Goal: Task Accomplishment & Management: Use online tool/utility

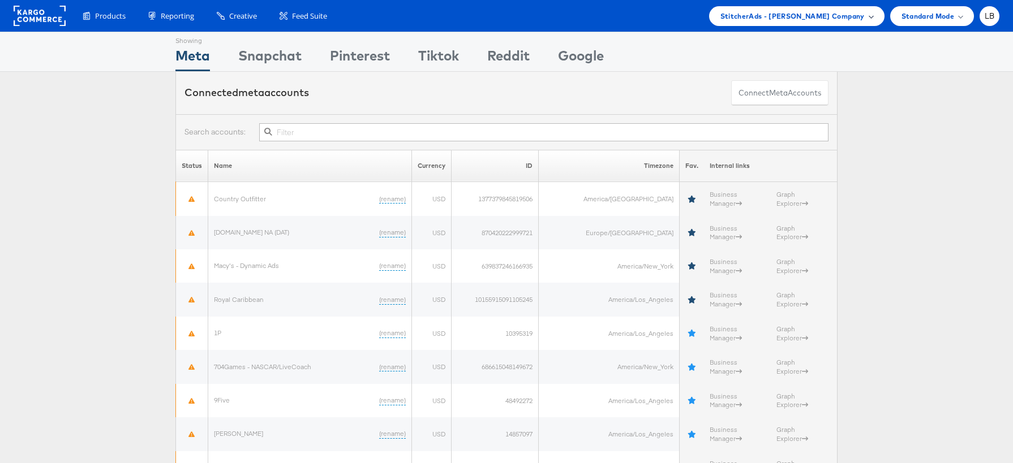
click at [865, 13] on div "StitcherAds - Adam Kirschner Company" at bounding box center [796, 16] width 153 height 12
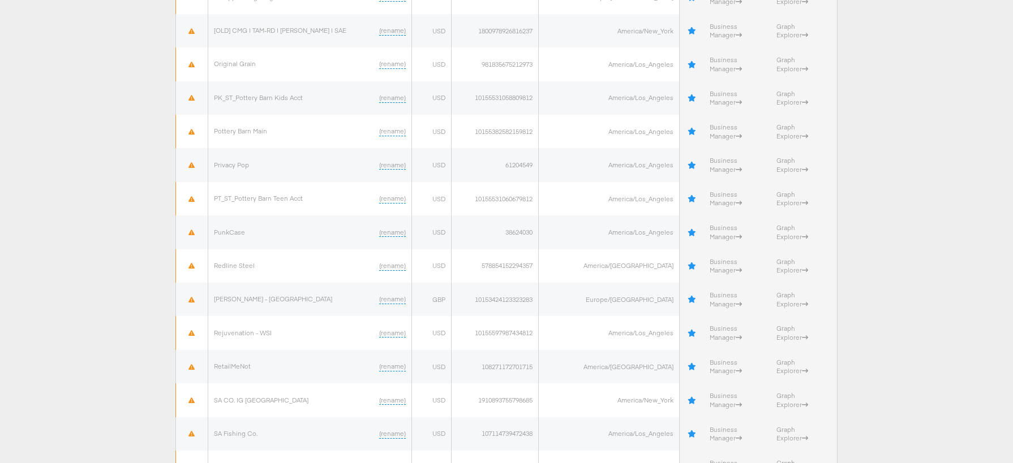
scroll to position [2691, 0]
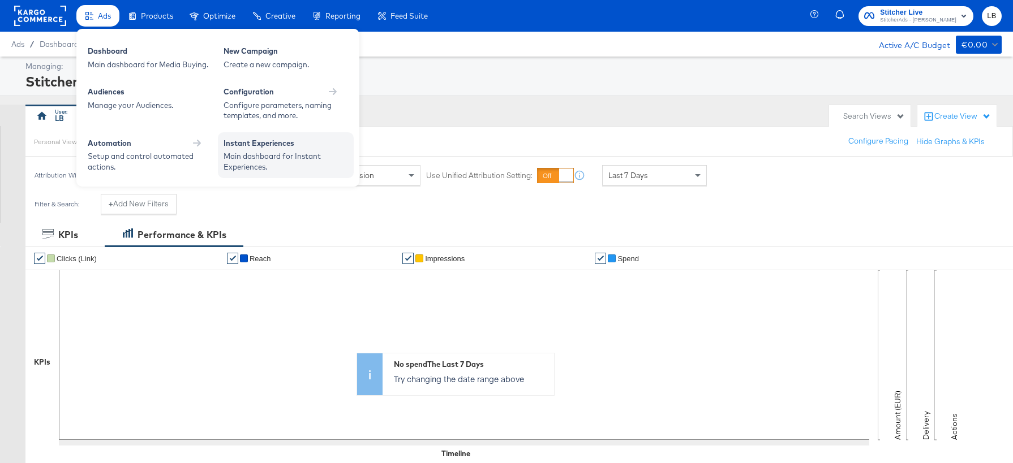
click at [334, 147] on div "Instant Experiences" at bounding box center [285, 145] width 124 height 14
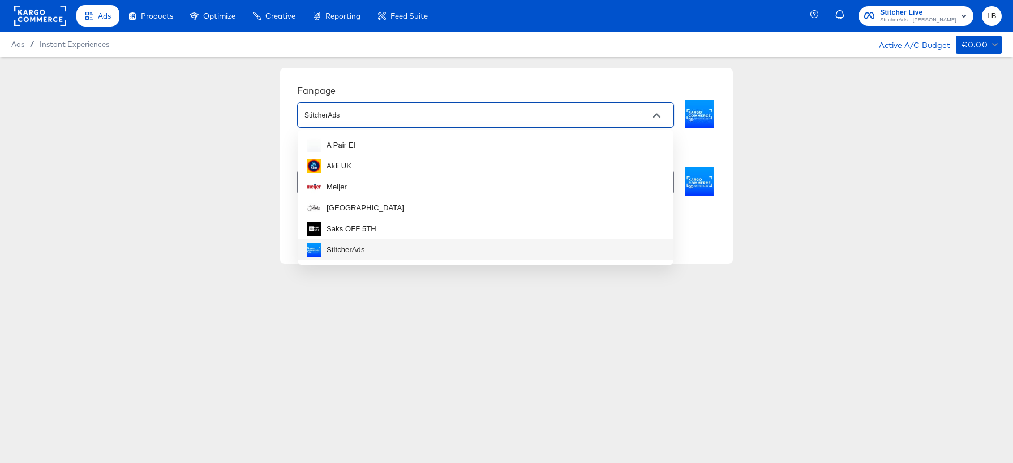
click at [413, 119] on input "StitcherAds" at bounding box center [476, 115] width 349 height 13
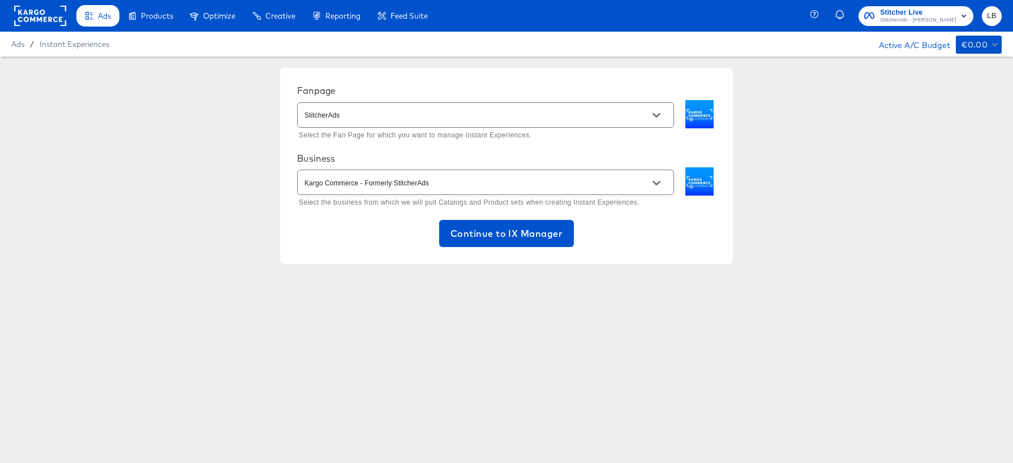
click at [240, 129] on div "Fanpage StitcherAds Select the Fan Page for which you want to manage Instant Ex…" at bounding box center [506, 166] width 1013 height 219
click at [368, 116] on input "StitcherAds" at bounding box center [476, 115] width 349 height 13
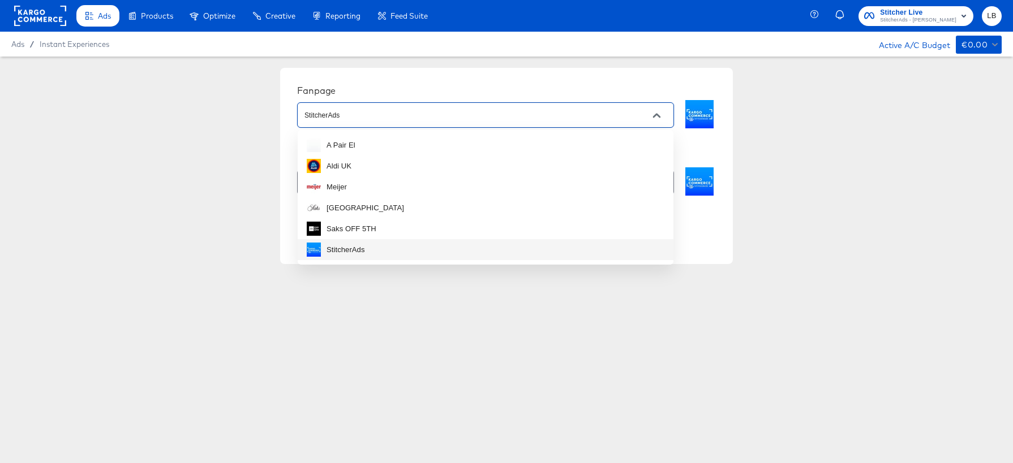
click at [220, 133] on div "Fanpage StitcherAds Select the Fan Page for which you want to manage Instant Ex…" at bounding box center [506, 166] width 1013 height 219
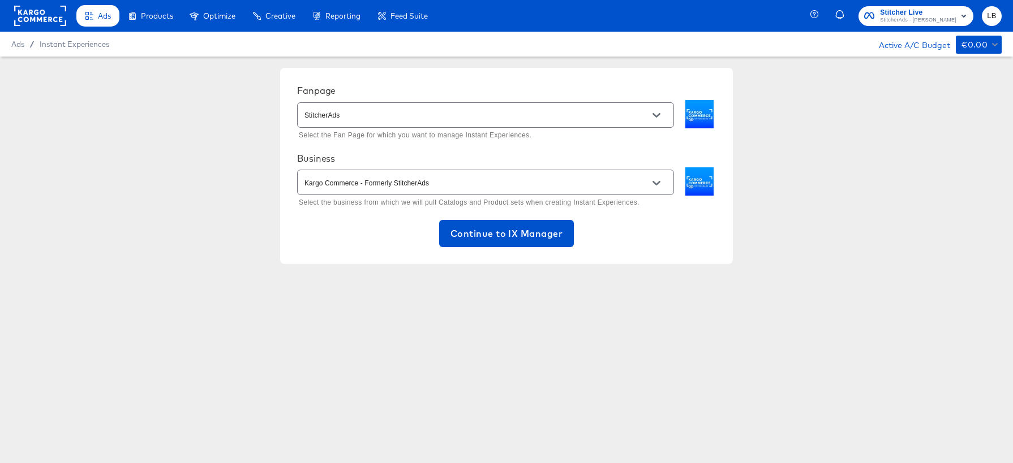
click at [372, 117] on input "StitcherAds" at bounding box center [476, 115] width 349 height 13
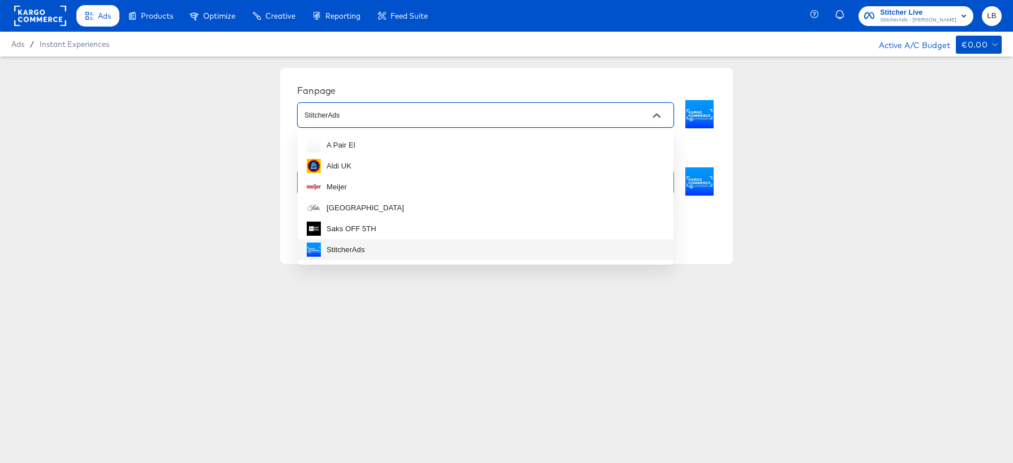
click at [380, 246] on li "StitcherAds" at bounding box center [486, 249] width 376 height 21
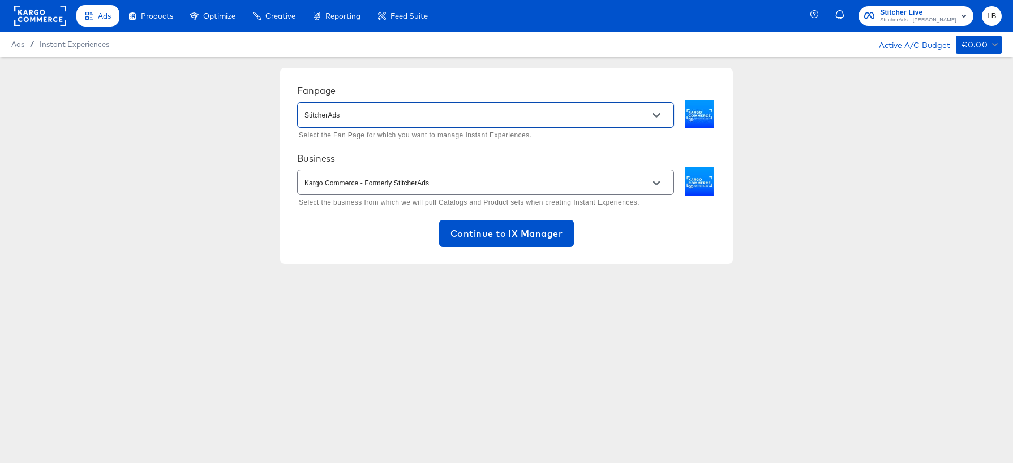
click at [453, 182] on input "Kargo Commerce - Formerly StitcherAds" at bounding box center [476, 182] width 349 height 13
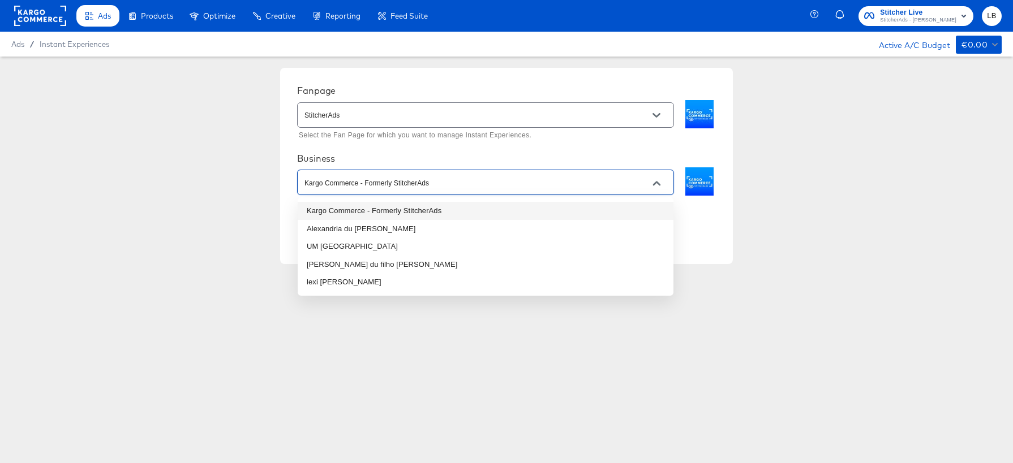
click at [439, 206] on li "Kargo Commerce - Formerly StitcherAds" at bounding box center [486, 211] width 376 height 18
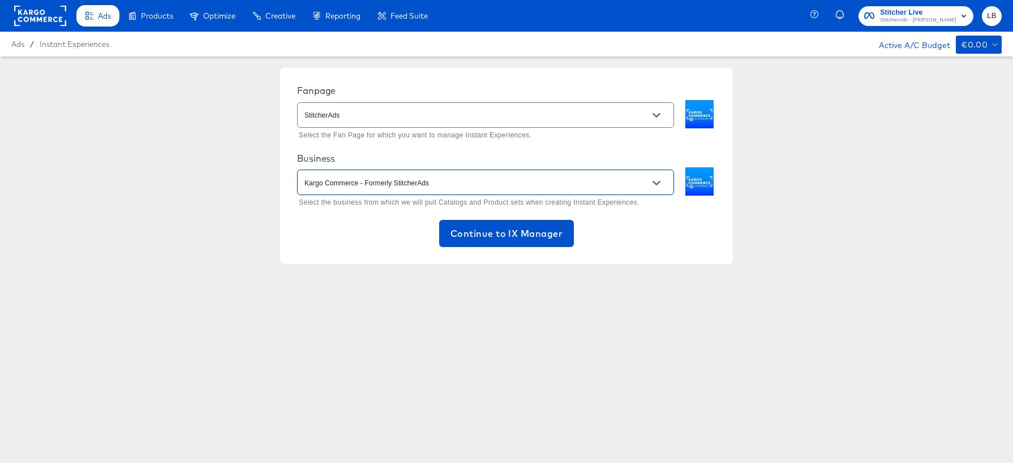
click at [441, 179] on input "Kargo Commerce - Formerly StitcherAds" at bounding box center [476, 182] width 349 height 13
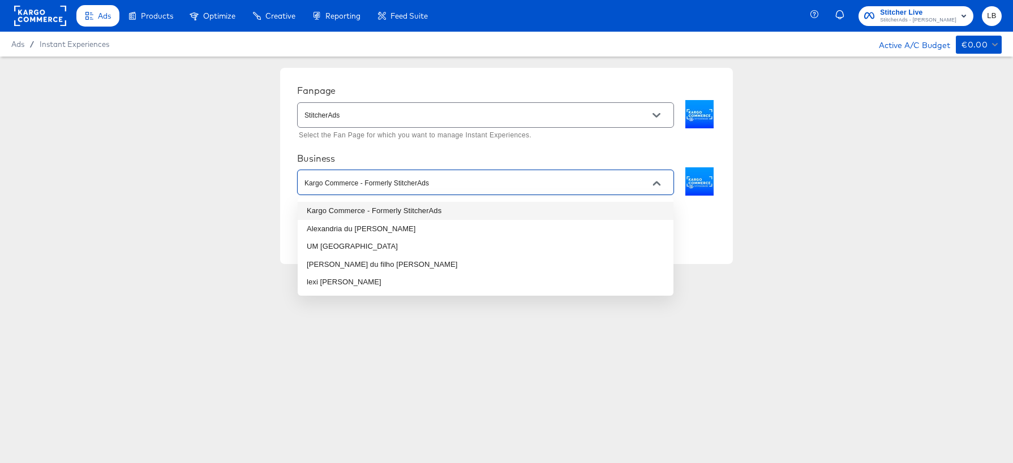
click at [442, 208] on li "Kargo Commerce - Formerly StitcherAds" at bounding box center [486, 211] width 376 height 18
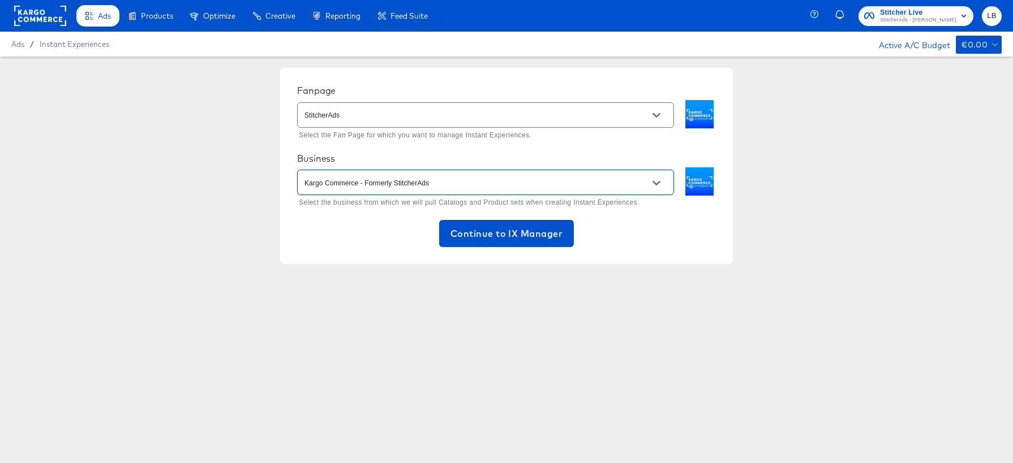
click at [541, 188] on input "Kargo Commerce - Formerly StitcherAds" at bounding box center [476, 182] width 349 height 13
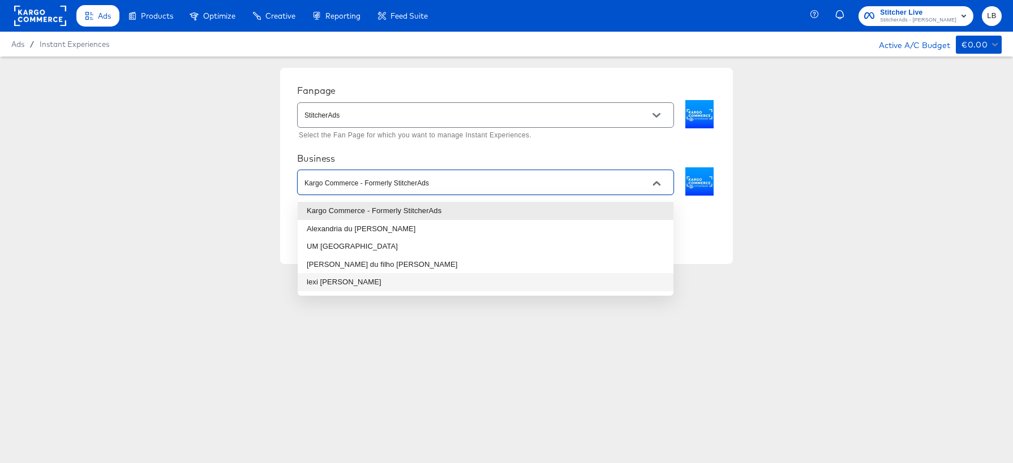
click at [382, 339] on div "Fanpage StitcherAds Select the Fan Page for which you want to manage Instant Ex…" at bounding box center [506, 198] width 1013 height 283
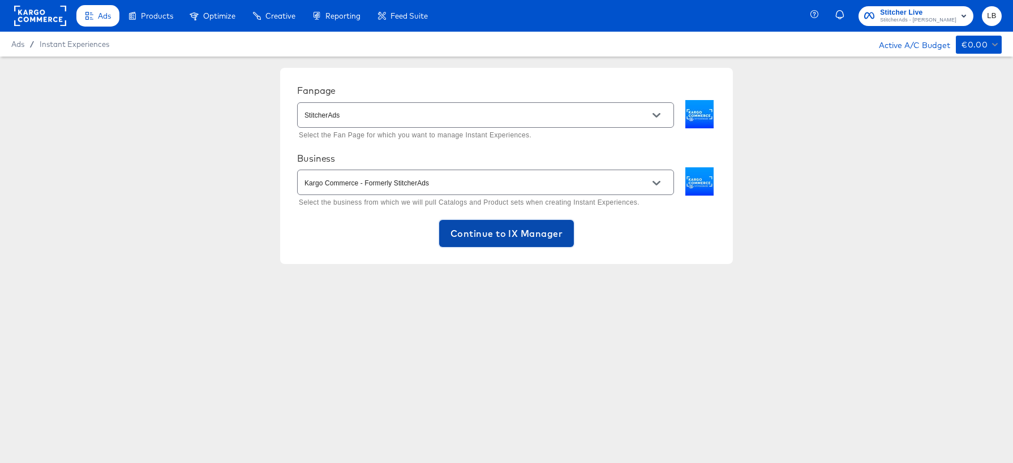
click at [522, 230] on span "Continue to IX Manager" at bounding box center [506, 234] width 112 height 16
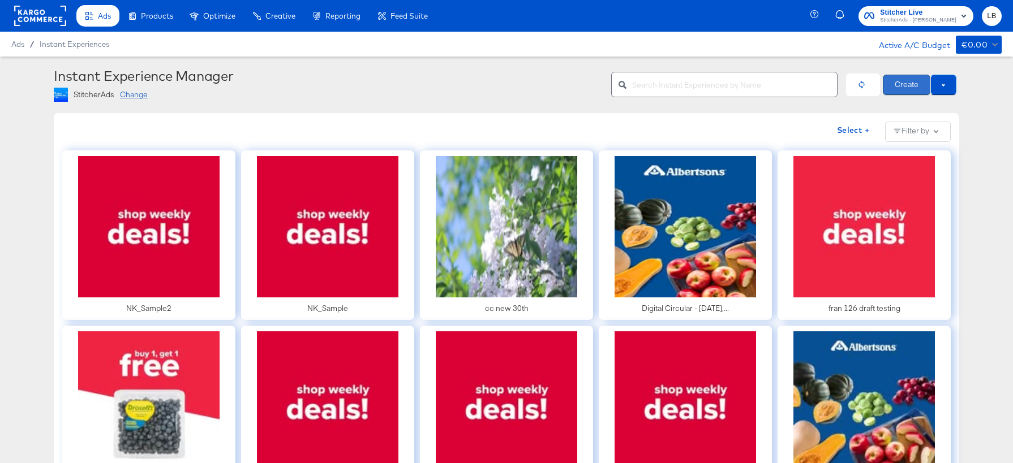
click at [910, 84] on button "Create" at bounding box center [906, 85] width 48 height 20
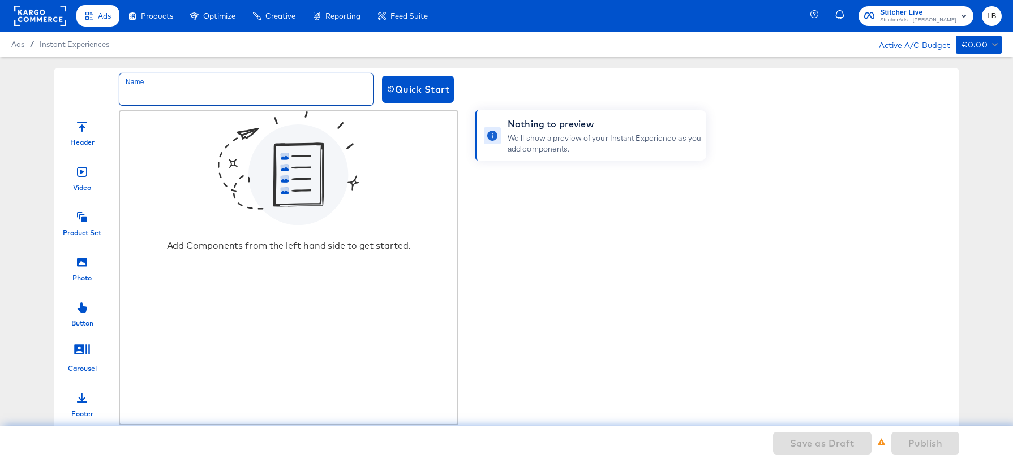
click at [274, 95] on input "text" at bounding box center [245, 90] width 253 height 32
type input "lexi test"
click at [82, 128] on icon at bounding box center [82, 127] width 10 height 10
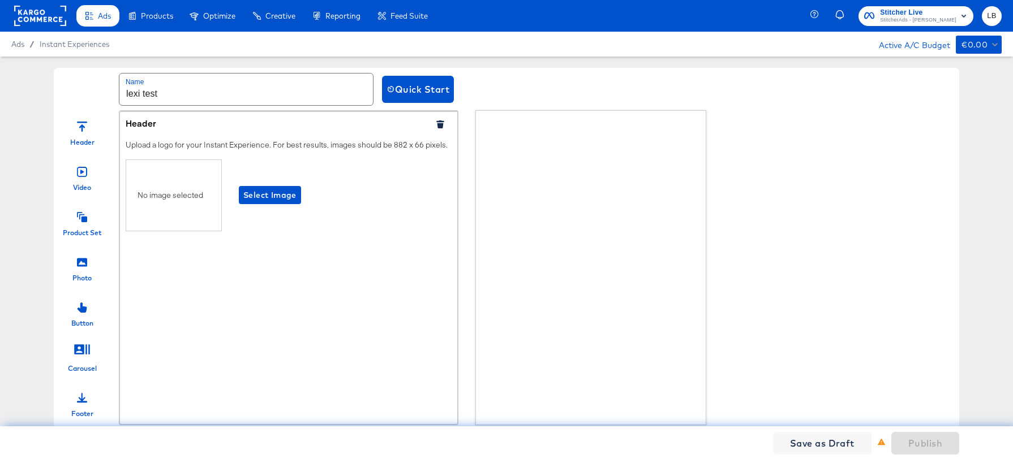
click at [93, 192] on div "Header Video Product Set Photo Button Carousel Footer" at bounding box center [82, 265] width 57 height 305
click at [84, 177] on div at bounding box center [82, 170] width 10 height 24
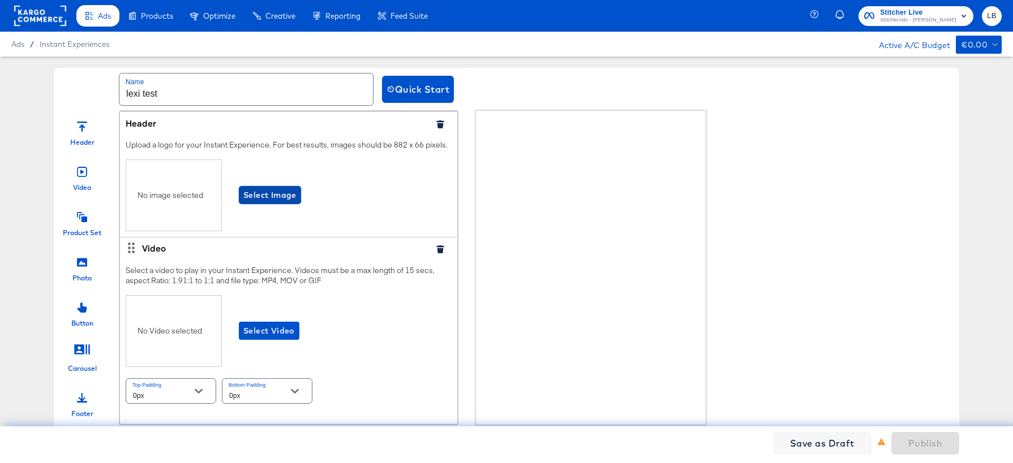
click at [286, 194] on span "Select Image" at bounding box center [269, 195] width 53 height 14
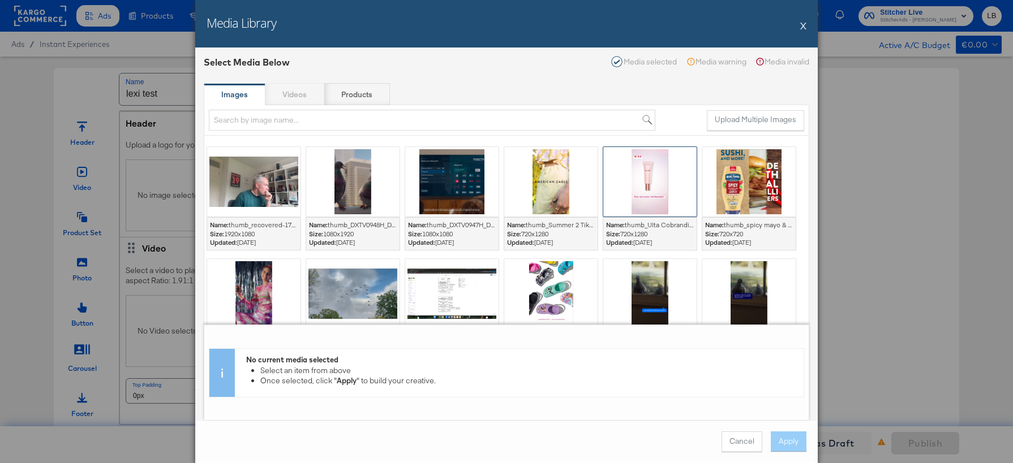
click at [636, 177] on div at bounding box center [649, 182] width 93 height 70
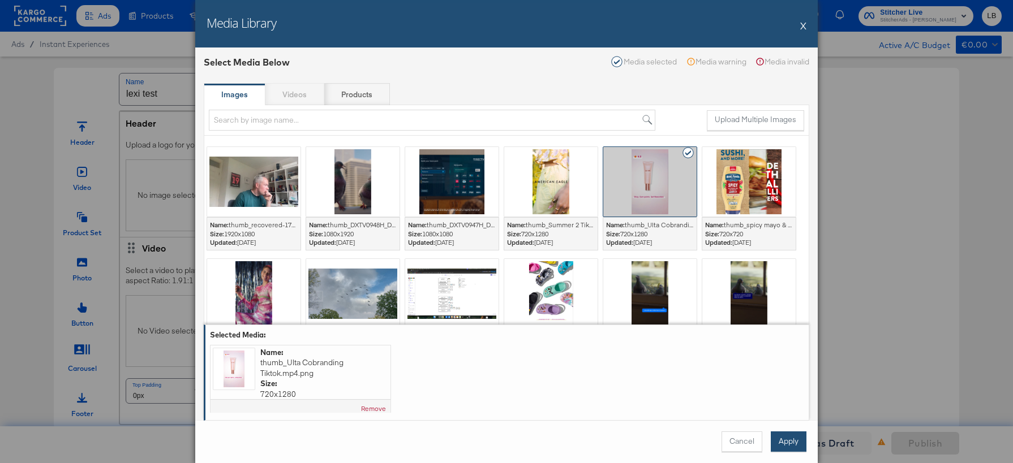
click at [789, 445] on button "Apply" at bounding box center [788, 442] width 36 height 20
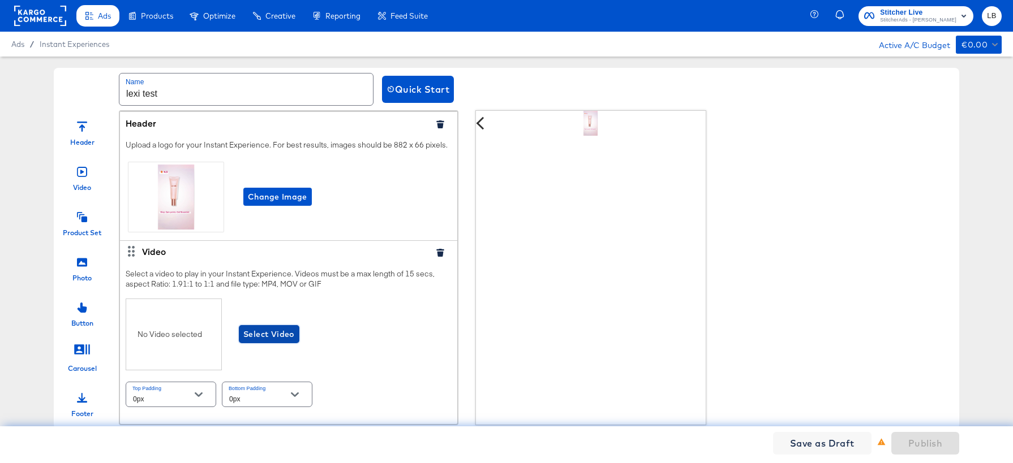
click at [273, 334] on span "Select Video" at bounding box center [268, 335] width 51 height 14
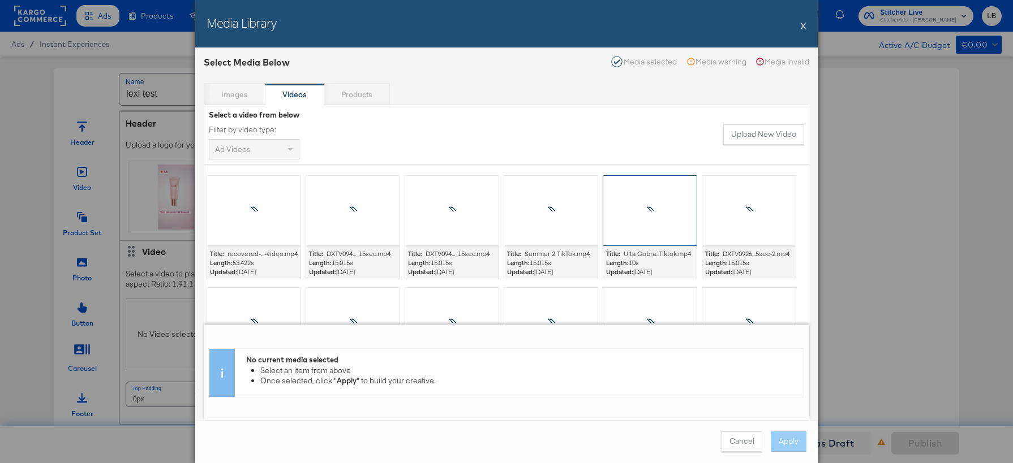
click at [647, 218] on div at bounding box center [649, 210] width 94 height 71
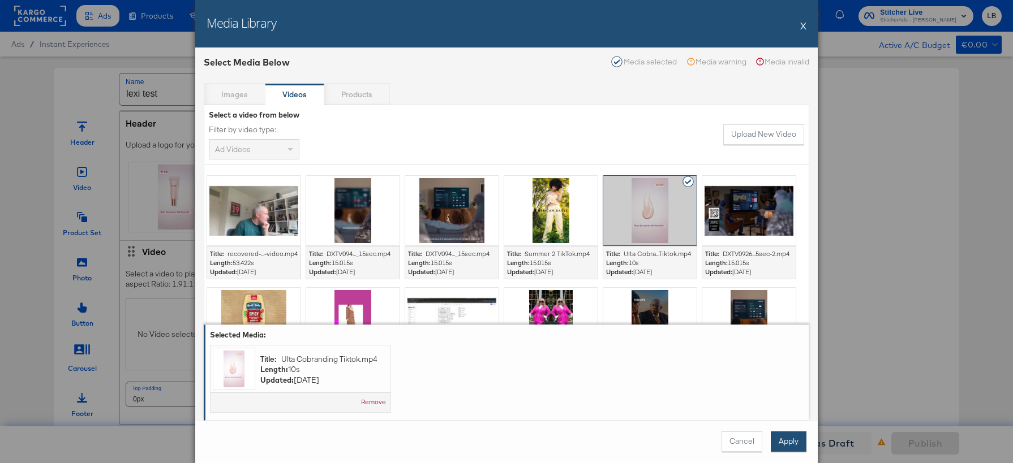
click at [786, 442] on button "Apply" at bounding box center [788, 442] width 36 height 20
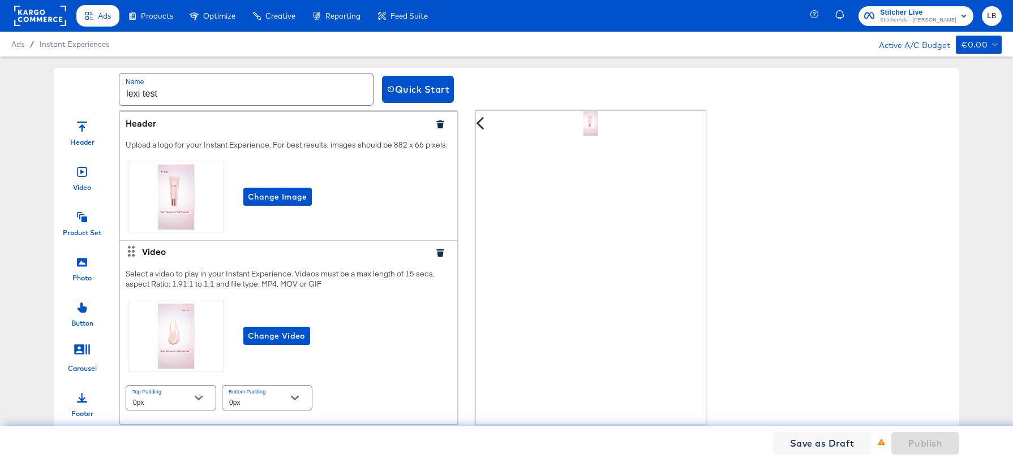
click at [201, 400] on icon "Open" at bounding box center [199, 398] width 8 height 8
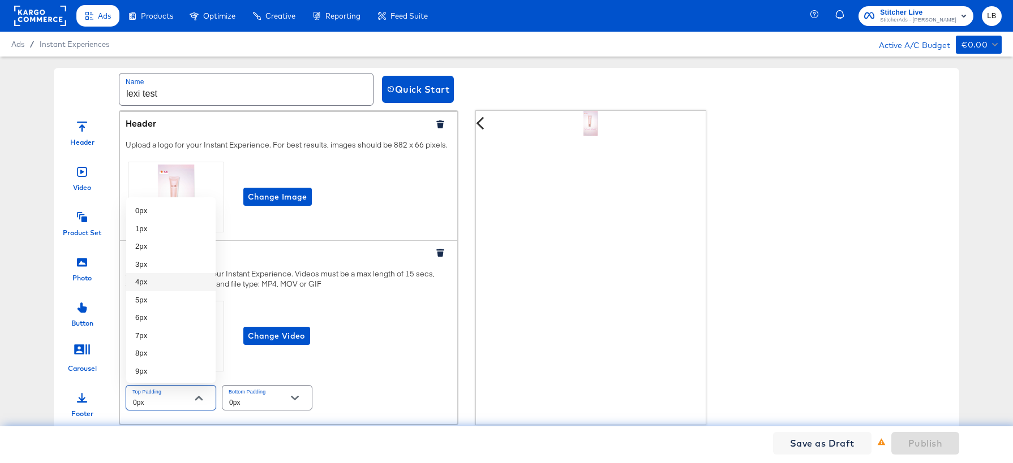
click at [391, 333] on div "Change Video" at bounding box center [289, 336] width 326 height 75
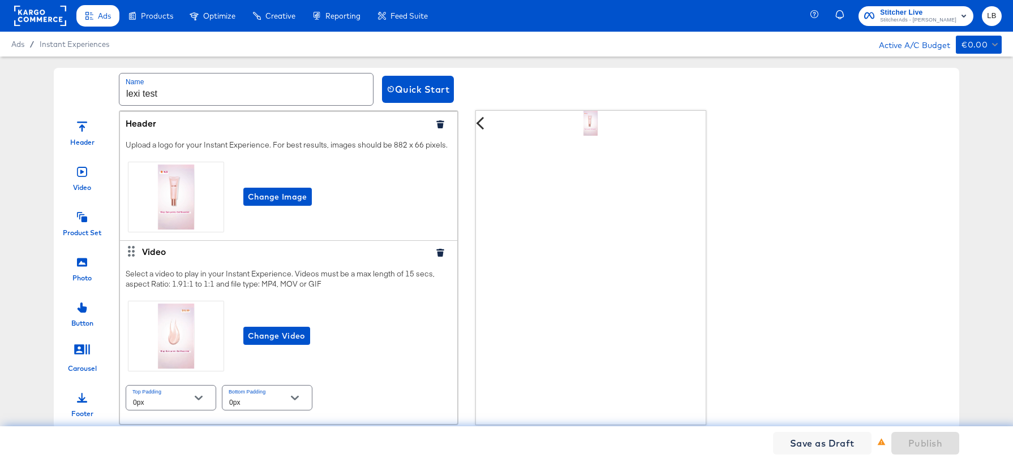
click at [83, 265] on icon at bounding box center [82, 262] width 10 height 8
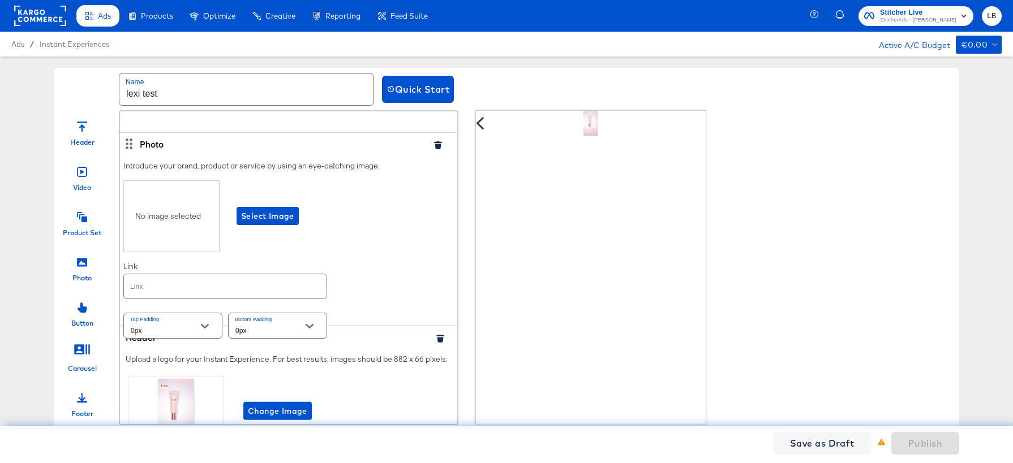
drag, startPoint x: 132, startPoint y: 230, endPoint x: 130, endPoint y: 140, distance: 90.0
click at [130, 140] on div "Header Upload a logo for your Instant Experience. For best results, images shou…" at bounding box center [288, 264] width 337 height 307
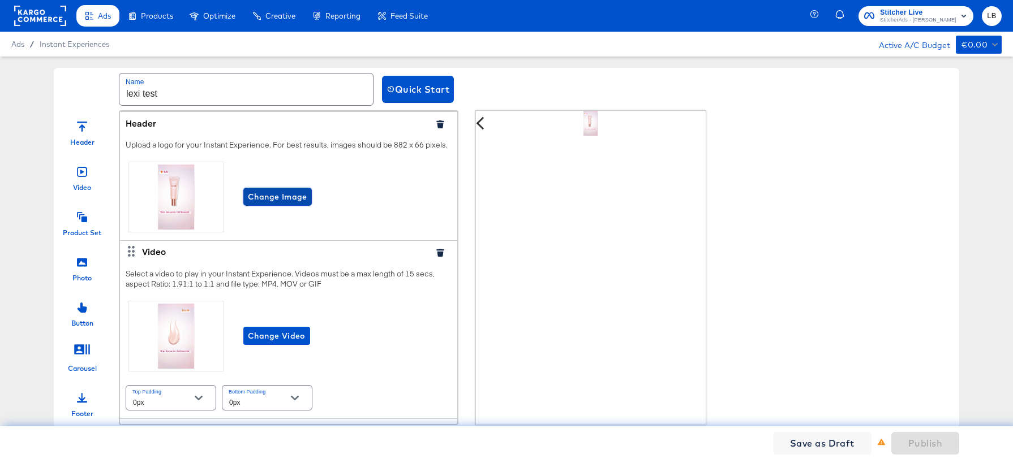
click at [283, 196] on span "Change Image" at bounding box center [277, 197] width 59 height 14
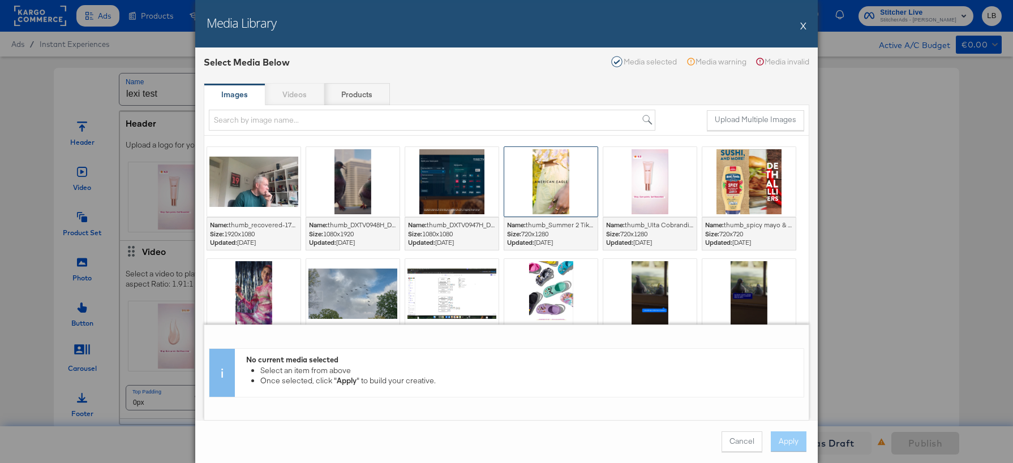
click at [546, 196] on div at bounding box center [550, 182] width 93 height 70
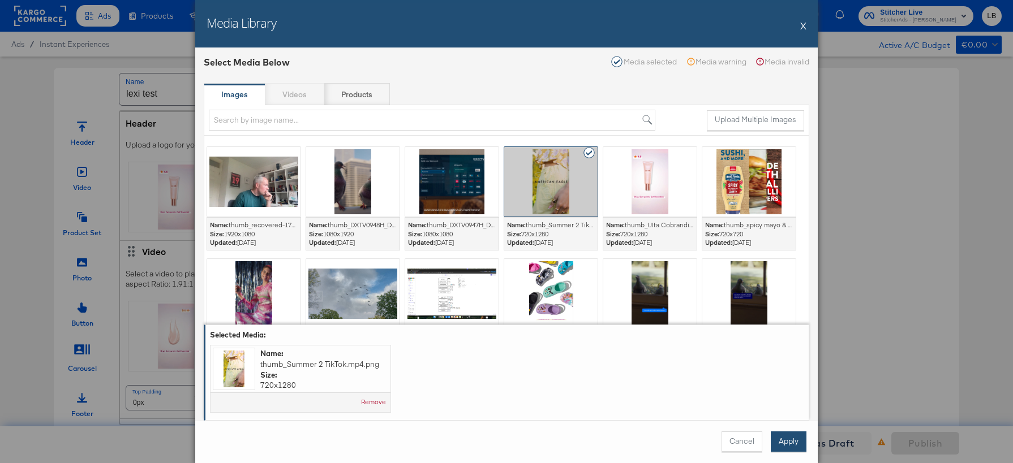
click at [789, 441] on button "Apply" at bounding box center [788, 442] width 36 height 20
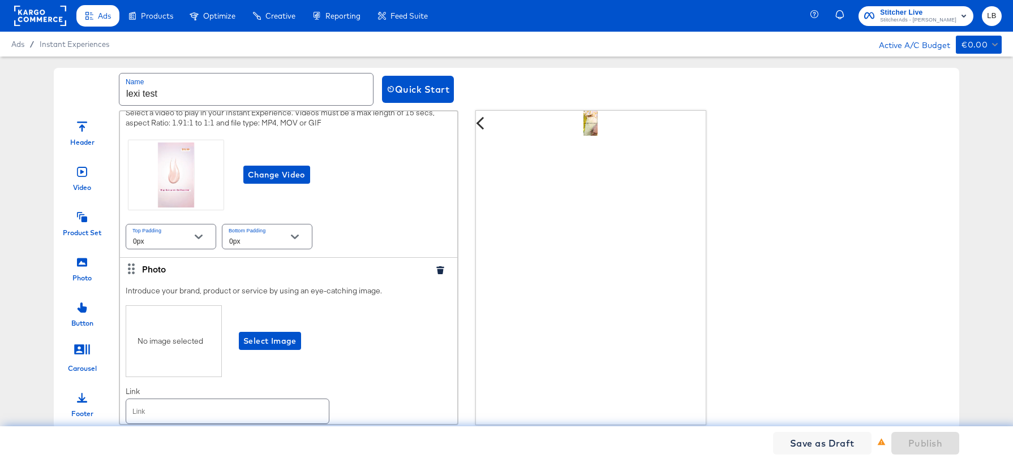
scroll to position [209, 0]
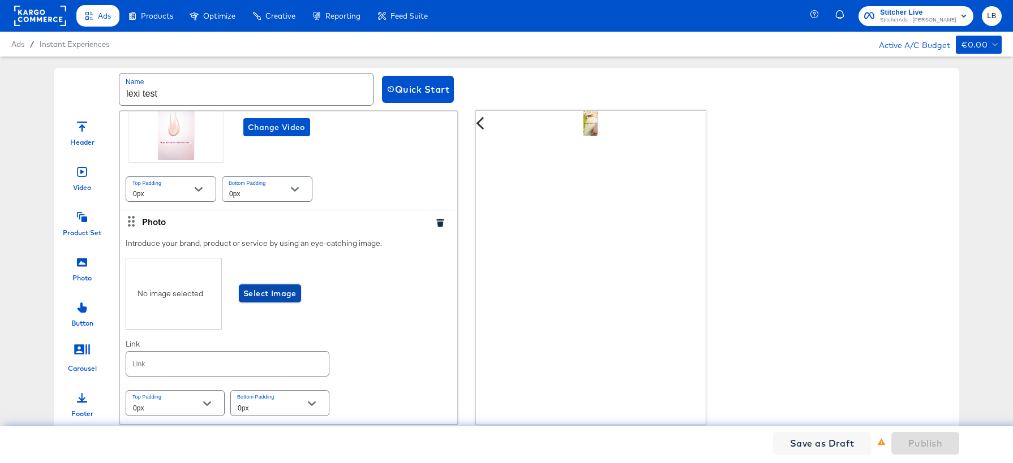
click at [266, 296] on span "Select Image" at bounding box center [269, 294] width 53 height 14
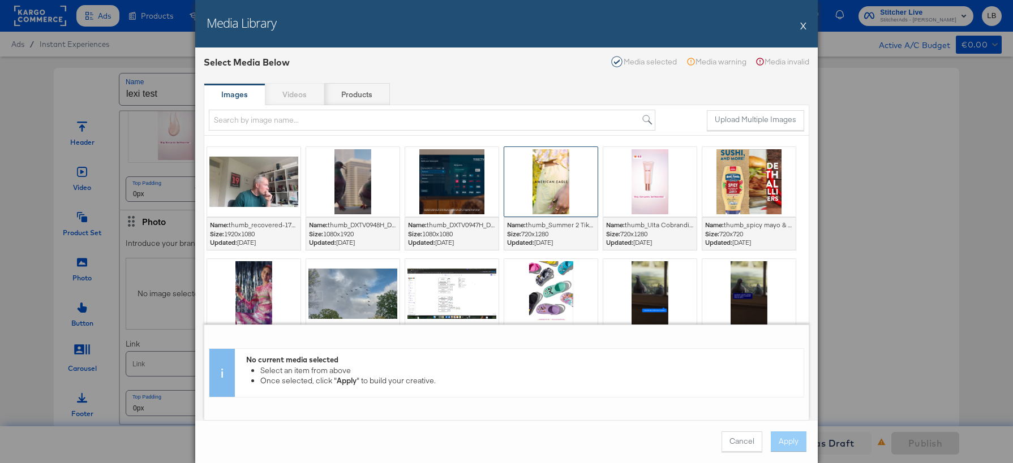
click at [544, 199] on div at bounding box center [550, 182] width 93 height 70
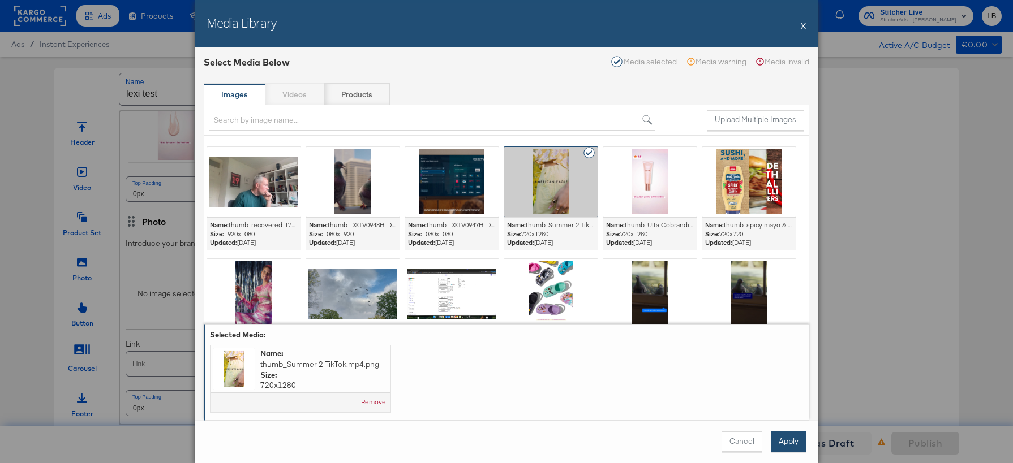
click at [789, 443] on button "Apply" at bounding box center [788, 442] width 36 height 20
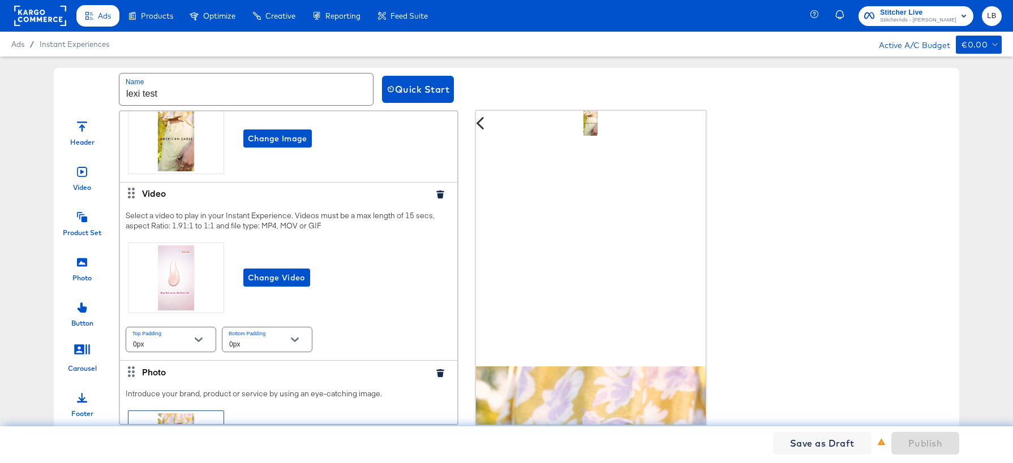
scroll to position [67, 0]
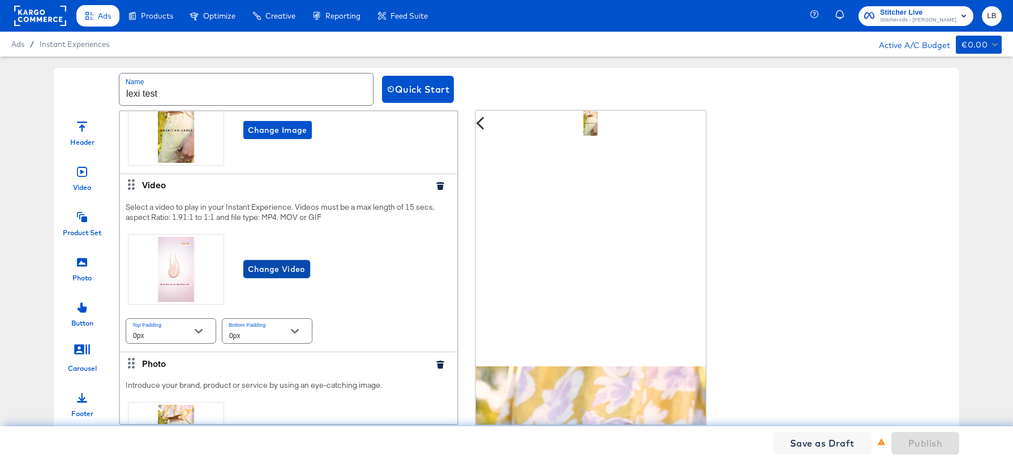
click at [285, 268] on span "Change Video" at bounding box center [277, 269] width 58 height 14
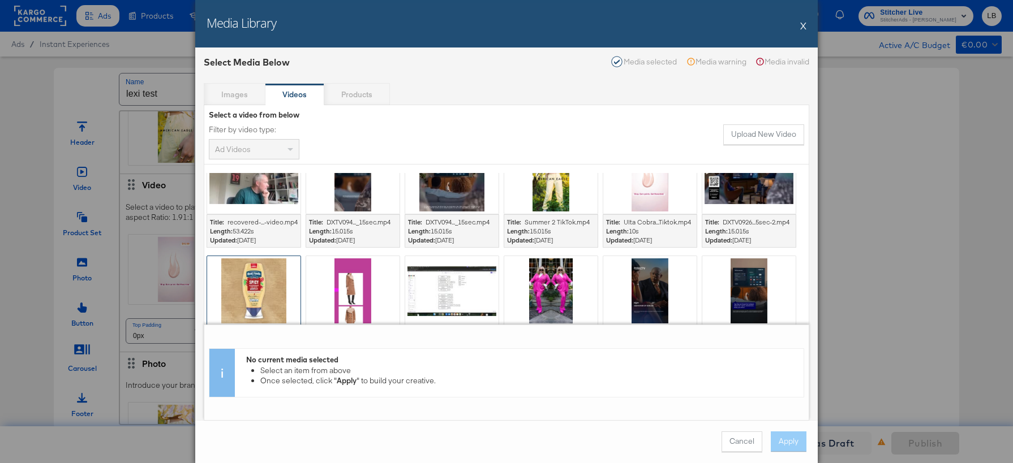
click at [264, 284] on div at bounding box center [253, 291] width 93 height 70
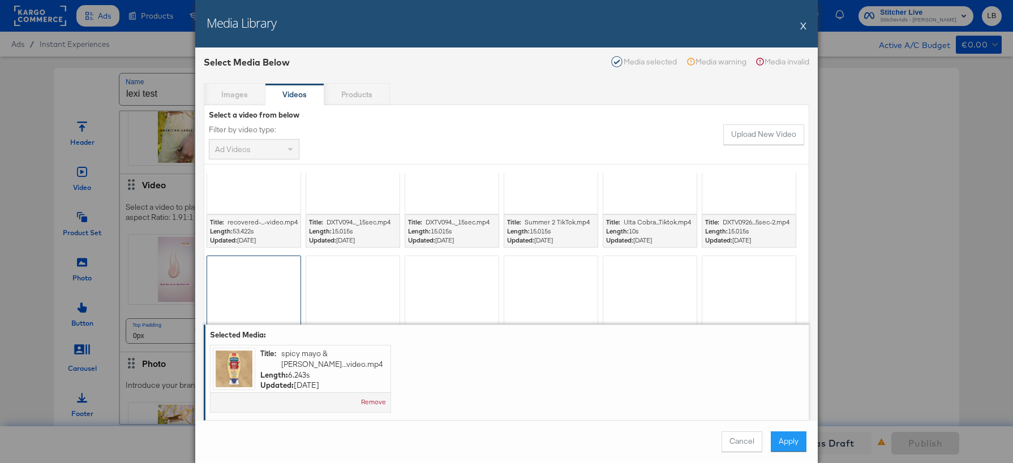
scroll to position [35, 0]
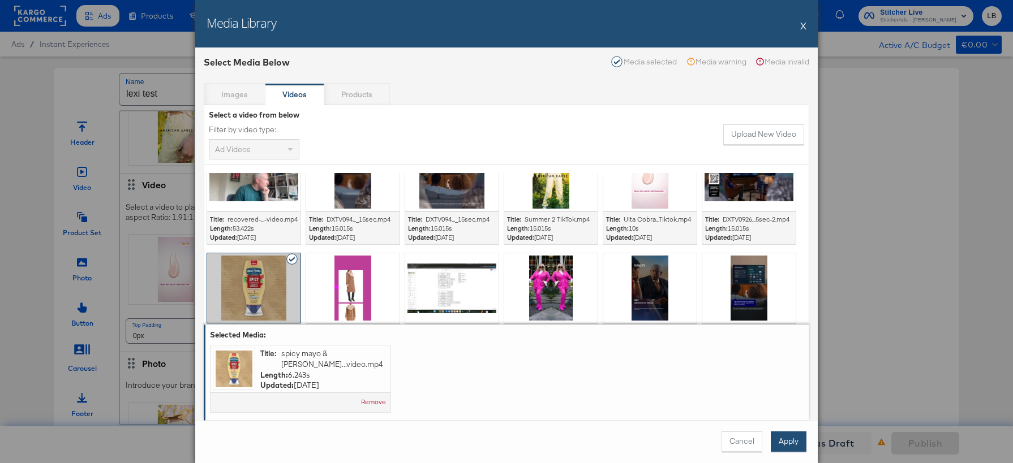
click at [789, 435] on button "Apply" at bounding box center [788, 442] width 36 height 20
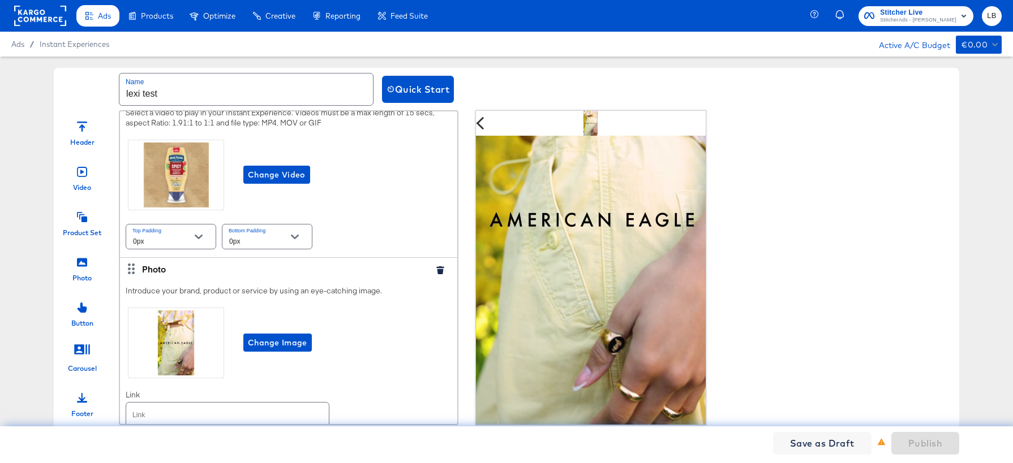
scroll to position [212, 0]
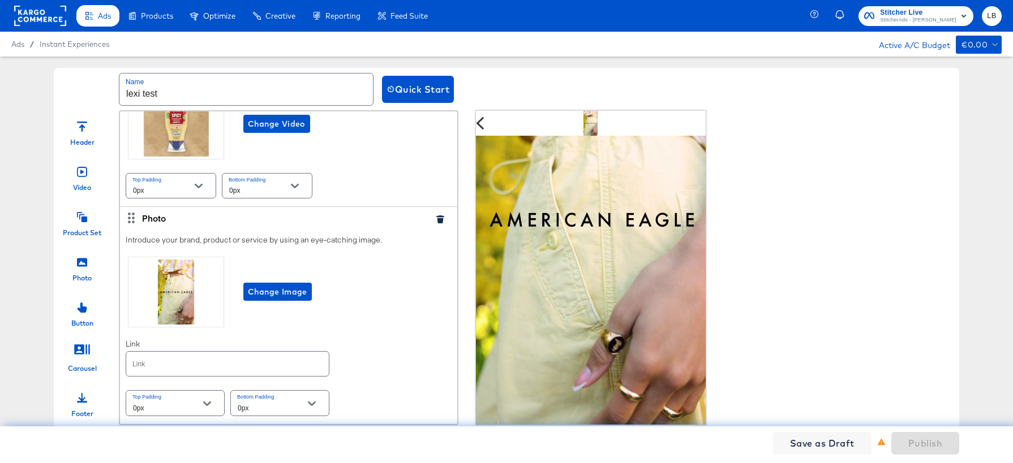
click at [82, 169] on icon at bounding box center [82, 172] width 10 height 10
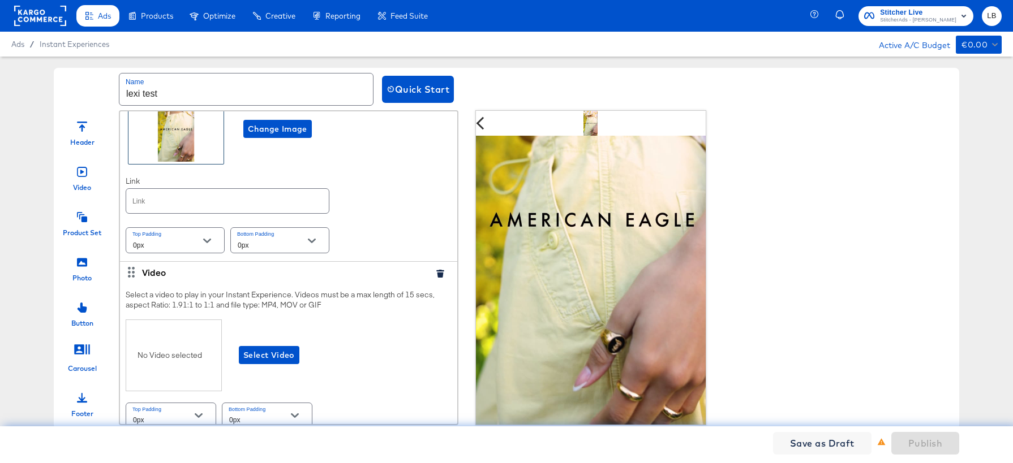
scroll to position [387, 0]
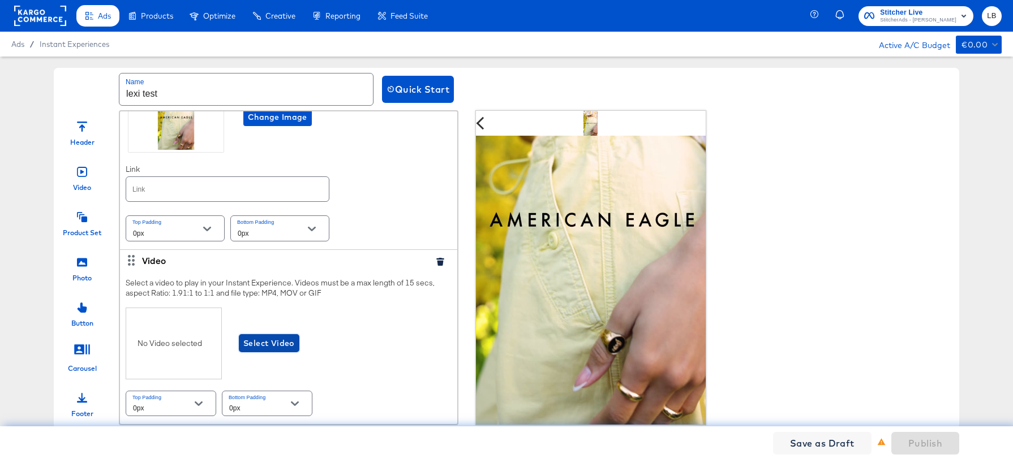
click at [268, 352] on button "Select Video" at bounding box center [269, 343] width 61 height 18
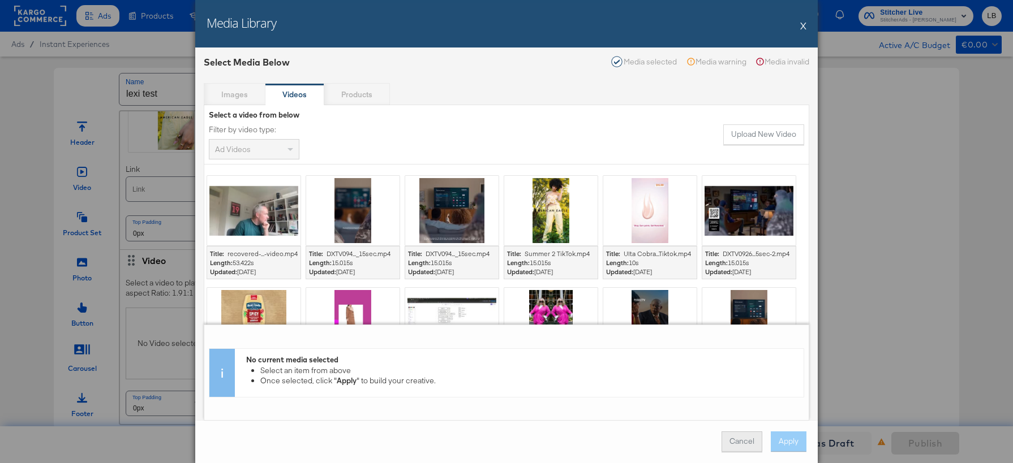
click at [748, 433] on button "Cancel" at bounding box center [741, 442] width 41 height 20
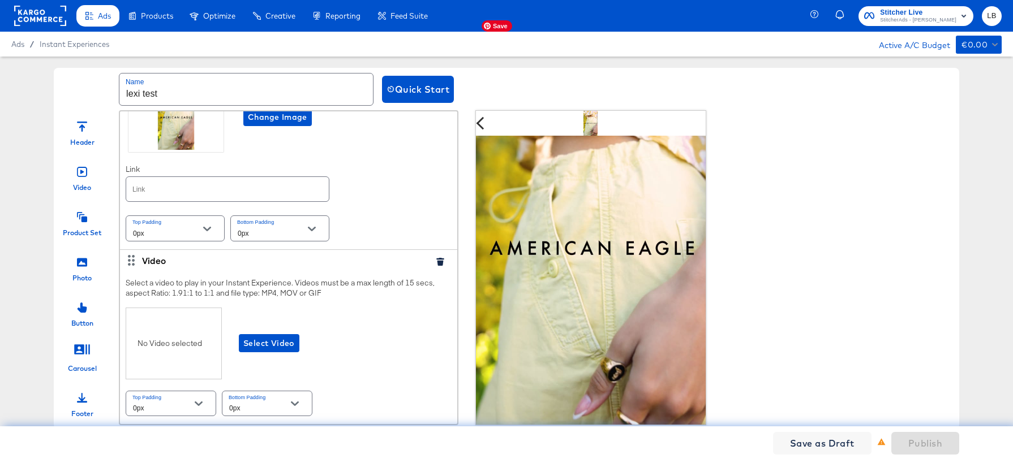
scroll to position [352, 0]
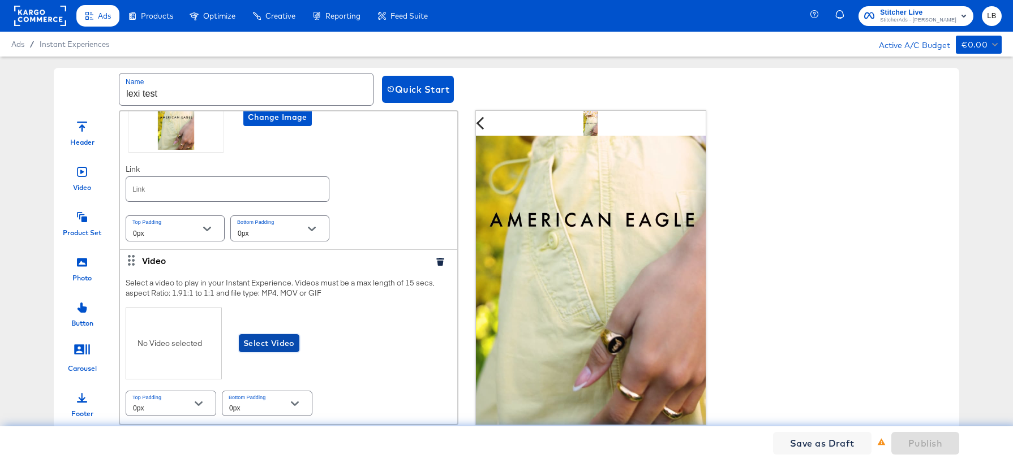
click at [255, 342] on span "Select Video" at bounding box center [268, 344] width 51 height 14
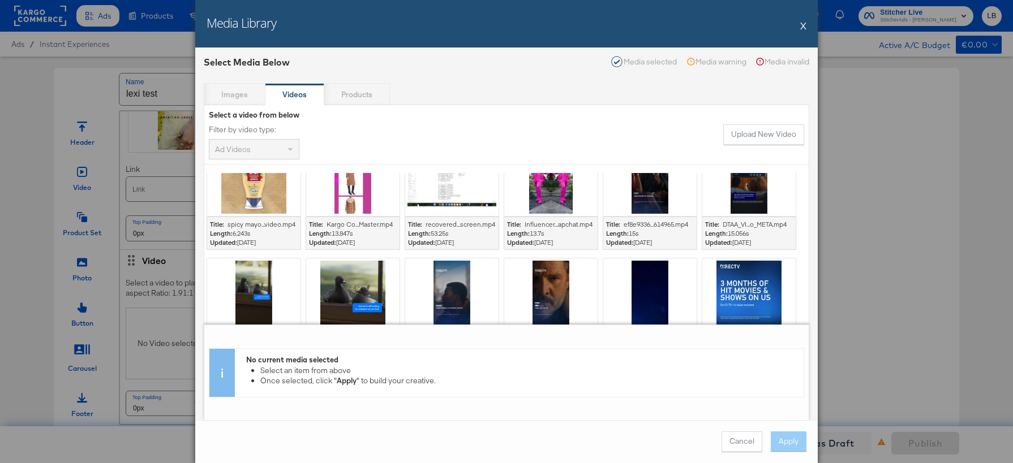
scroll to position [145, 0]
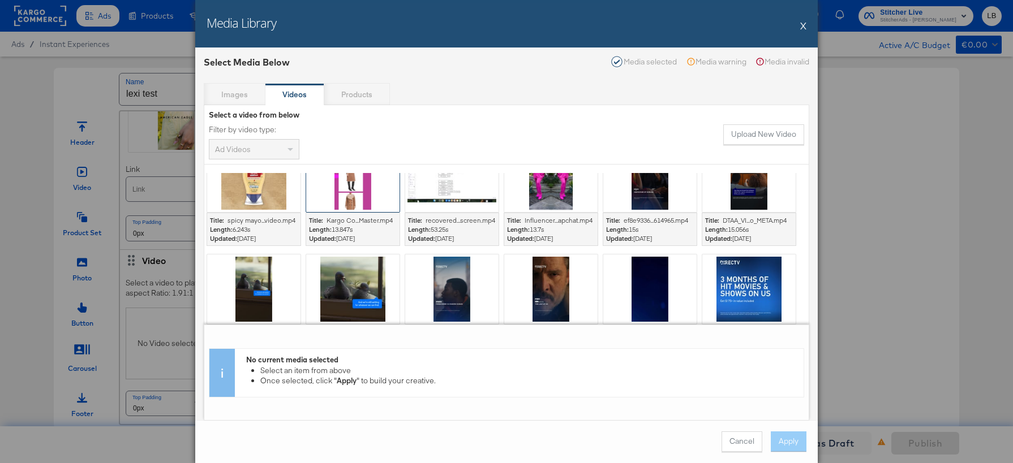
click at [365, 196] on div at bounding box center [352, 178] width 93 height 70
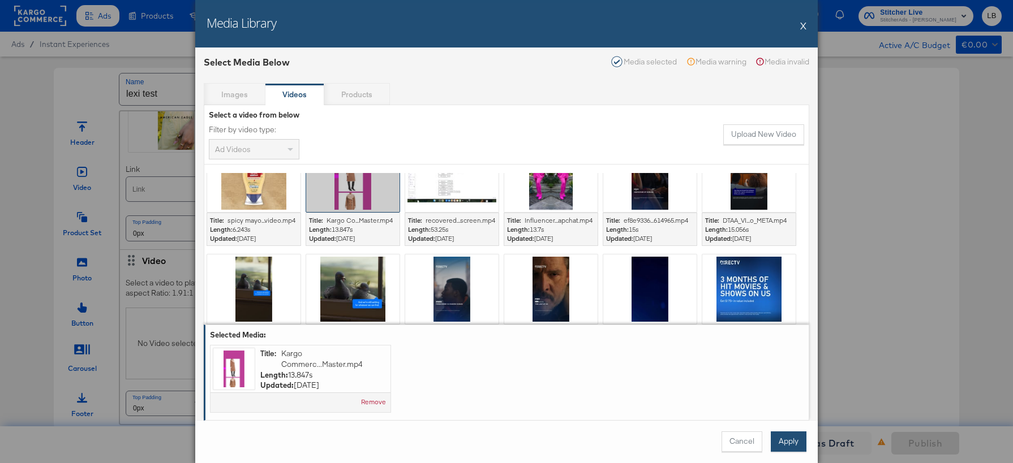
click at [781, 437] on button "Apply" at bounding box center [788, 442] width 36 height 20
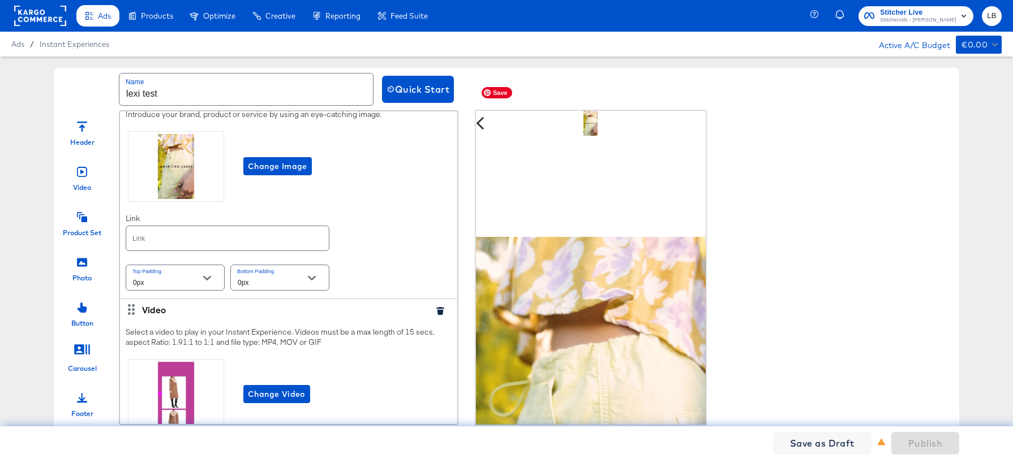
scroll to position [127, 0]
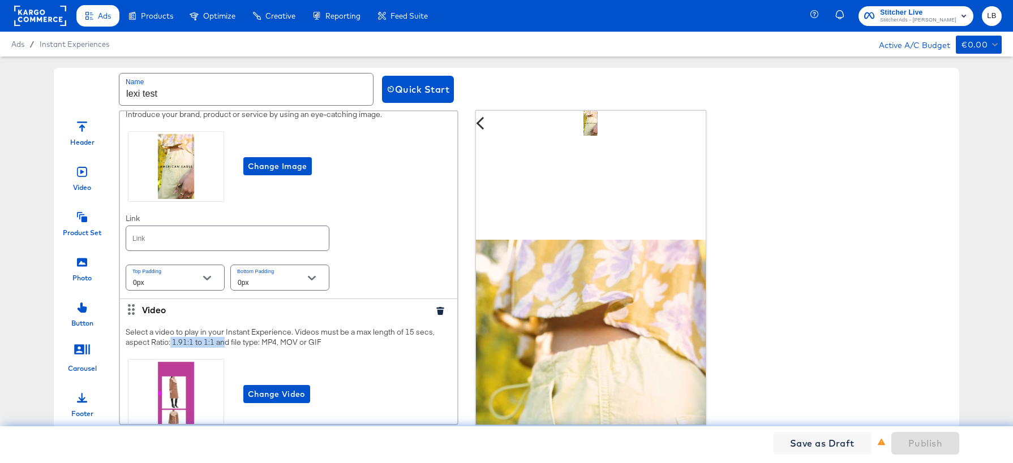
drag, startPoint x: 171, startPoint y: 340, endPoint x: 225, endPoint y: 343, distance: 53.3
click at [225, 343] on div "Select a video to play in your Instant Experience. Videos must be a max length …" at bounding box center [288, 399] width 337 height 156
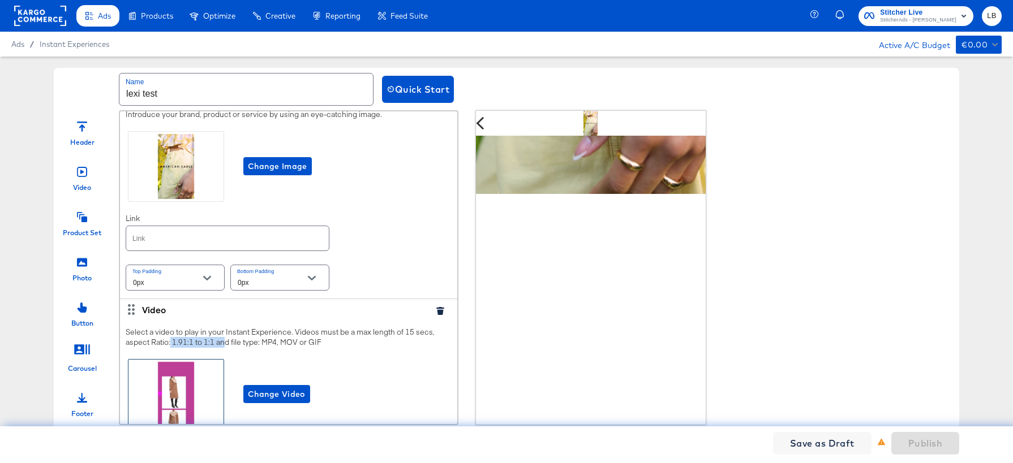
scroll to position [390, 0]
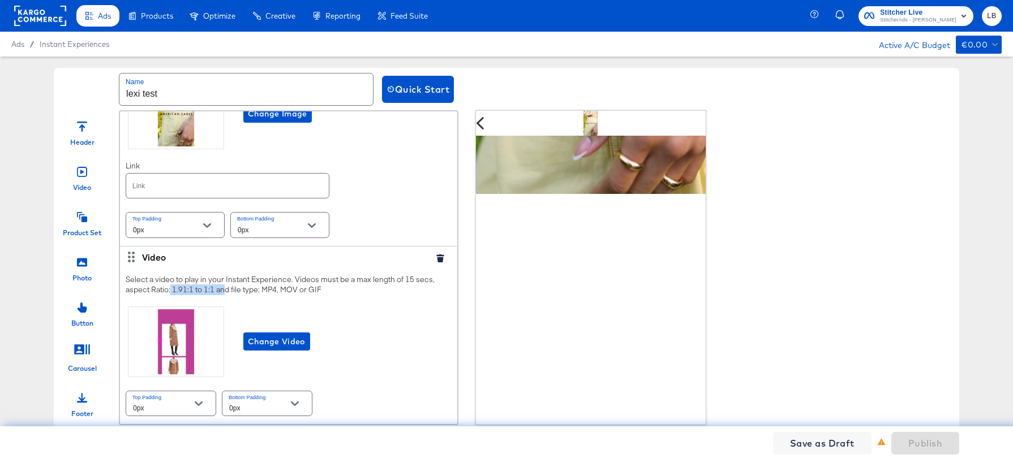
click at [201, 406] on icon "Open" at bounding box center [199, 404] width 8 height 8
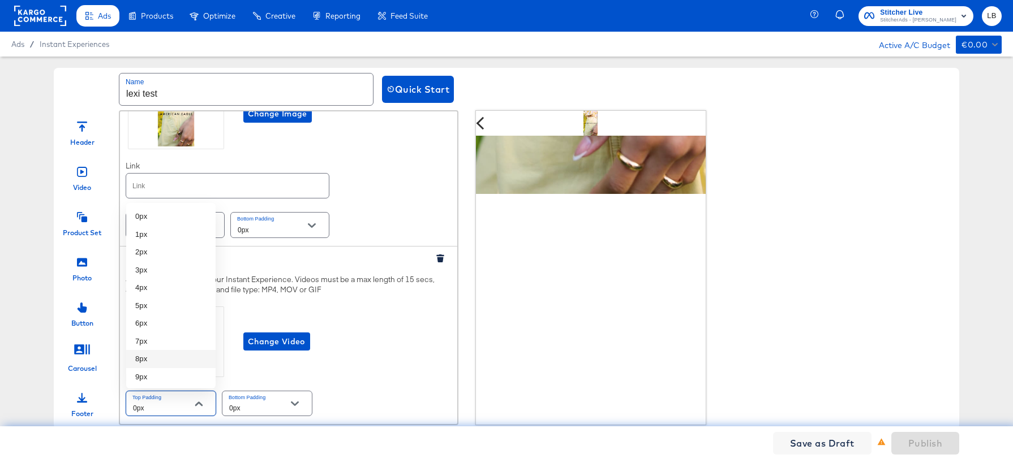
click at [191, 364] on li "8px" at bounding box center [170, 359] width 89 height 18
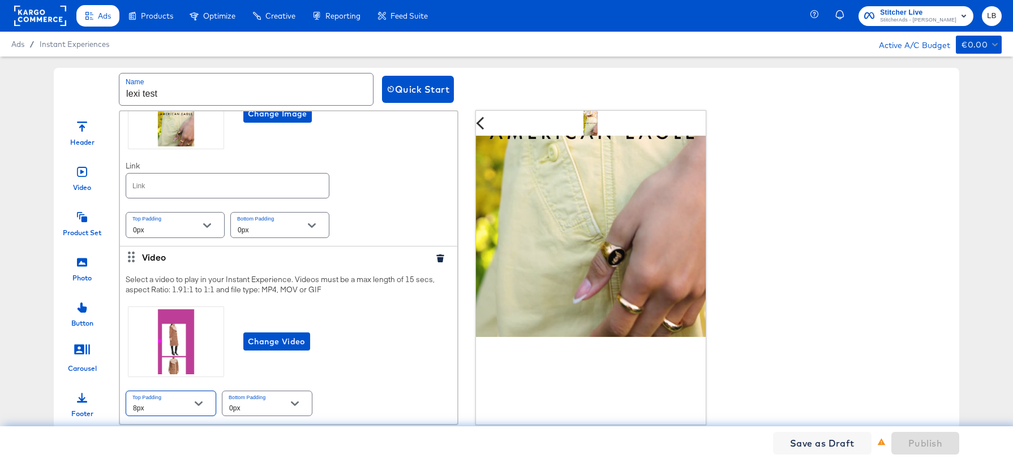
scroll to position [587, 0]
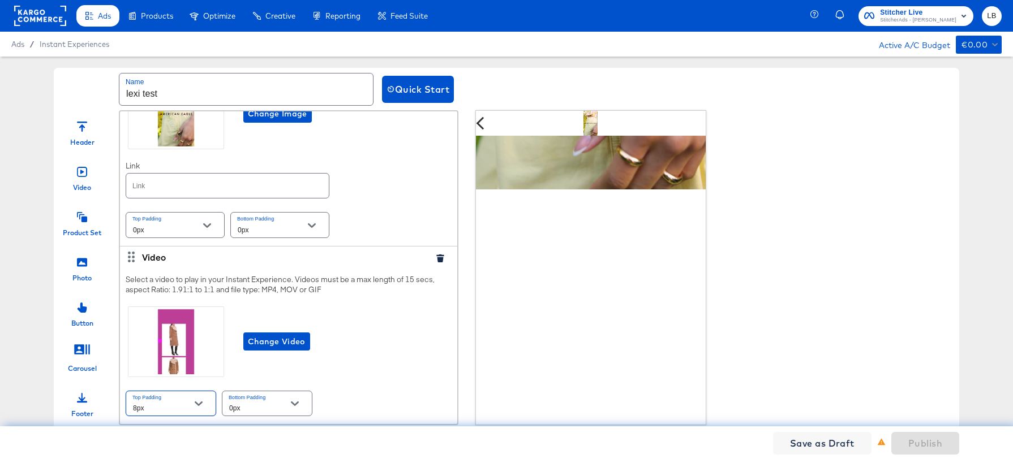
click at [197, 411] on button "Open" at bounding box center [198, 403] width 17 height 17
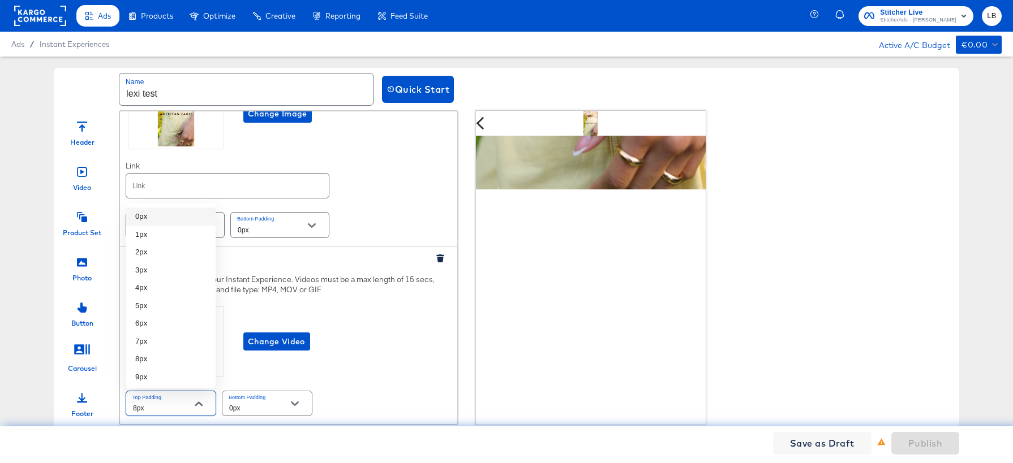
click at [191, 217] on li "0px" at bounding box center [170, 217] width 89 height 18
type input "0px"
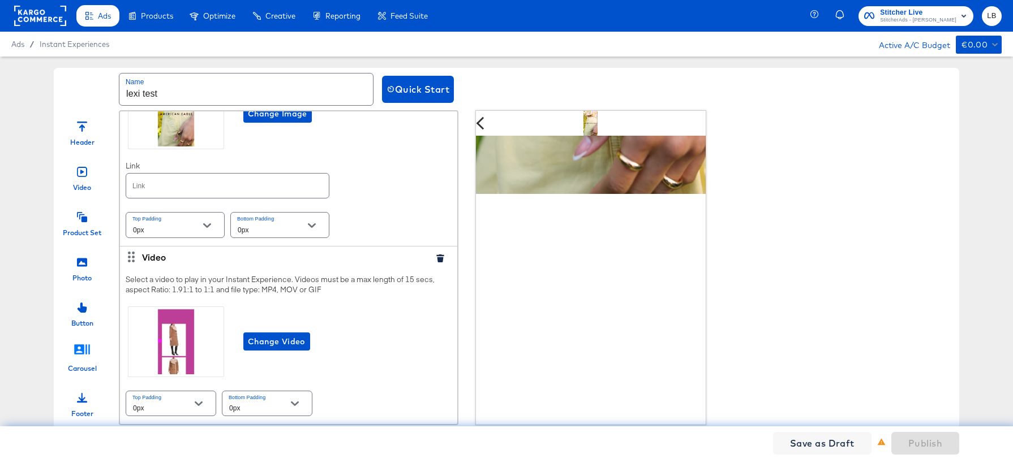
click at [84, 354] on icon at bounding box center [82, 349] width 17 height 17
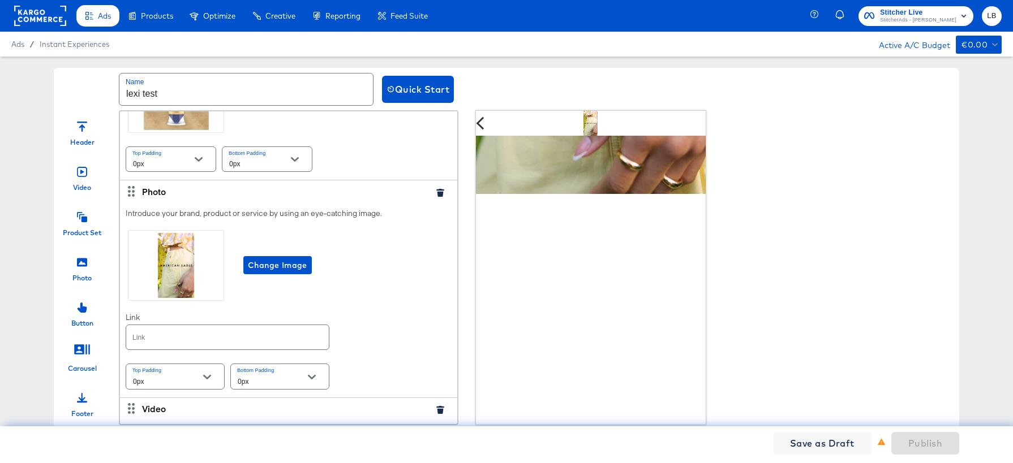
scroll to position [157, 0]
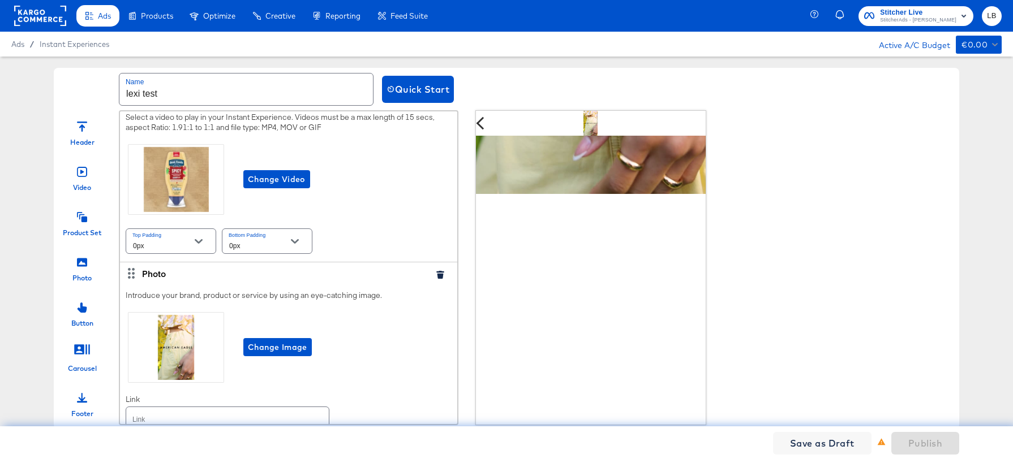
click at [440, 275] on icon "button" at bounding box center [439, 275] width 7 height 8
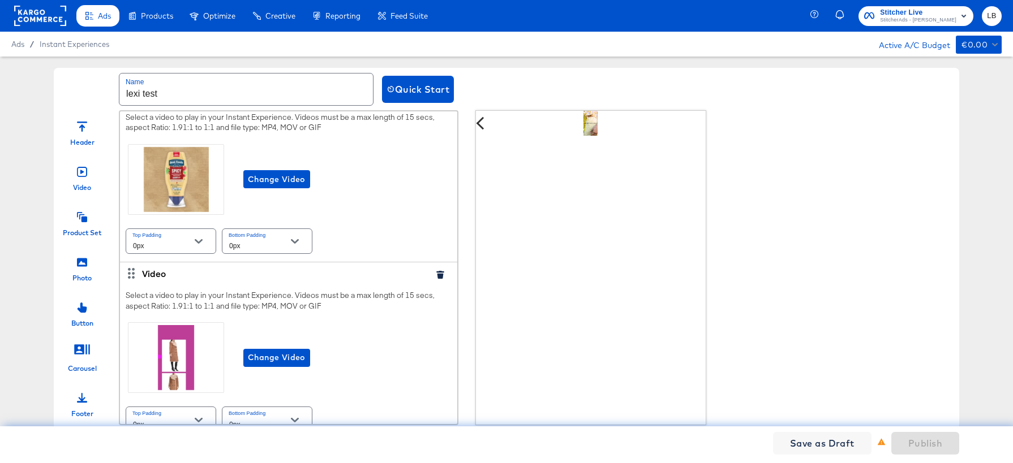
scroll to position [0, 0]
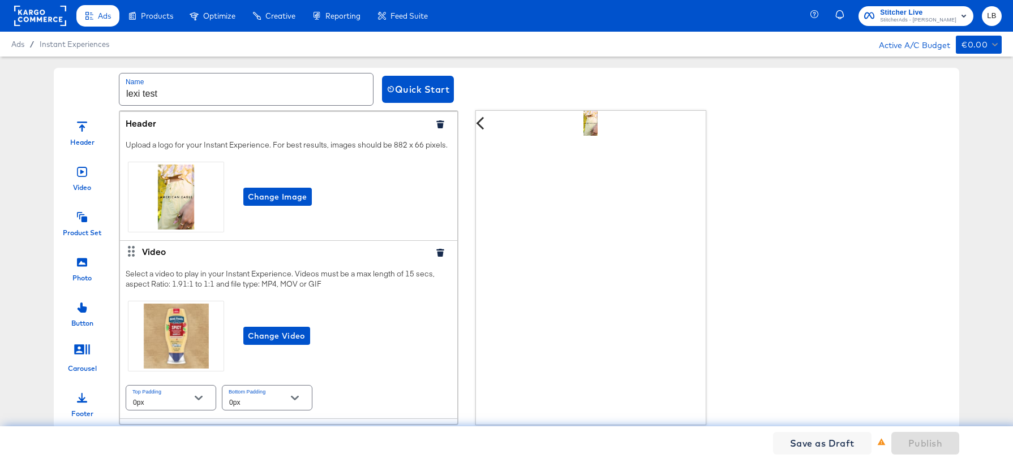
click at [438, 252] on icon "button" at bounding box center [439, 253] width 7 height 8
click at [440, 123] on icon "button" at bounding box center [440, 124] width 8 height 8
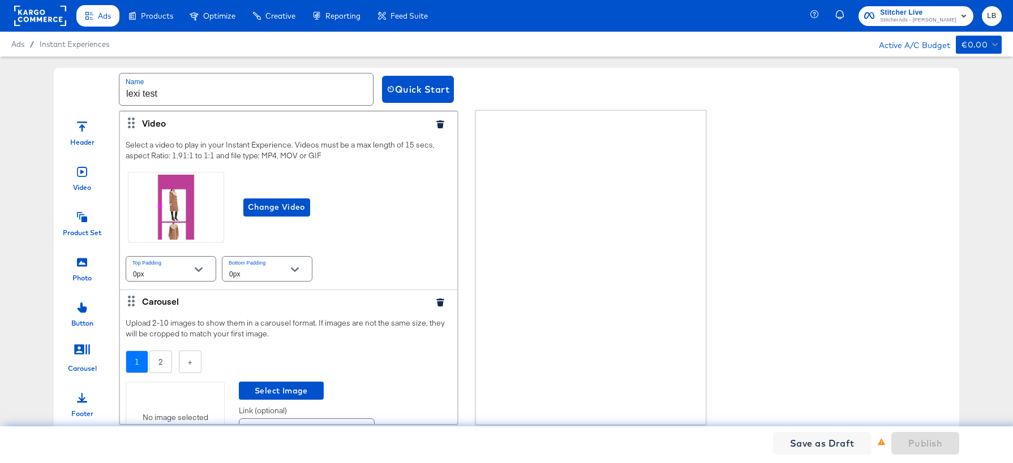
scroll to position [76, 0]
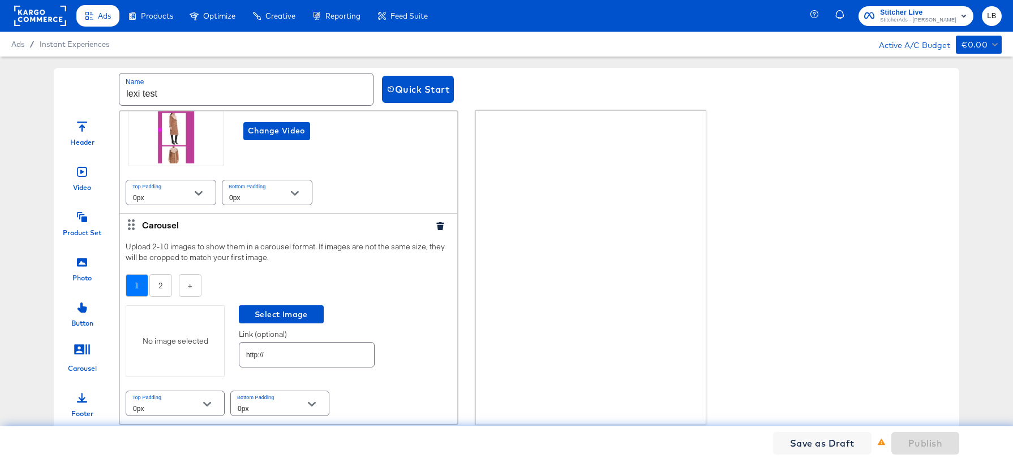
click at [274, 359] on input "http://" at bounding box center [306, 350] width 135 height 24
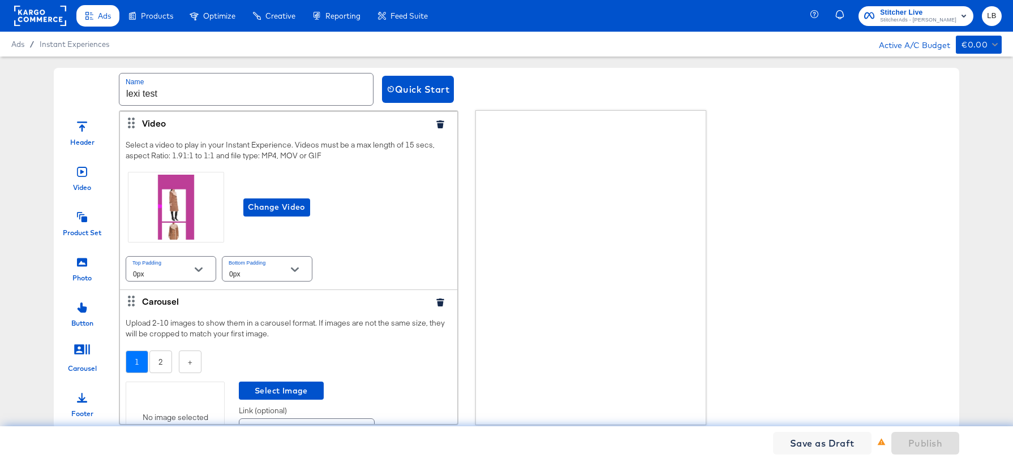
click at [440, 122] on icon "button" at bounding box center [439, 124] width 7 height 8
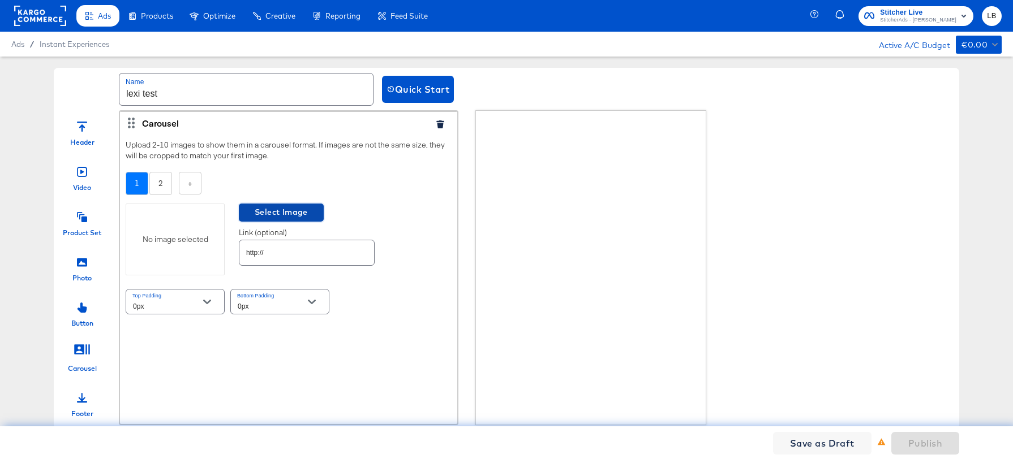
click at [269, 210] on span "Select Image" at bounding box center [281, 212] width 76 height 14
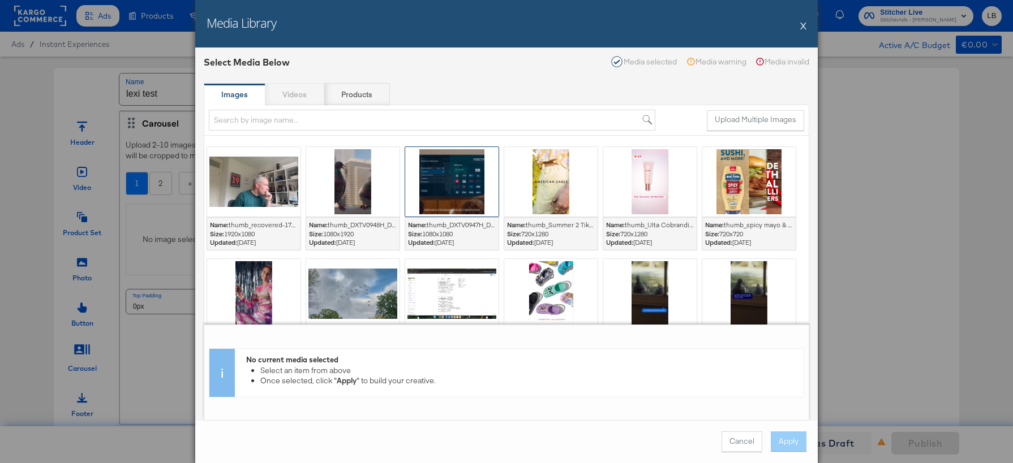
click at [464, 176] on div at bounding box center [451, 182] width 93 height 70
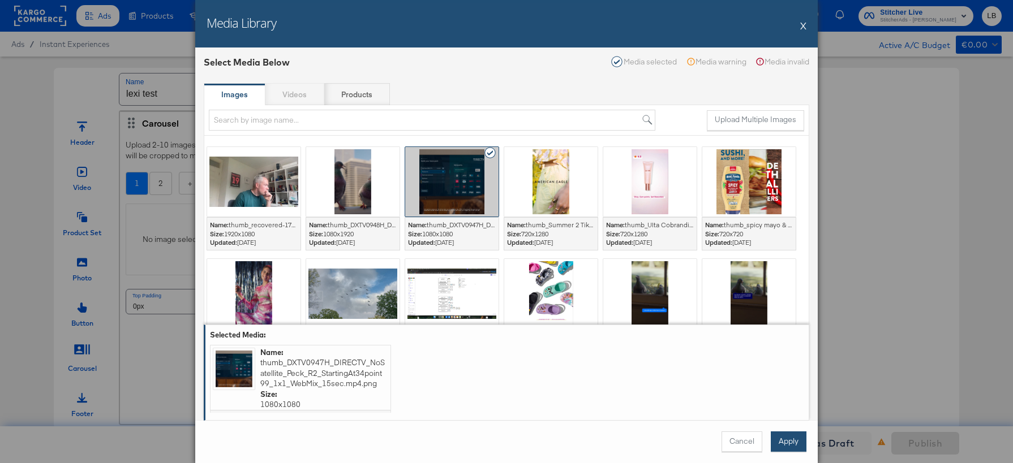
click at [785, 442] on button "Apply" at bounding box center [788, 442] width 36 height 20
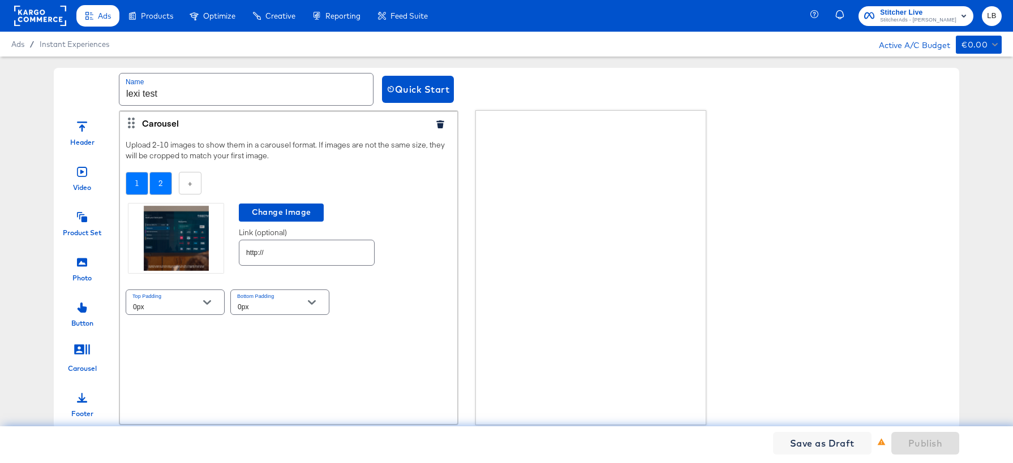
click at [166, 185] on div "2" at bounding box center [160, 183] width 23 height 23
click at [140, 186] on div "1" at bounding box center [137, 183] width 23 height 23
click at [546, 175] on div at bounding box center [591, 259] width 230 height 296
click at [436, 126] on icon "button" at bounding box center [440, 124] width 8 height 8
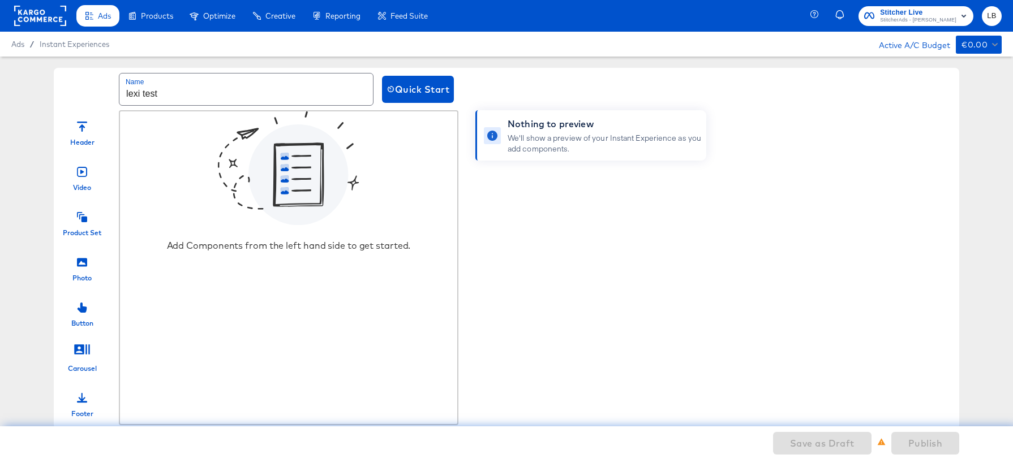
click at [81, 270] on div at bounding box center [82, 261] width 10 height 24
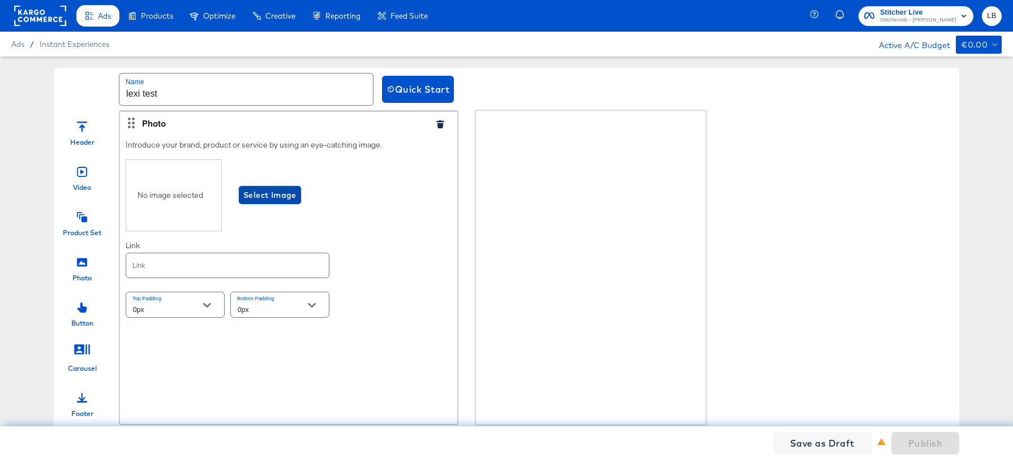
click at [265, 195] on span "Select Image" at bounding box center [269, 195] width 53 height 14
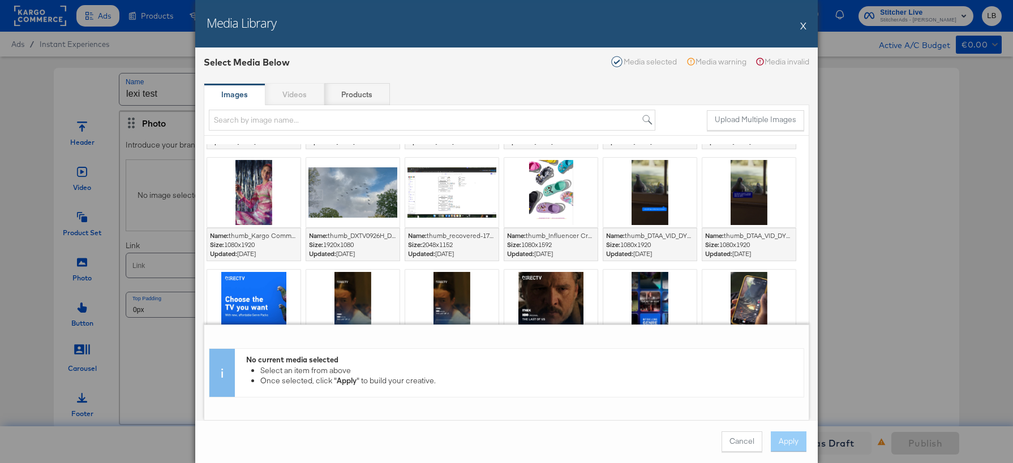
scroll to position [107, 0]
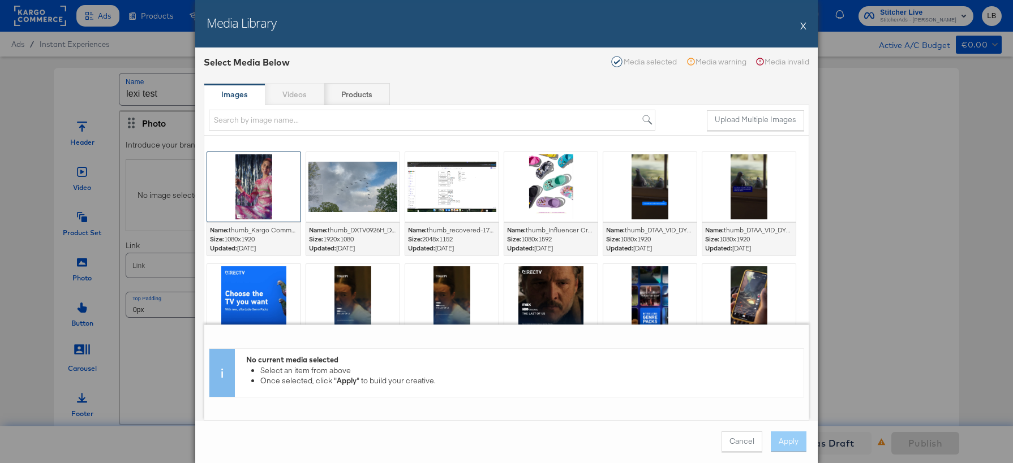
click at [269, 179] on div at bounding box center [253, 187] width 93 height 70
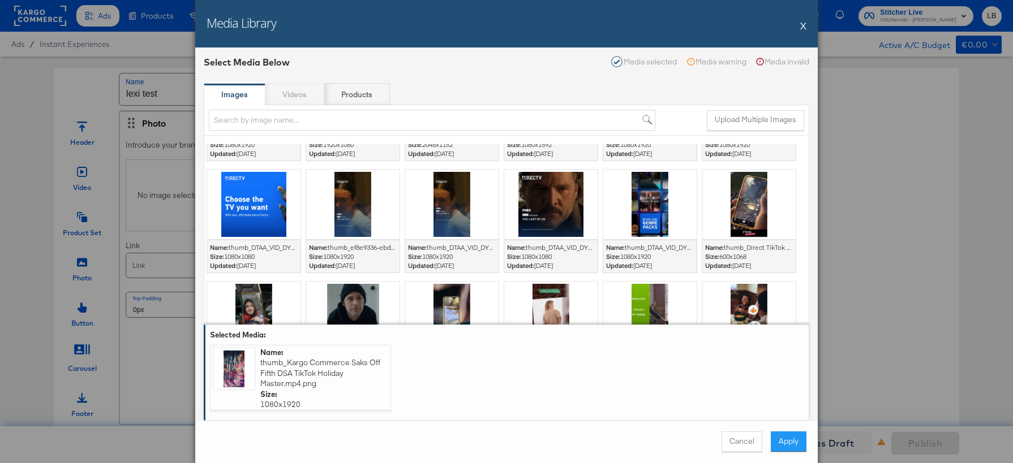
scroll to position [202, 0]
click at [790, 436] on button "Apply" at bounding box center [788, 442] width 36 height 20
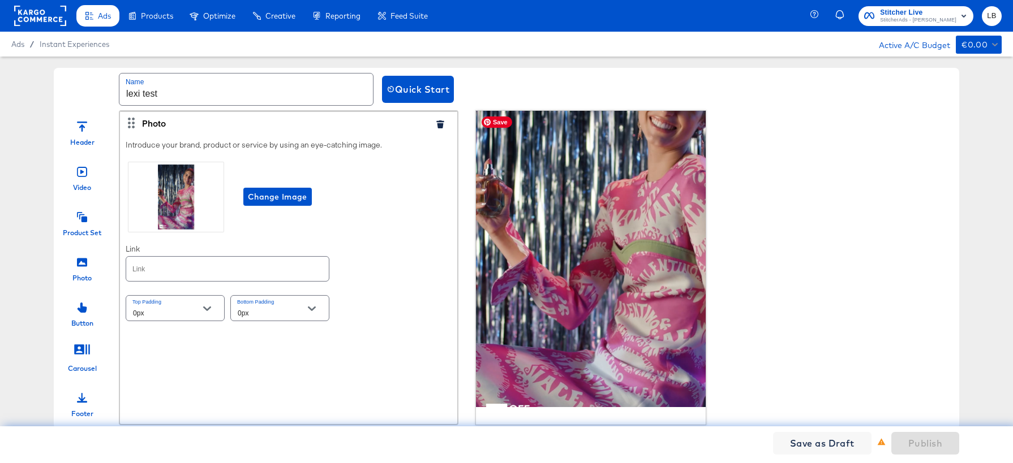
scroll to position [114, 0]
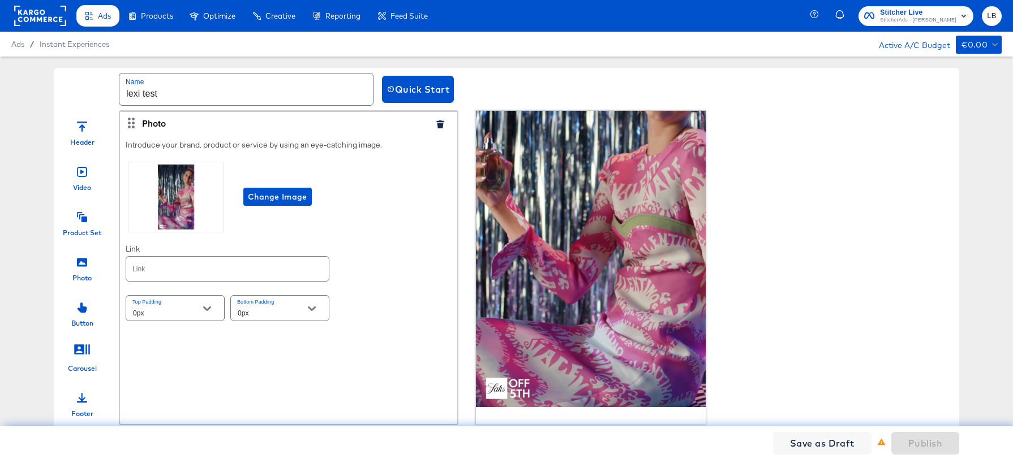
click at [87, 270] on div at bounding box center [82, 261] width 10 height 24
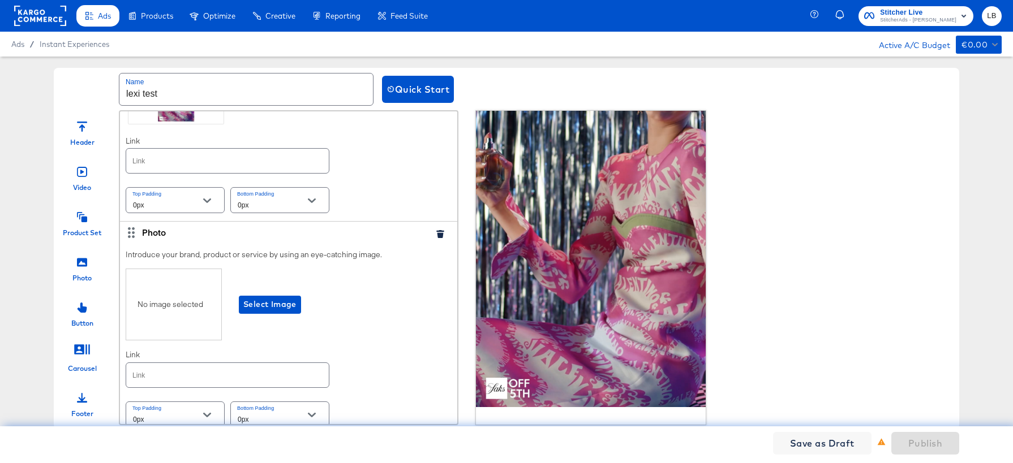
scroll to position [119, 0]
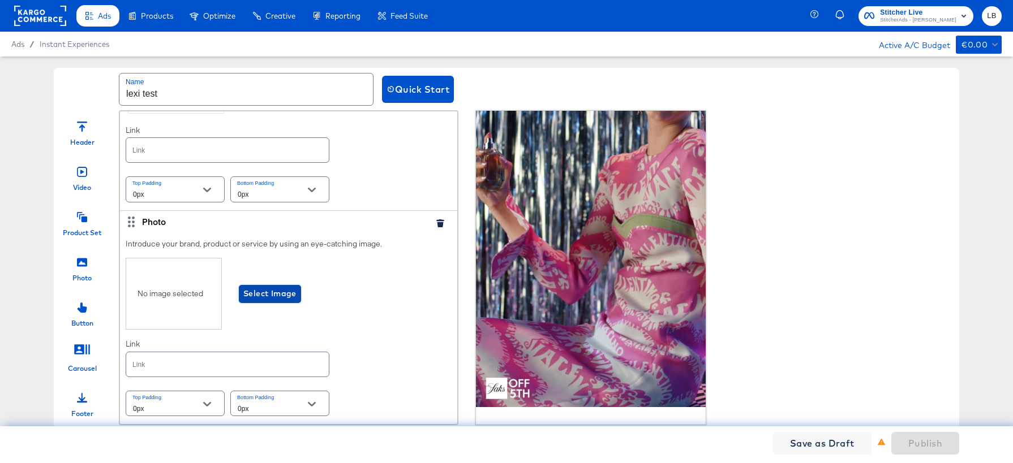
click at [260, 294] on span "Select Image" at bounding box center [269, 294] width 53 height 14
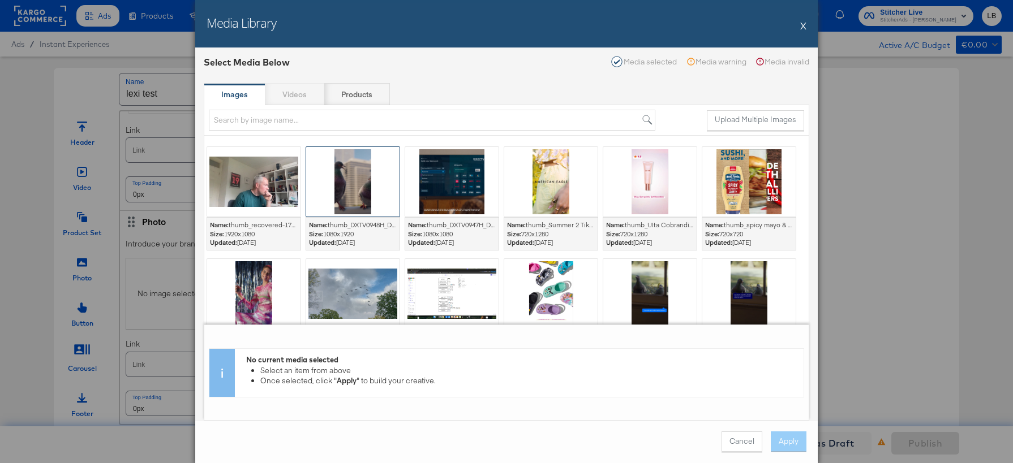
click at [346, 201] on div at bounding box center [352, 182] width 93 height 70
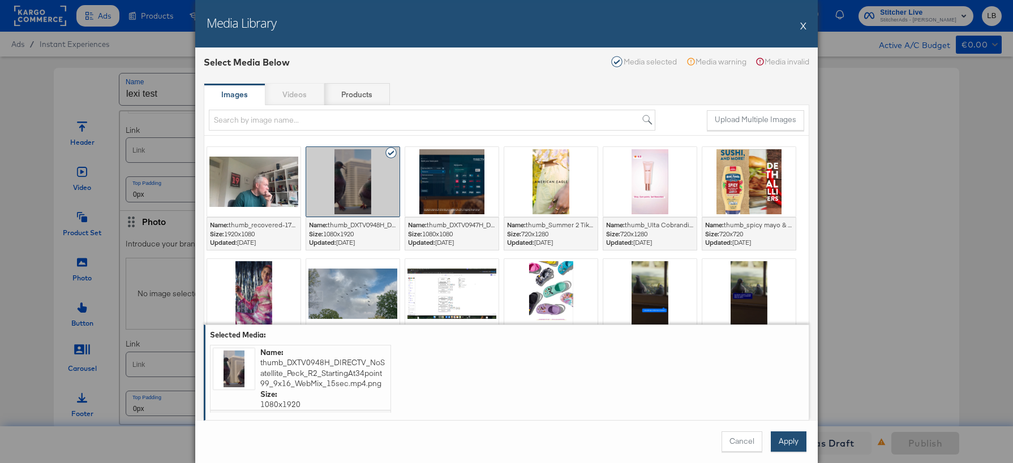
click at [790, 448] on button "Apply" at bounding box center [788, 442] width 36 height 20
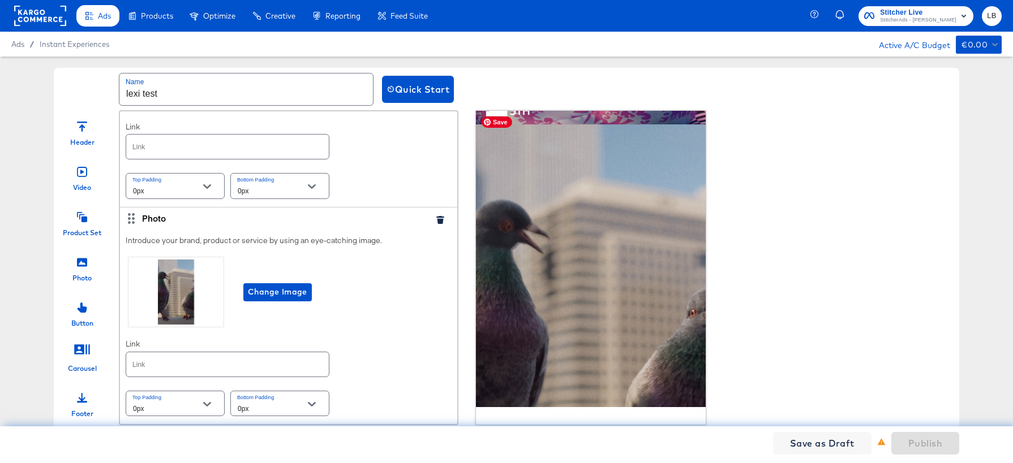
scroll to position [524, 0]
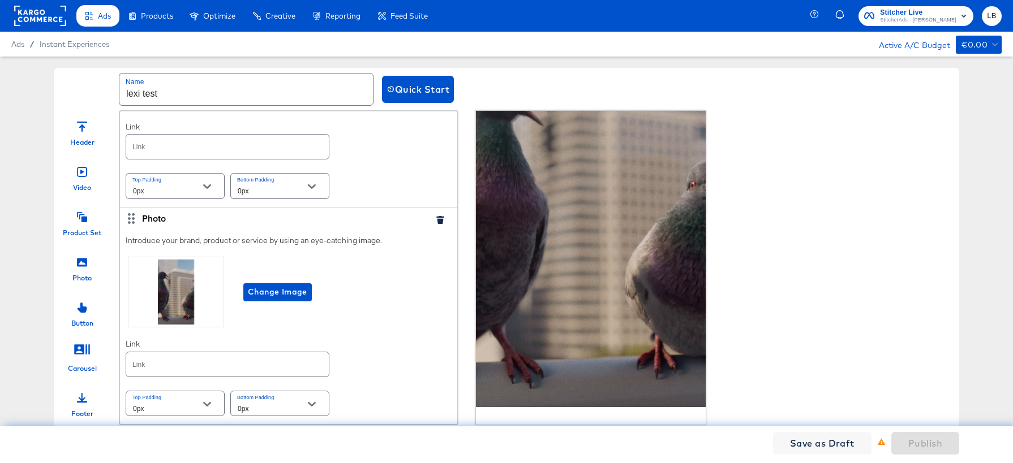
click at [80, 225] on div at bounding box center [82, 216] width 10 height 24
click at [84, 219] on icon at bounding box center [82, 217] width 10 height 10
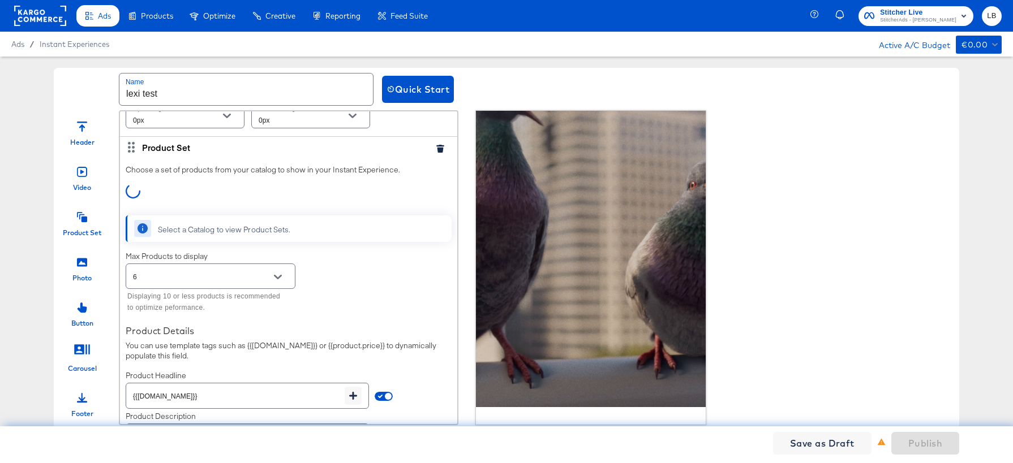
scroll to position [752, 0]
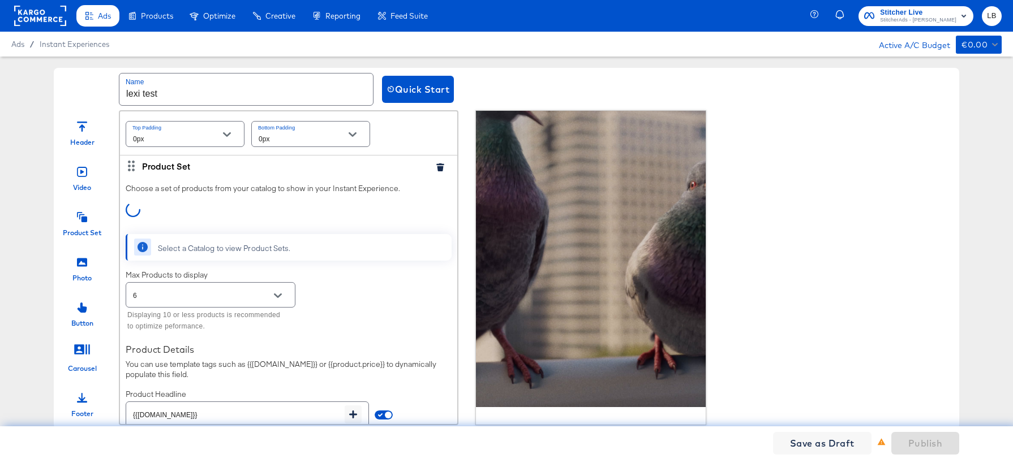
click at [438, 167] on icon "button" at bounding box center [439, 167] width 7 height 8
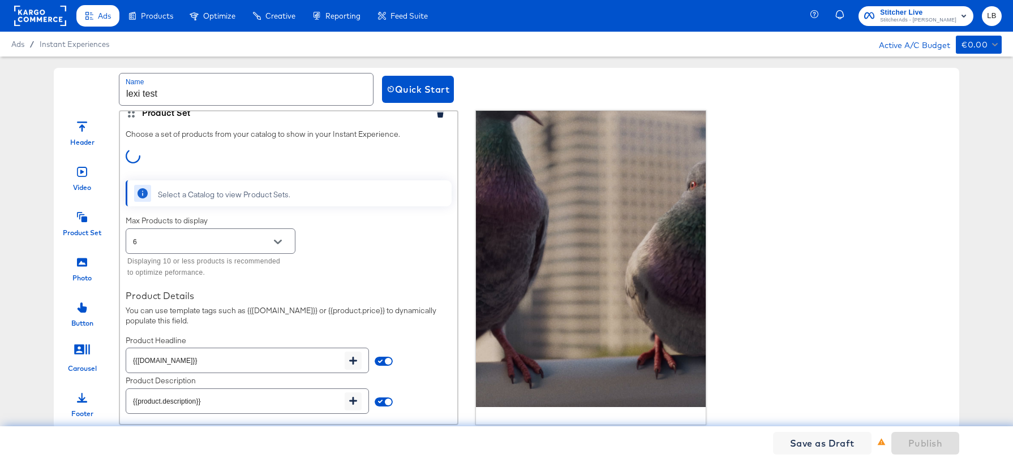
scroll to position [443, 0]
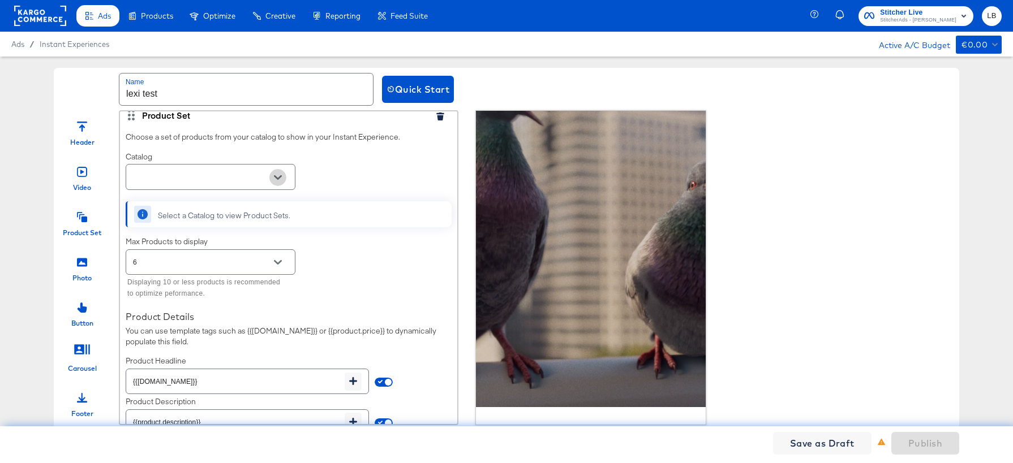
click at [275, 176] on icon "Open" at bounding box center [278, 178] width 8 height 8
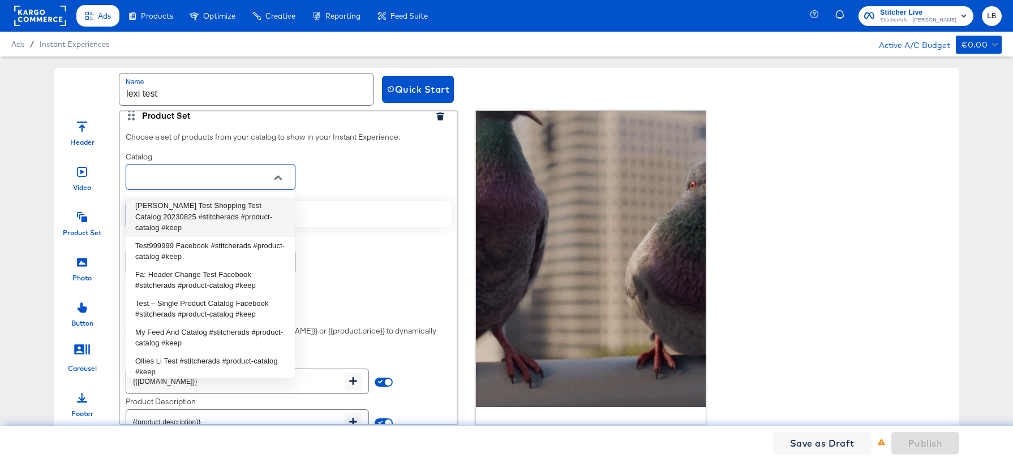
click at [252, 209] on li "[PERSON_NAME] Test Shopping Test Catalog 20230825 #stitcherads #product-catalog…" at bounding box center [210, 217] width 169 height 40
type input "[PERSON_NAME] Test Shopping Test Catalog 20230825 #stitcherads #product-catalog…"
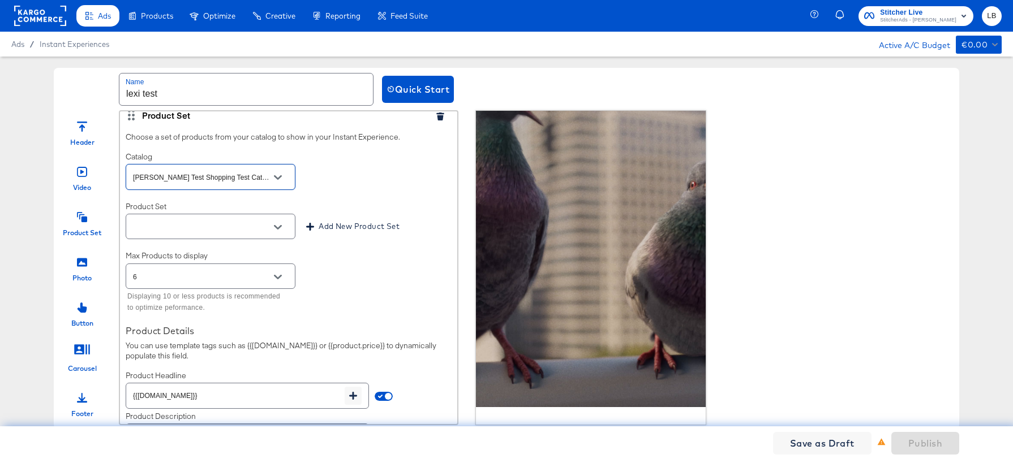
click at [279, 229] on icon "Open" at bounding box center [278, 227] width 8 height 8
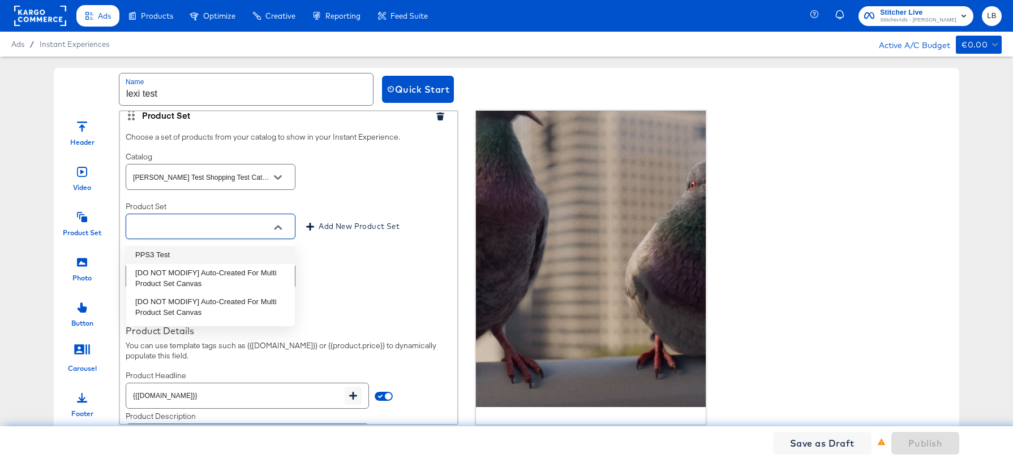
click at [243, 257] on li "PPS3 Test" at bounding box center [210, 255] width 169 height 18
type input "PPS3 Test"
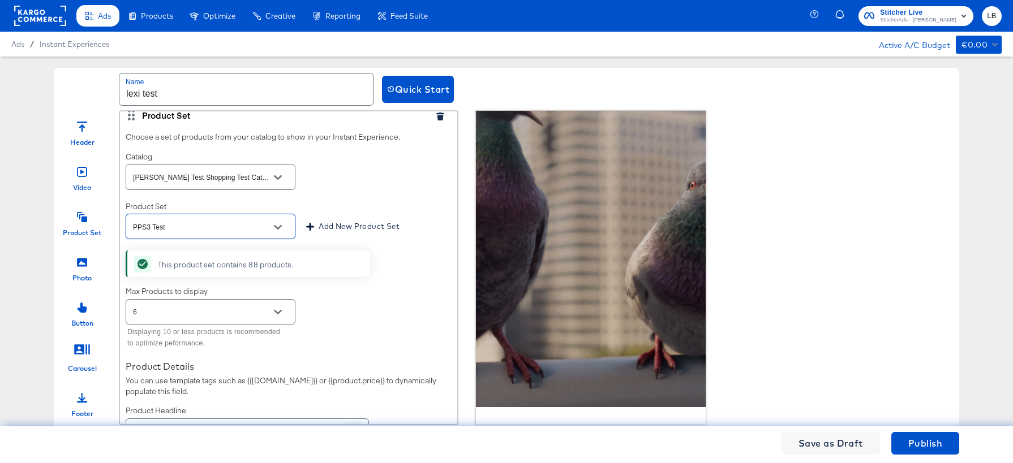
click at [282, 313] on button "Open" at bounding box center [277, 312] width 17 height 17
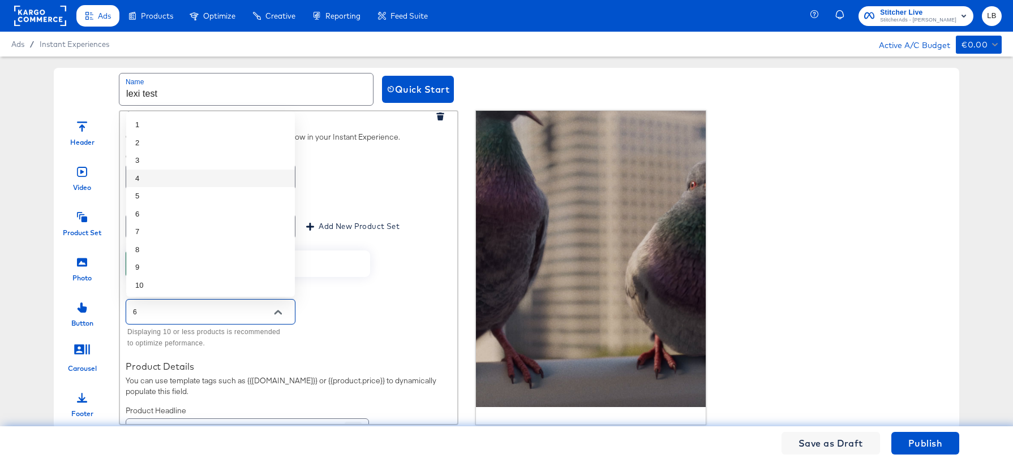
click at [255, 176] on li "4" at bounding box center [210, 179] width 169 height 18
type input "4"
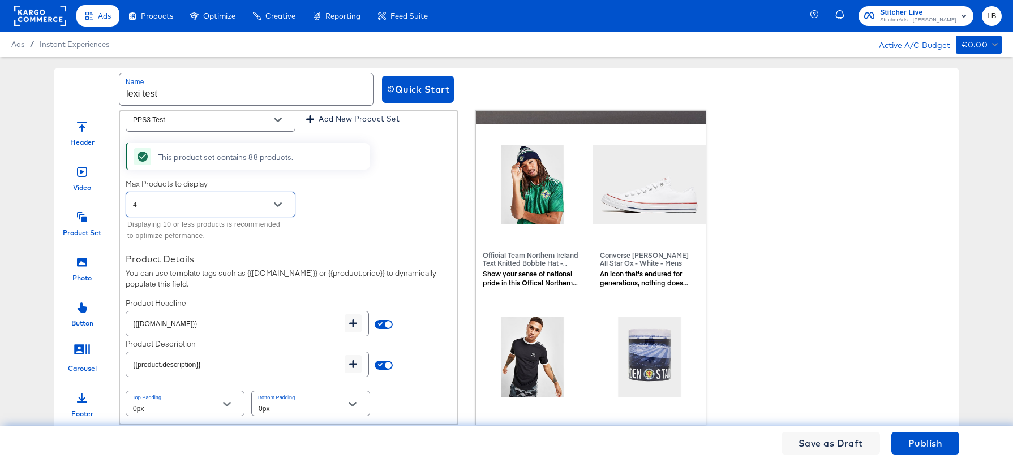
scroll to position [808, 1]
click at [241, 320] on input "{{[DOMAIN_NAME]}}" at bounding box center [235, 319] width 218 height 24
click at [355, 322] on icon "button" at bounding box center [353, 324] width 8 height 8
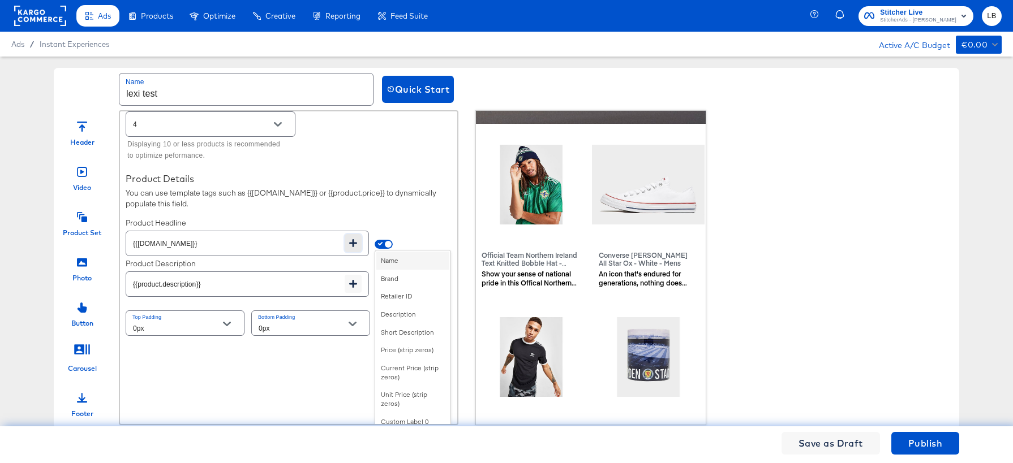
scroll to position [631, 0]
click at [408, 365] on div "Current Price (strip zeros)" at bounding box center [412, 372] width 73 height 27
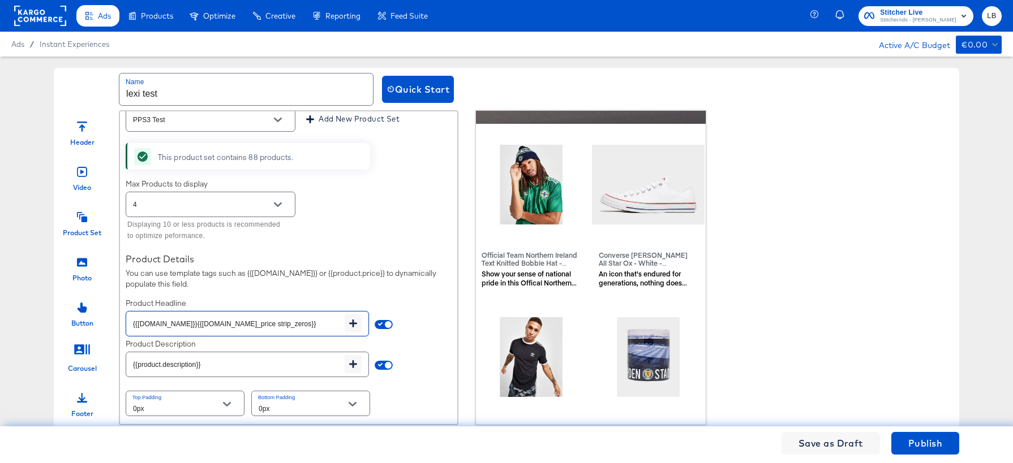
drag, startPoint x: 184, startPoint y: 323, endPoint x: -20, endPoint y: 311, distance: 205.2
click at [0, 311] on html "Ads Products Optimize Creative Reporting Feed Suite Stitcher Live StitcherAds -…" at bounding box center [506, 231] width 1013 height 463
type input "{{product.current_price strip_zeros}}"
click at [309, 305] on div "Product Headline" at bounding box center [248, 303] width 244 height 11
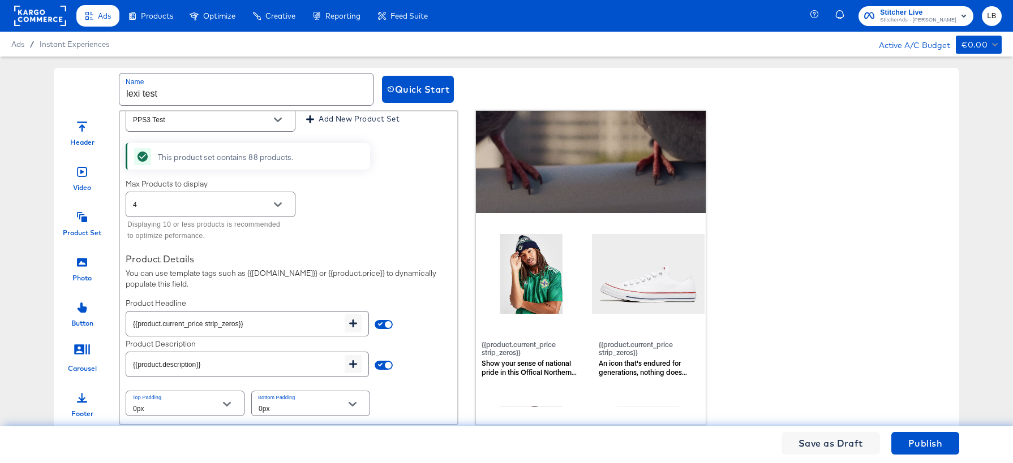
scroll to position [869, 1]
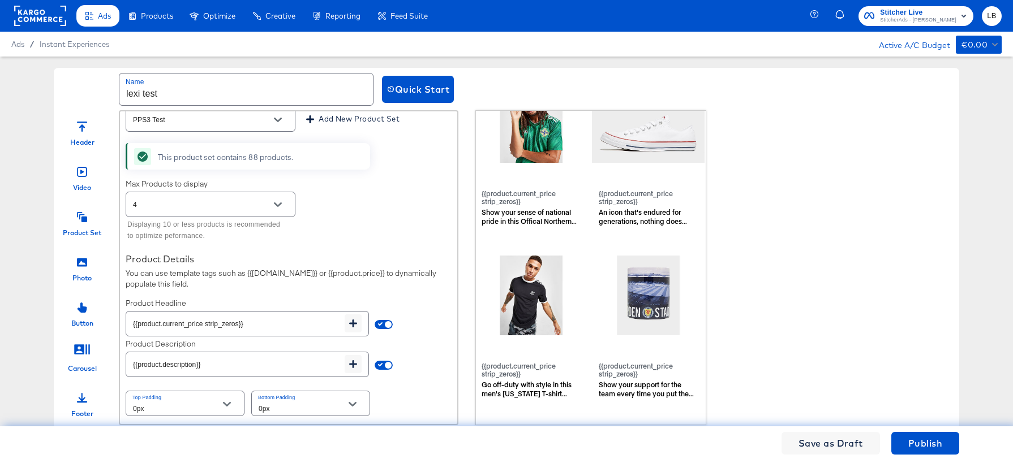
click at [275, 202] on icon "Open" at bounding box center [278, 205] width 8 height 8
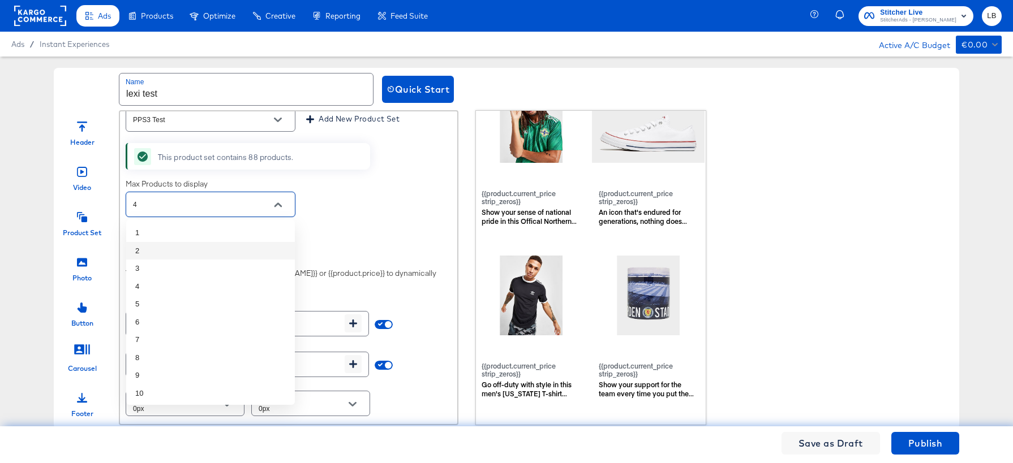
click at [238, 243] on li "2" at bounding box center [210, 251] width 169 height 18
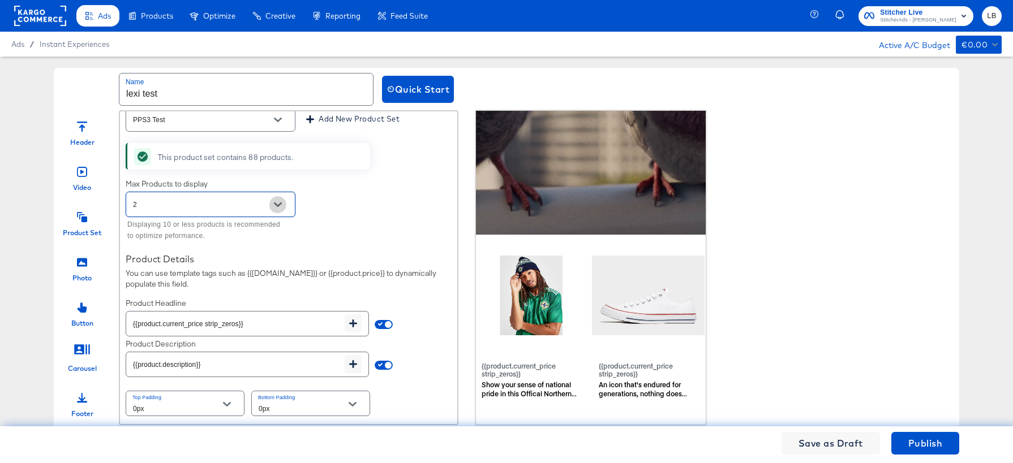
click at [279, 203] on icon "Open" at bounding box center [278, 205] width 8 height 8
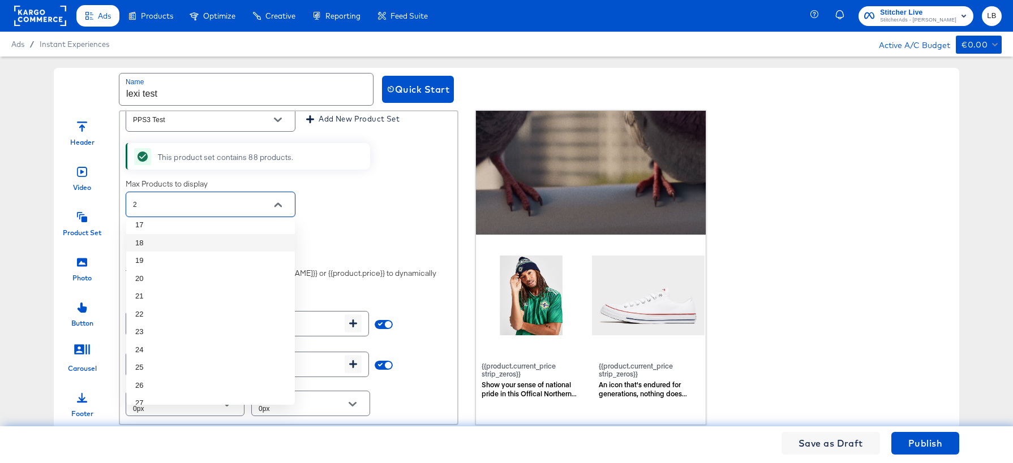
scroll to position [302, 0]
click at [183, 355] on li "25" at bounding box center [210, 359] width 169 height 18
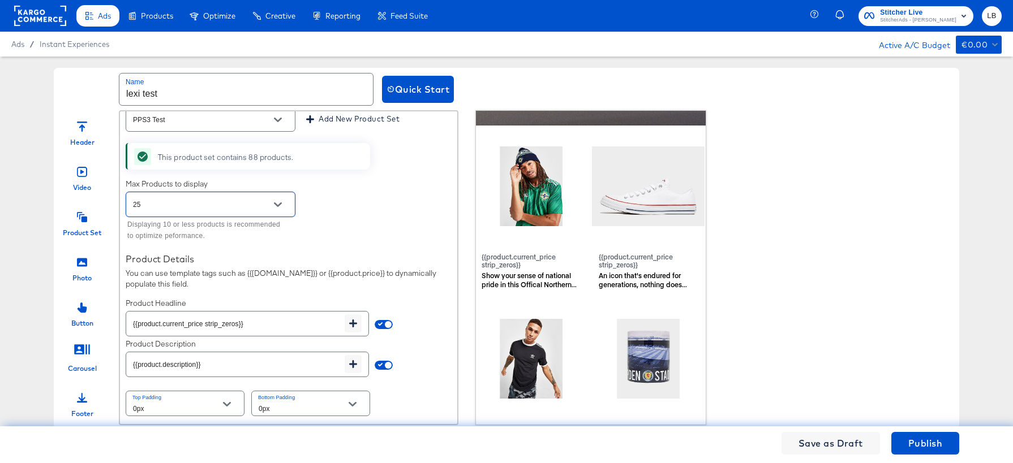
scroll to position [807, 1]
click at [277, 195] on div "25" at bounding box center [211, 204] width 170 height 25
click at [277, 207] on icon "Open" at bounding box center [278, 205] width 8 height 5
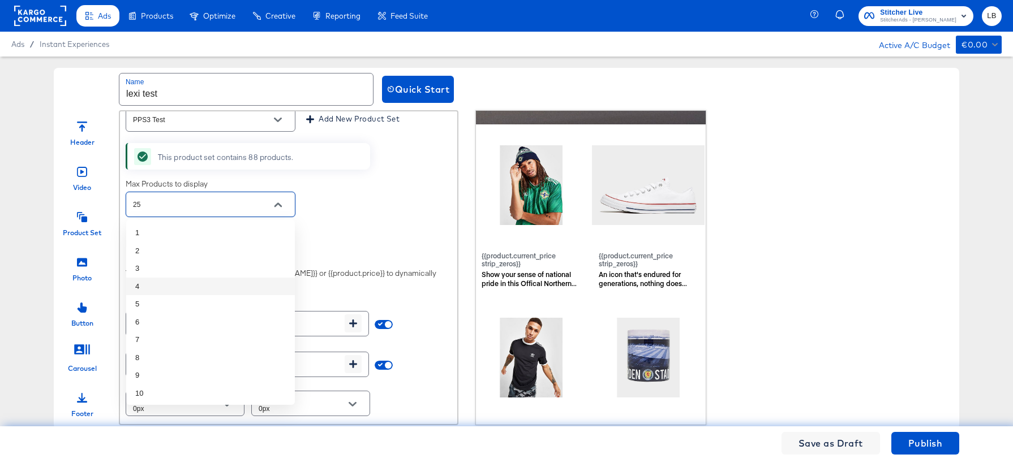
click at [246, 284] on li "4" at bounding box center [210, 287] width 169 height 18
type input "4"
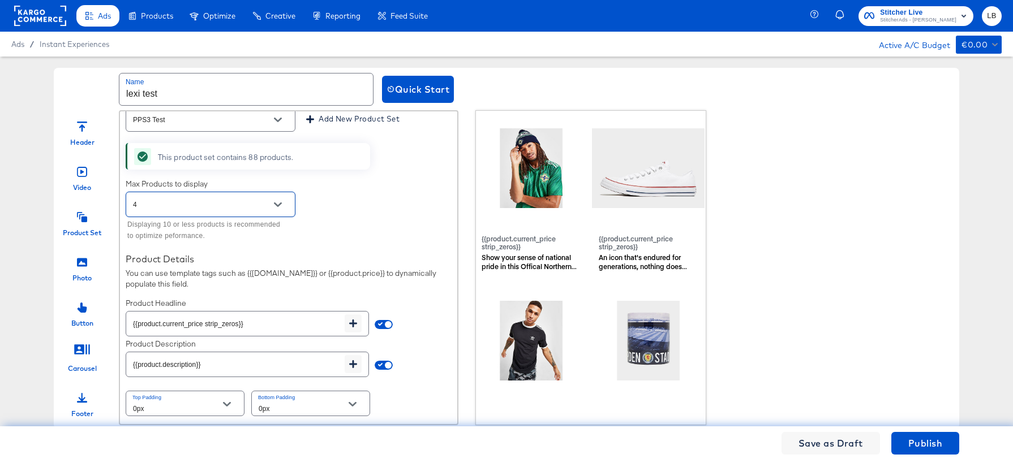
scroll to position [869, 1]
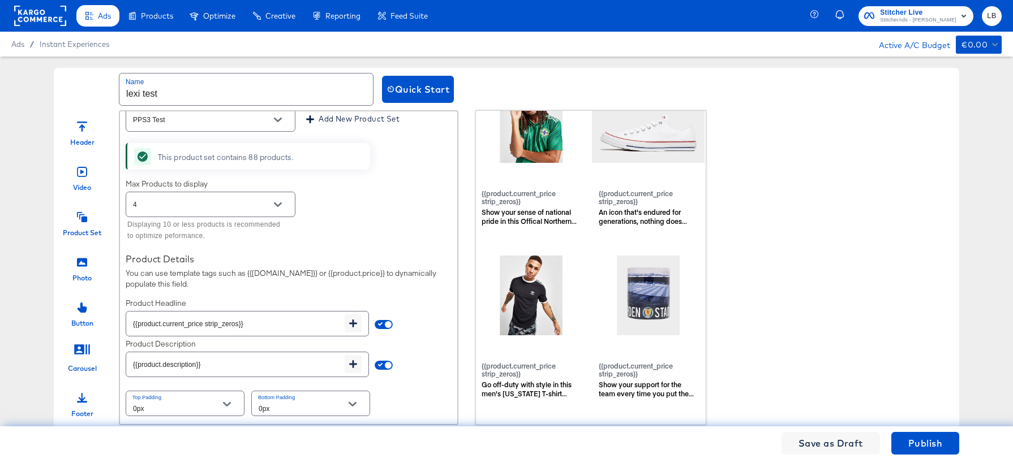
click at [83, 266] on icon at bounding box center [82, 262] width 10 height 10
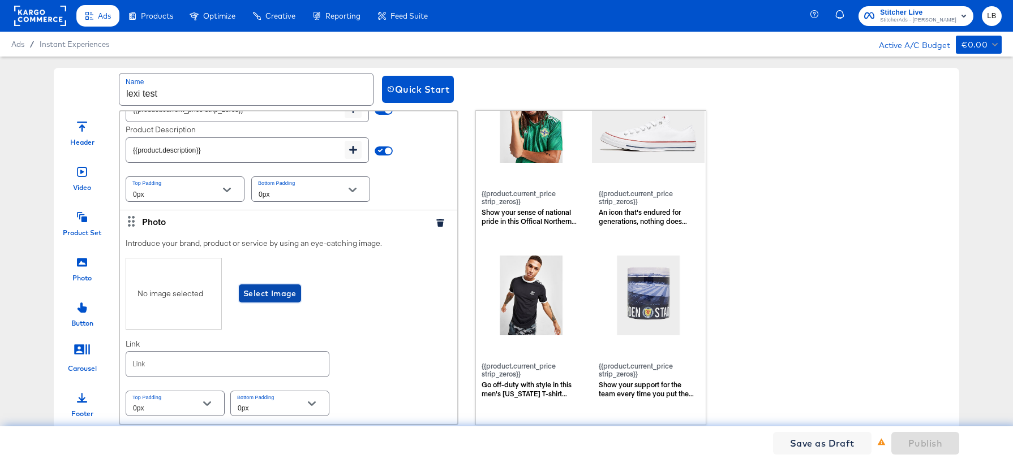
click at [261, 293] on span "Select Image" at bounding box center [269, 294] width 53 height 14
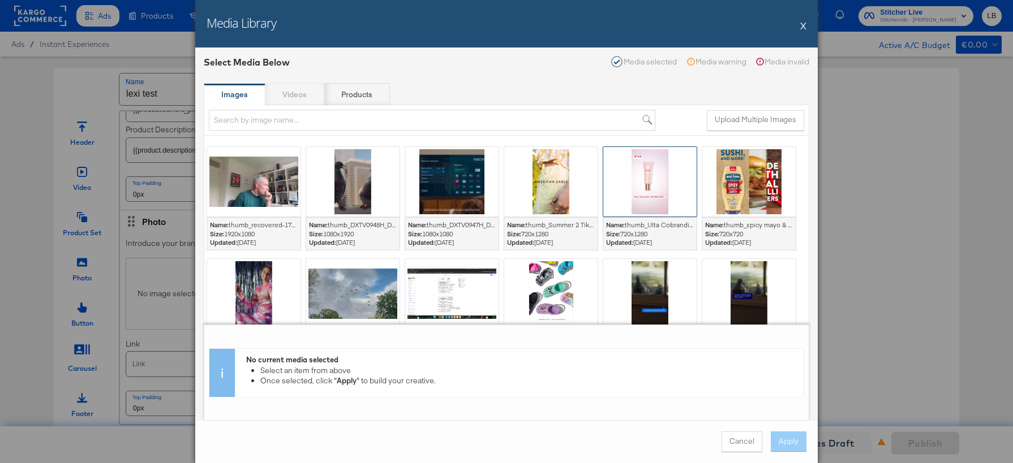
click at [631, 173] on div at bounding box center [649, 182] width 93 height 70
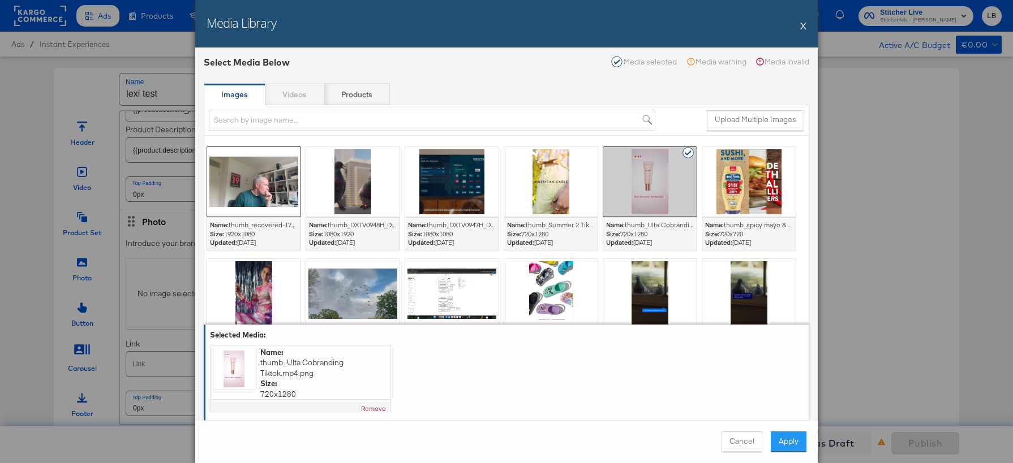
click at [299, 170] on div at bounding box center [253, 182] width 93 height 70
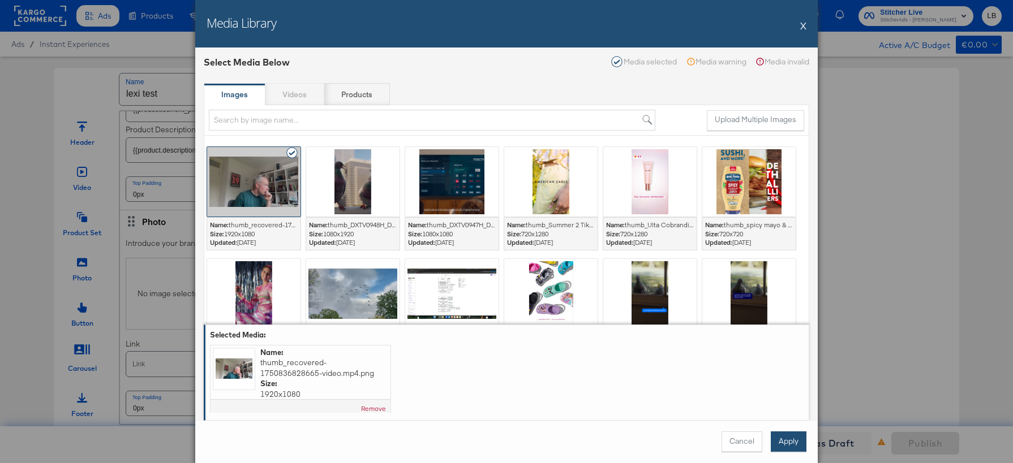
click at [779, 436] on button "Apply" at bounding box center [788, 442] width 36 height 20
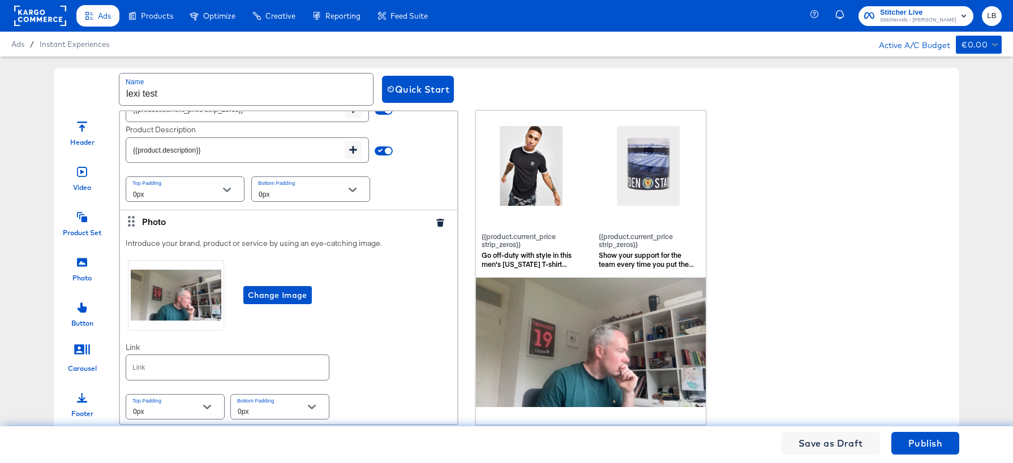
scroll to position [768, 0]
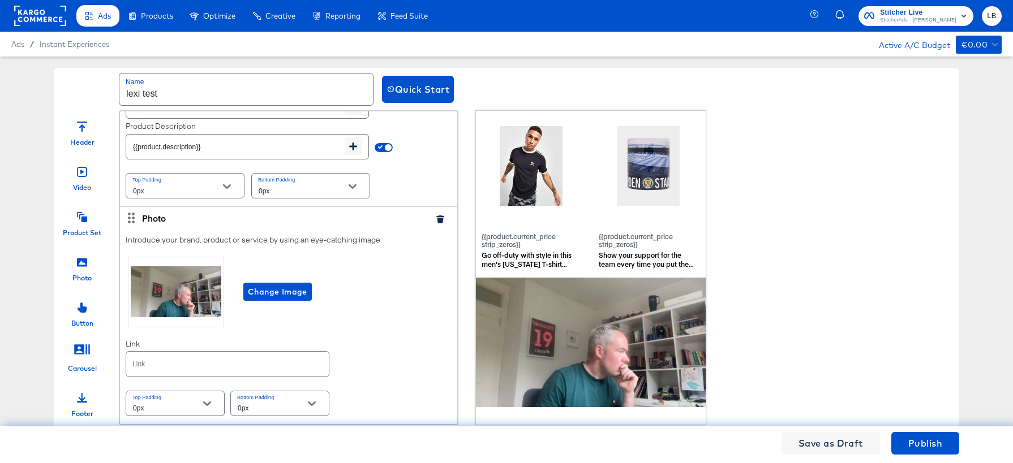
click at [83, 231] on div "Product Set" at bounding box center [82, 233] width 38 height 10
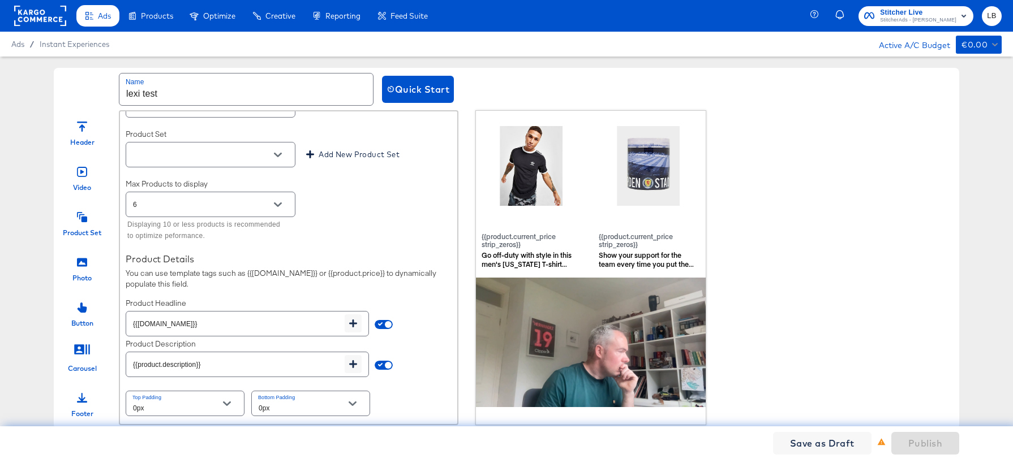
scroll to position [1082, 0]
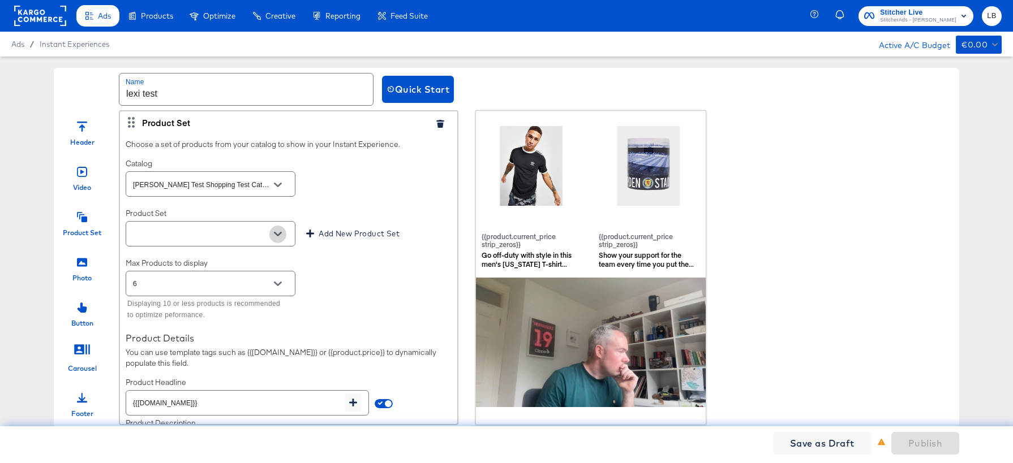
click at [282, 234] on button "Open" at bounding box center [277, 234] width 17 height 17
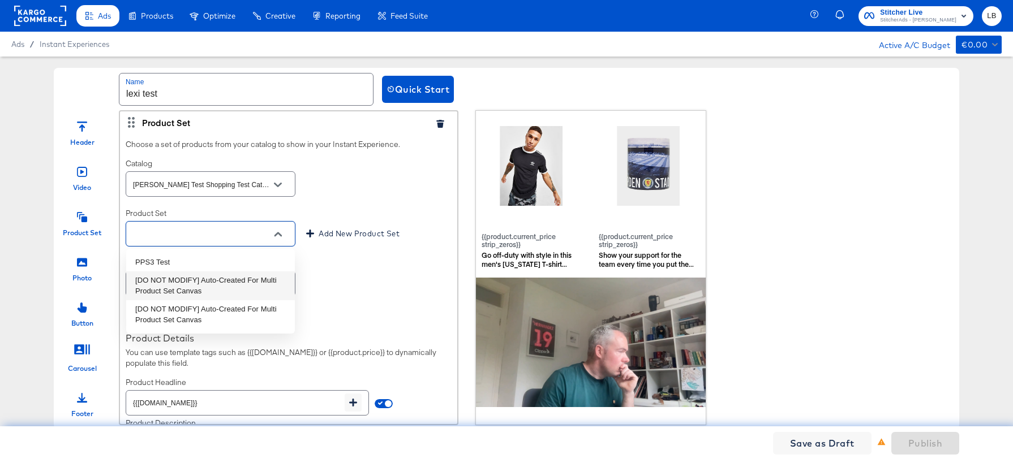
click at [253, 283] on li "[DO NOT MODIFY] Auto-Created For Multi Product Set Canvas" at bounding box center [210, 286] width 169 height 29
type input "[DO NOT MODIFY] Auto-Created For Multi Product Set Canvas"
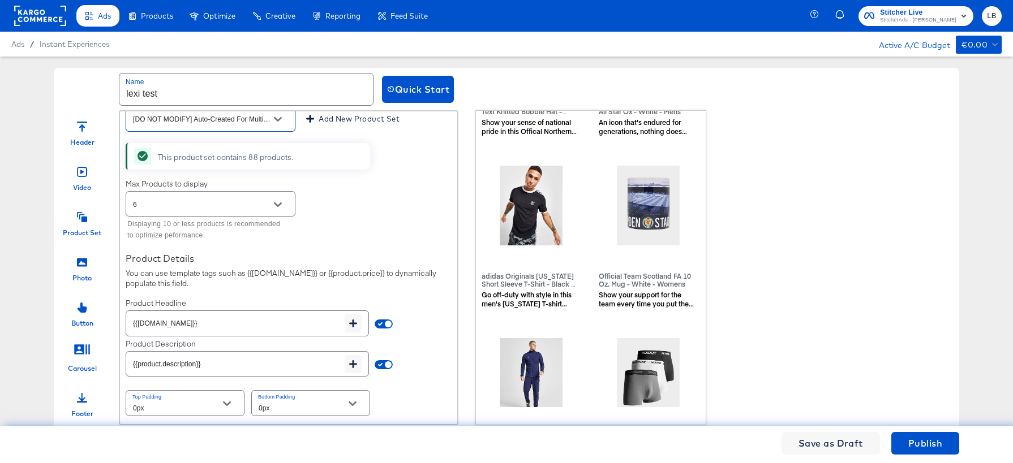
scroll to position [1517, 1]
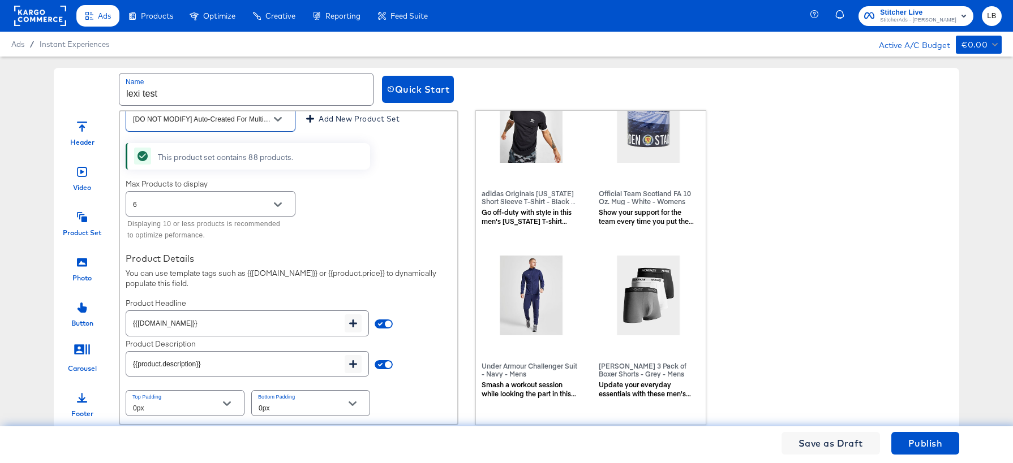
click at [85, 304] on icon at bounding box center [82, 308] width 10 height 10
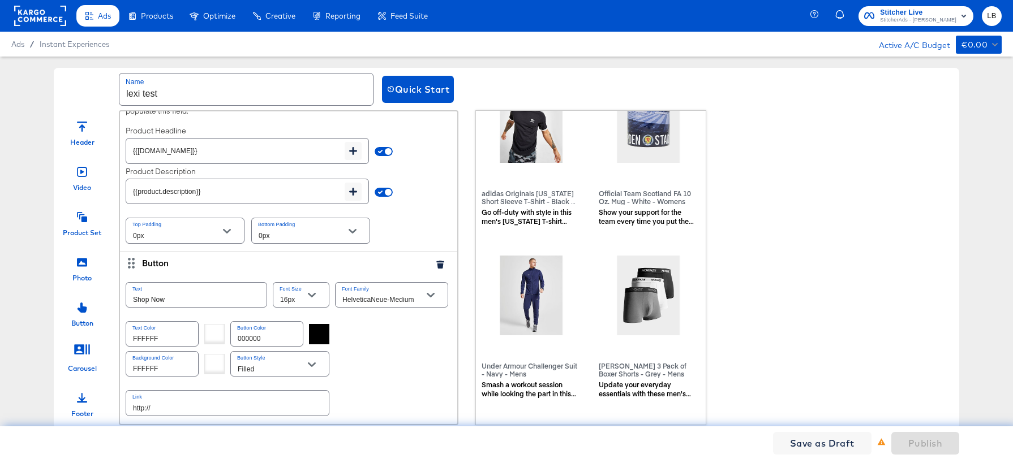
scroll to position [1554, 1]
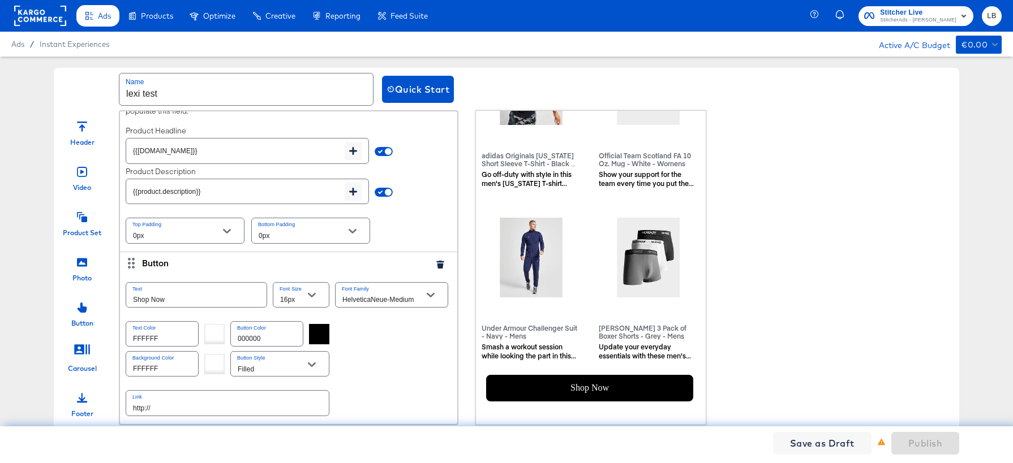
click at [313, 336] on div at bounding box center [319, 334] width 20 height 20
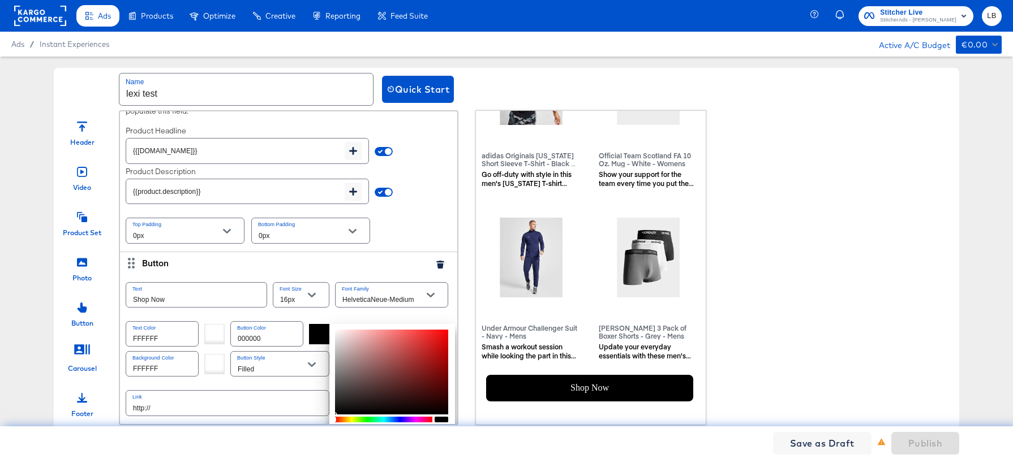
type input "BC4D4D"
type input "188"
type input "77"
type input "CA5353"
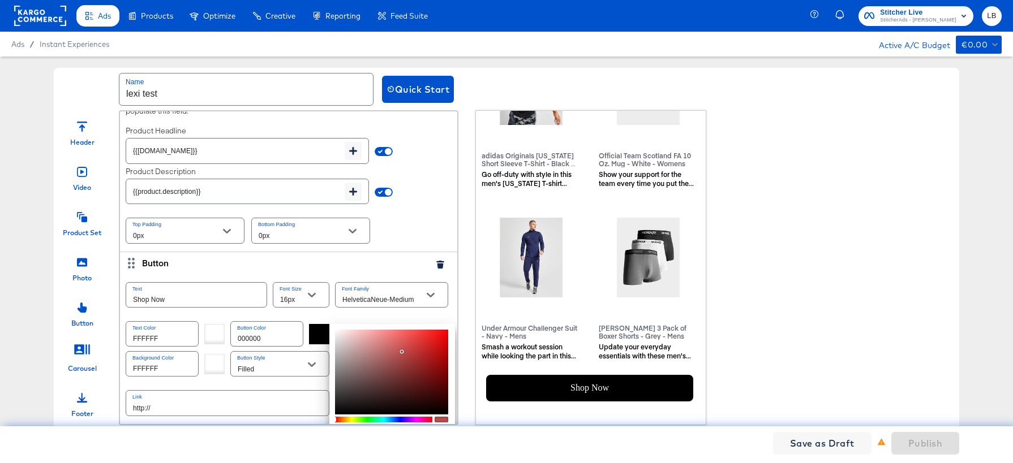
type input "202"
type input "83"
type input "E55E5E"
type input "229"
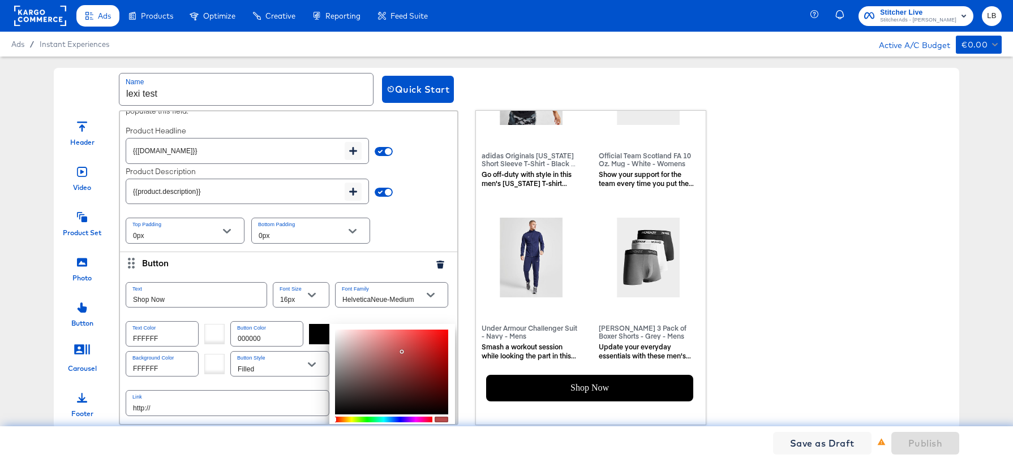
type input "94"
type input "ED6464"
type input "237"
type input "100"
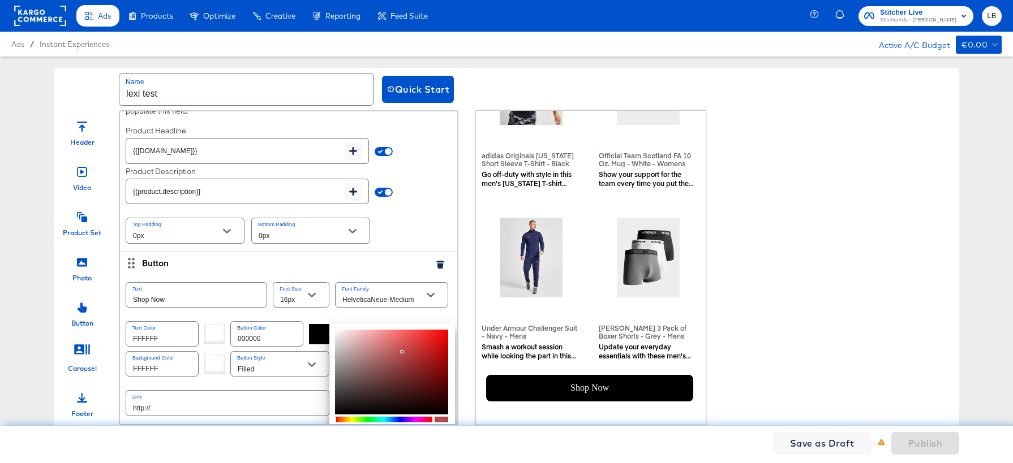
type input "100"
type input "F46A6A"
type input "244"
type input "106"
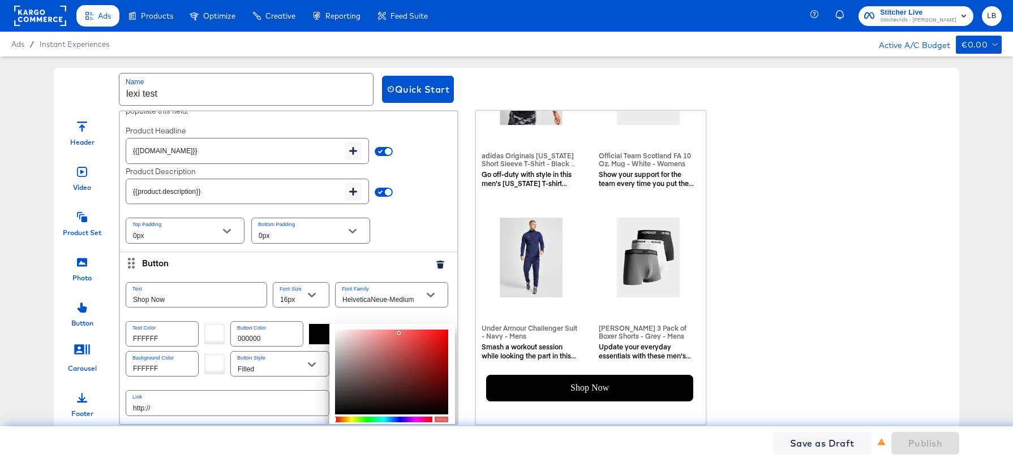
type input "FE7171"
type input "254"
type input "113"
type input "FF7373"
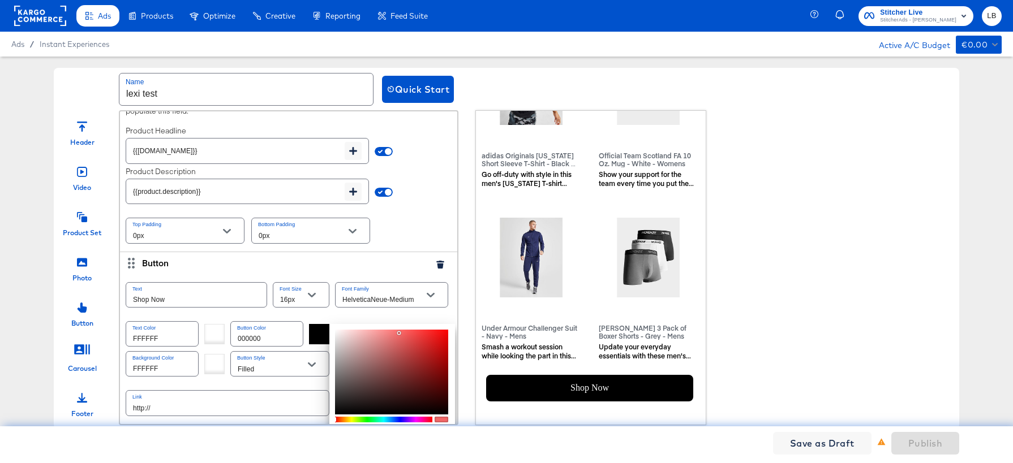
type input "255"
type input "115"
drag, startPoint x: 402, startPoint y: 352, endPoint x: 397, endPoint y: 329, distance: 23.6
click at [397, 330] on div at bounding box center [391, 372] width 113 height 85
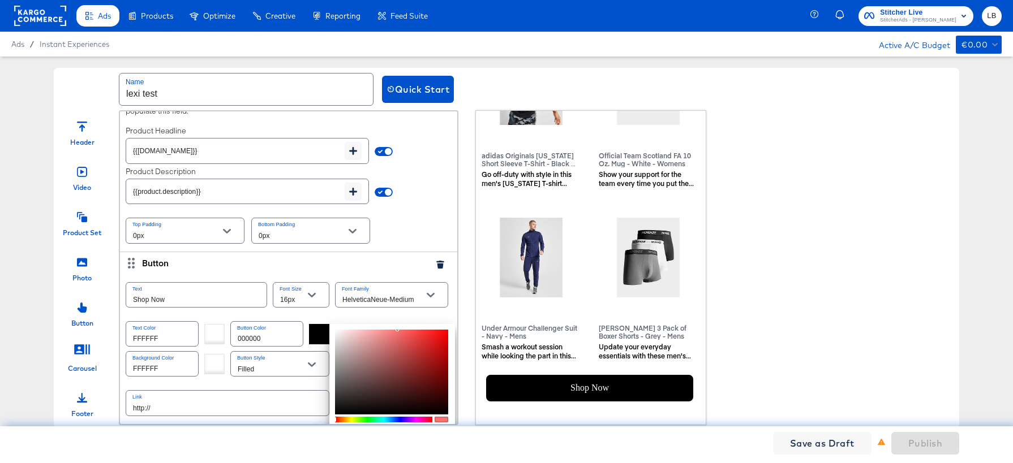
type input "EB5E5E"
type input "235"
type input "94"
click at [403, 336] on div at bounding box center [391, 372] width 113 height 85
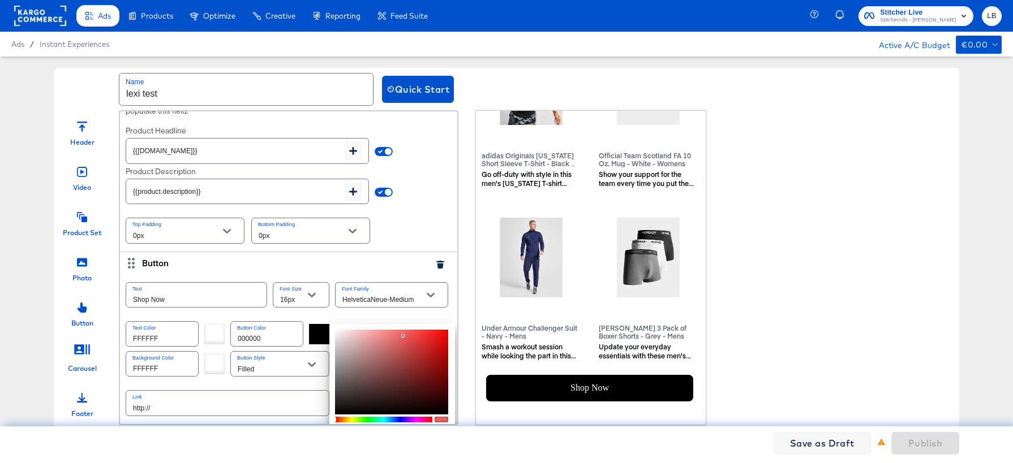
click at [396, 261] on div "Button" at bounding box center [284, 263] width 284 height 12
type input "CF2828"
type input "207"
type input "40"
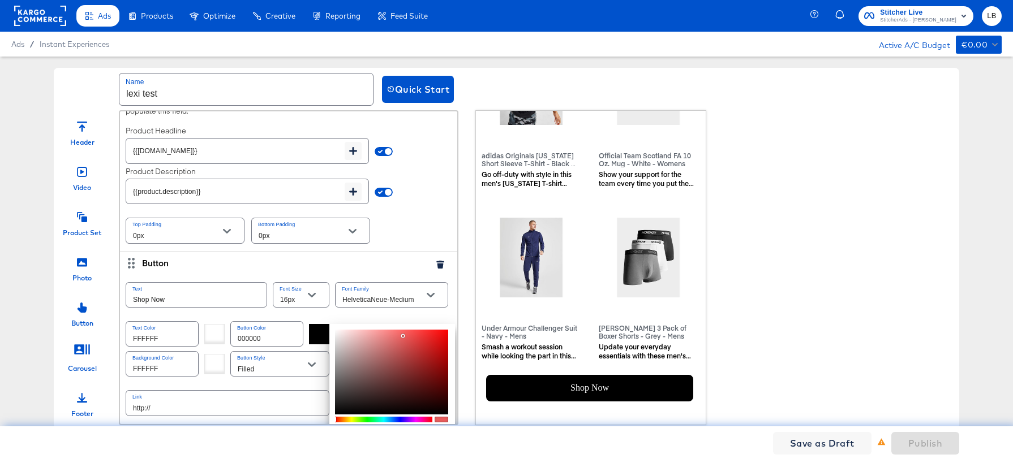
click at [426, 346] on div at bounding box center [391, 372] width 113 height 85
click at [317, 335] on div at bounding box center [319, 334] width 20 height 20
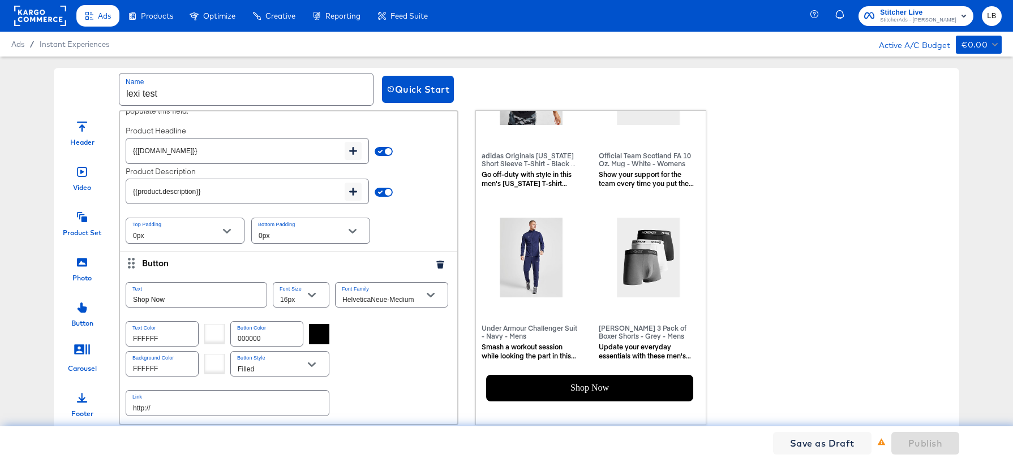
click at [316, 332] on div at bounding box center [319, 334] width 20 height 20
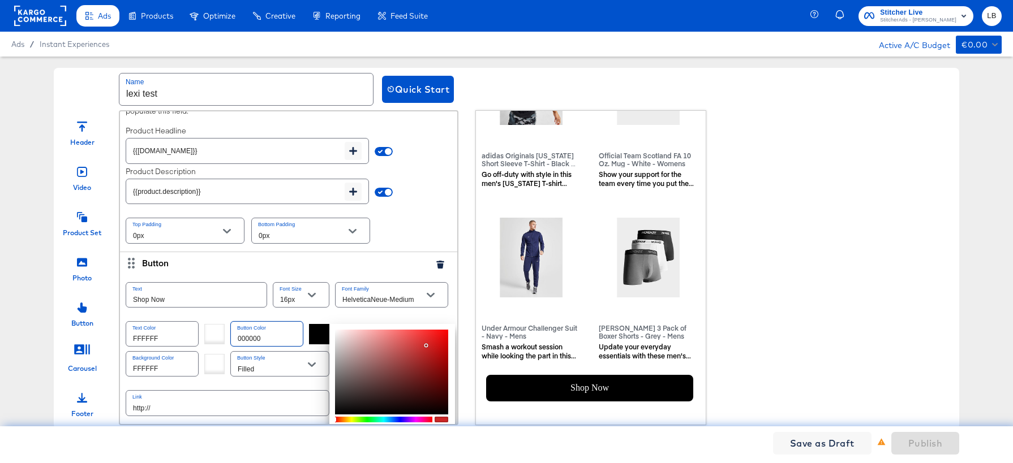
click at [260, 337] on input "000000" at bounding box center [267, 334] width 72 height 24
drag, startPoint x: 267, startPoint y: 338, endPoint x: 175, endPoint y: 335, distance: 92.2
click at [175, 335] on div "Text Color FFFFFF Button Color 000000 CF2828 hex 207 r 40 g 40 b 100 a Cancel A…" at bounding box center [289, 334] width 326 height 30
click at [244, 338] on input "000000" at bounding box center [267, 334] width 72 height 24
drag, startPoint x: 266, startPoint y: 342, endPoint x: 213, endPoint y: 341, distance: 53.2
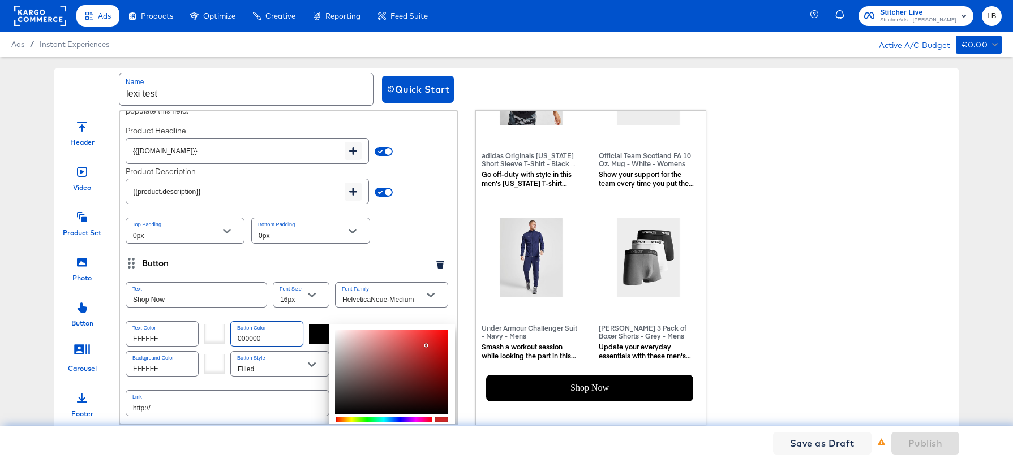
click at [213, 341] on div "Text Color FFFFFF Button Color 000000 CF2828 hex 207 r 40 g 40 b 100 a Cancel A…" at bounding box center [289, 334] width 326 height 30
click at [253, 338] on input "000000" at bounding box center [267, 334] width 72 height 24
click at [257, 339] on input "000000" at bounding box center [267, 334] width 72 height 24
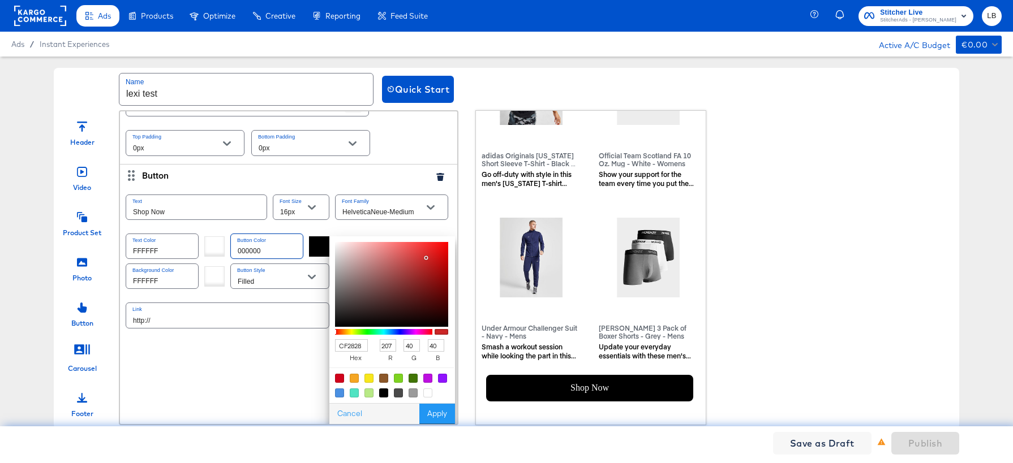
click at [425, 207] on button "Open" at bounding box center [430, 207] width 17 height 17
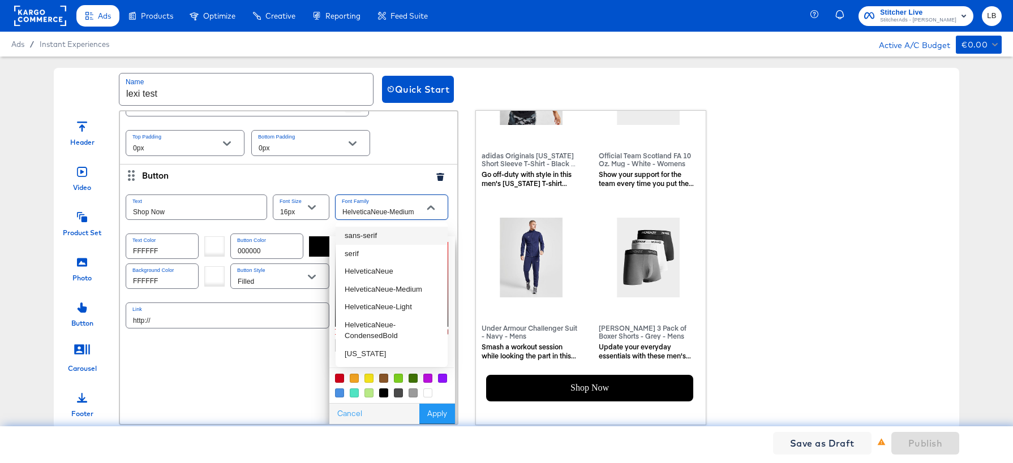
click at [308, 175] on div "Button" at bounding box center [284, 175] width 284 height 12
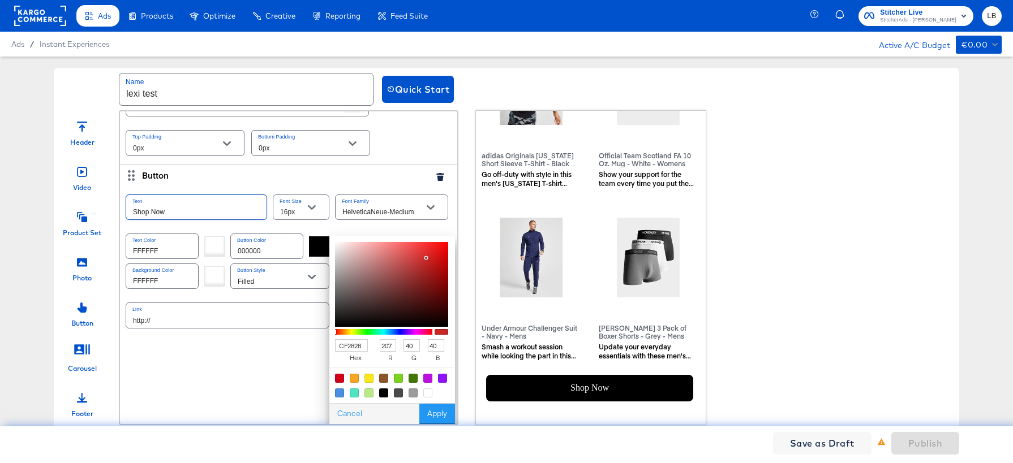
drag, startPoint x: 245, startPoint y: 213, endPoint x: 173, endPoint y: 213, distance: 71.8
click at [173, 213] on input "Shop Now" at bounding box center [196, 207] width 140 height 24
click at [206, 358] on div "Photo Introduce your brand, product or service by using an eye-catching image. …" at bounding box center [288, 267] width 339 height 315
click at [400, 379] on div at bounding box center [398, 378] width 9 height 9
type input "7ED321"
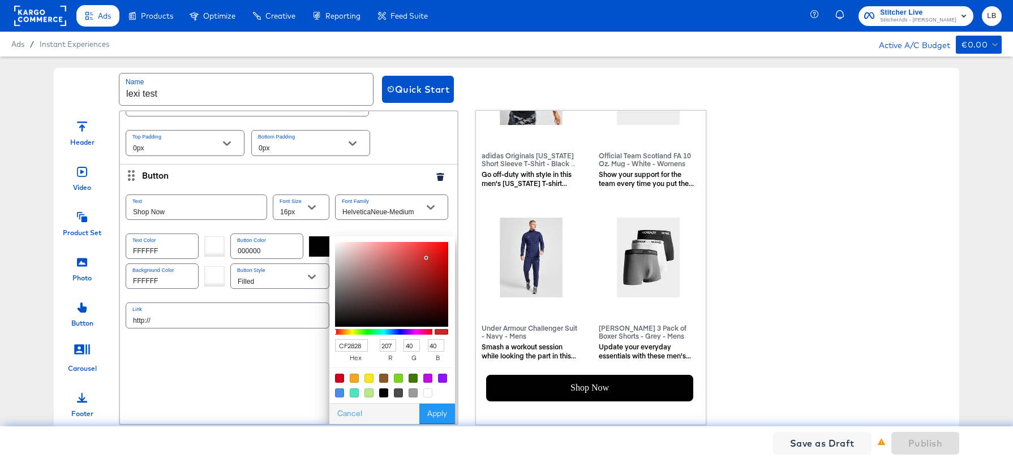
type input "126"
type input "211"
type input "33"
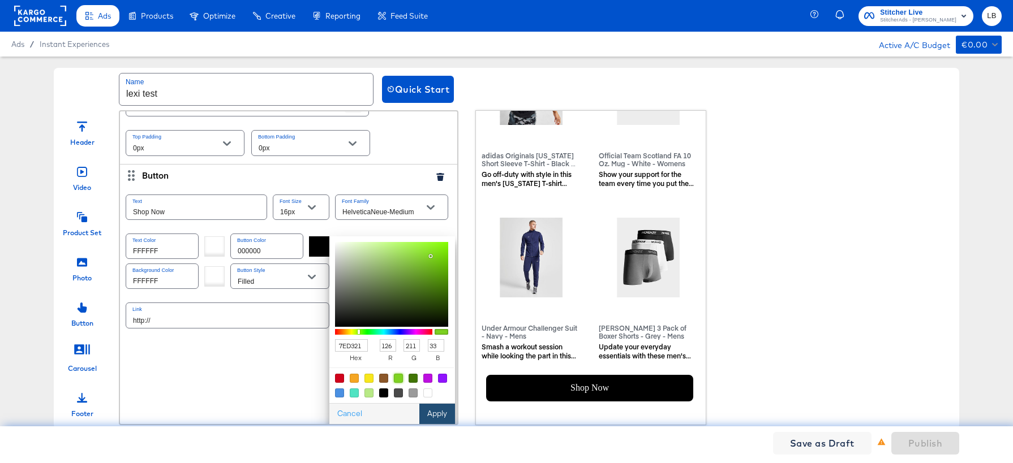
click at [441, 415] on button "Apply" at bounding box center [437, 414] width 36 height 20
type input "7ed321"
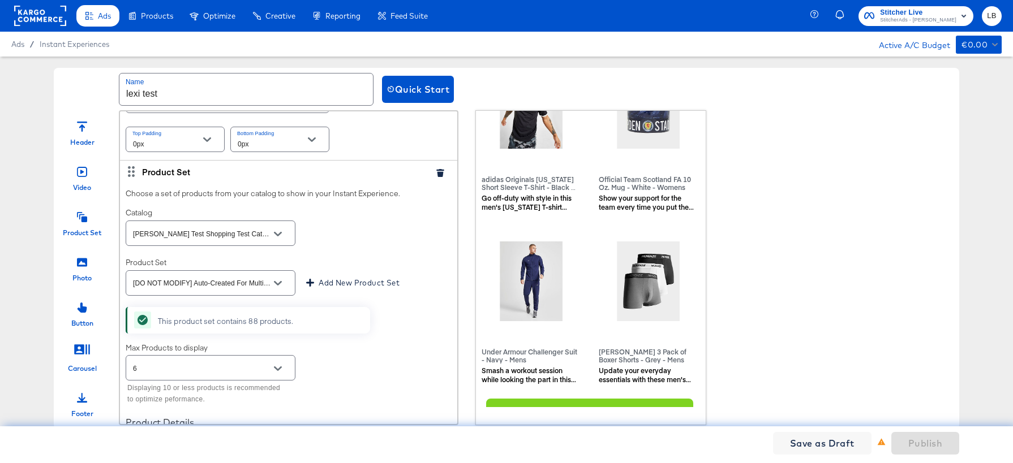
scroll to position [1554, 1]
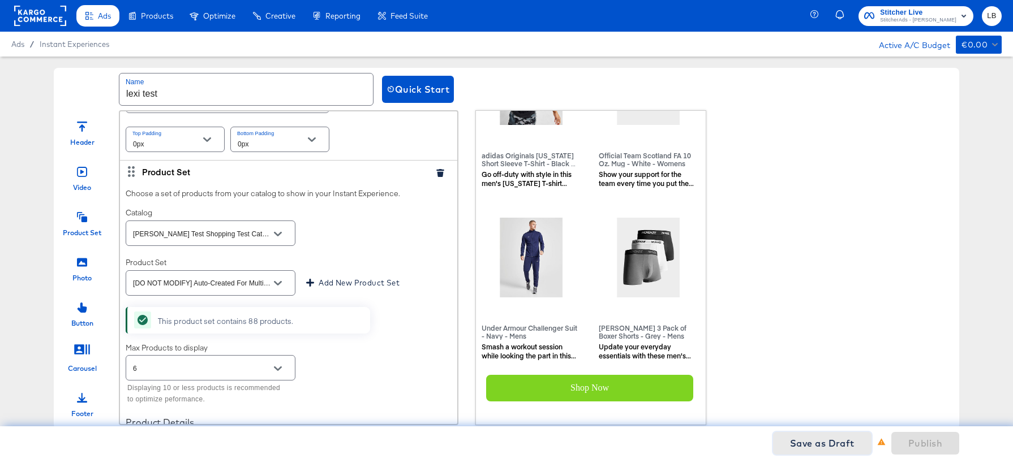
click at [825, 445] on span "Save as Draft" at bounding box center [822, 444] width 64 height 16
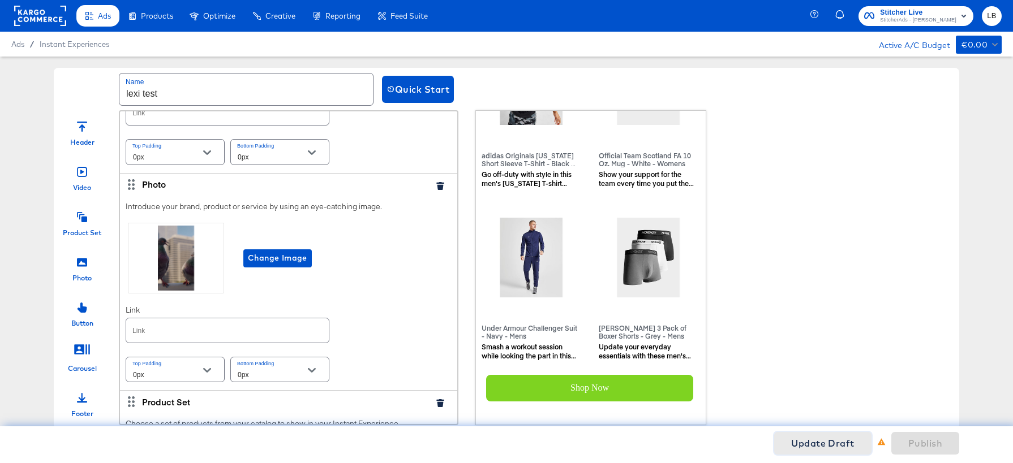
scroll to position [0, 0]
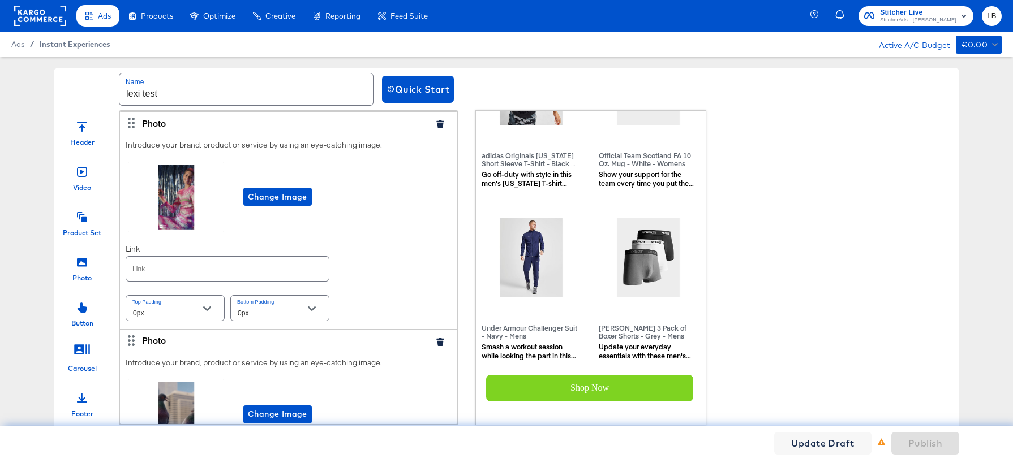
click at [79, 45] on span "Instant Experiences" at bounding box center [75, 44] width 71 height 9
click at [826, 443] on span "Update Draft" at bounding box center [822, 444] width 63 height 16
click at [978, 373] on icon "button" at bounding box center [977, 374] width 3 height 3
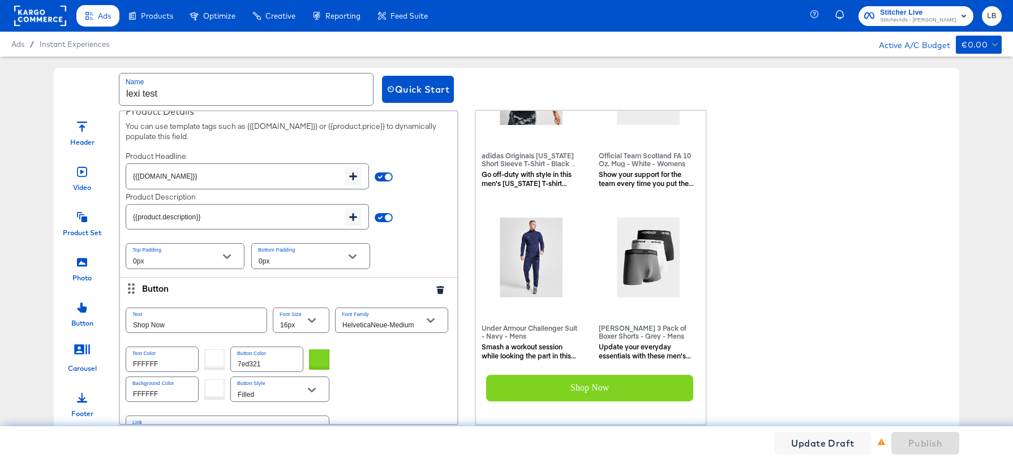
scroll to position [1369, 0]
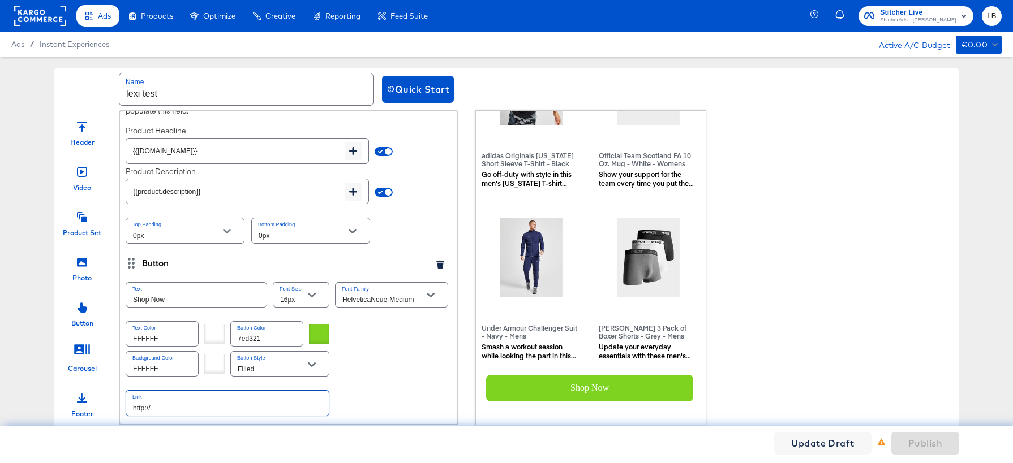
click at [219, 412] on input "http://" at bounding box center [227, 403] width 203 height 24
type input "[URL][DOMAIN_NAME]"
click at [924, 438] on span "Publish" at bounding box center [925, 444] width 34 height 16
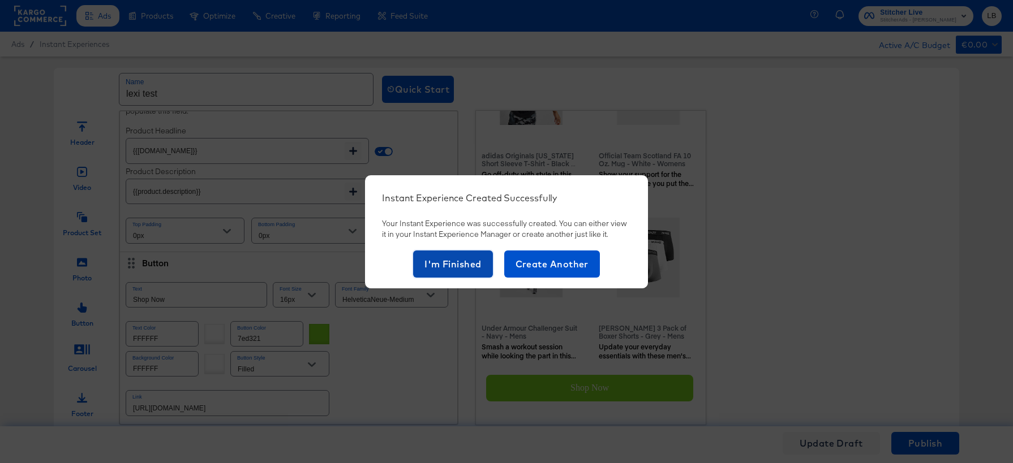
click at [469, 257] on span "I'm Finished" at bounding box center [452, 264] width 57 height 16
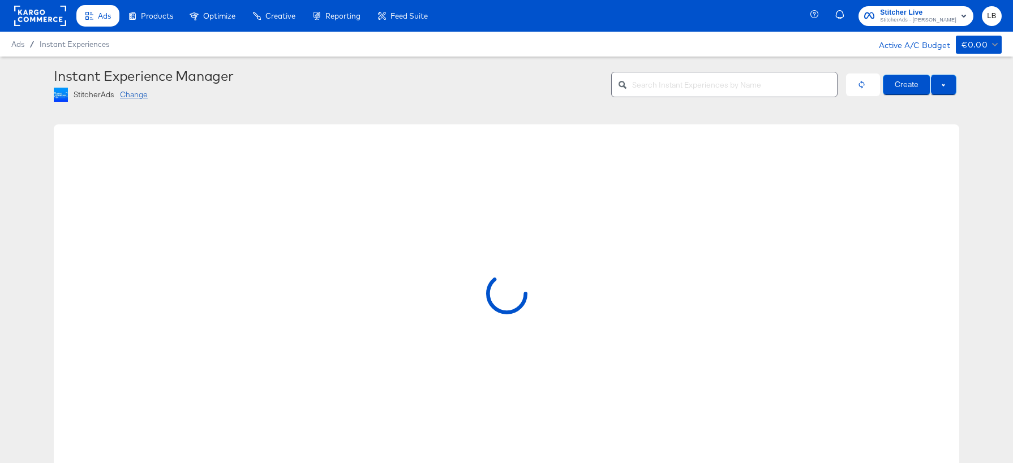
drag, startPoint x: 109, startPoint y: 330, endPoint x: 64, endPoint y: 316, distance: 47.4
click at [87, 324] on div at bounding box center [506, 297] width 905 height 347
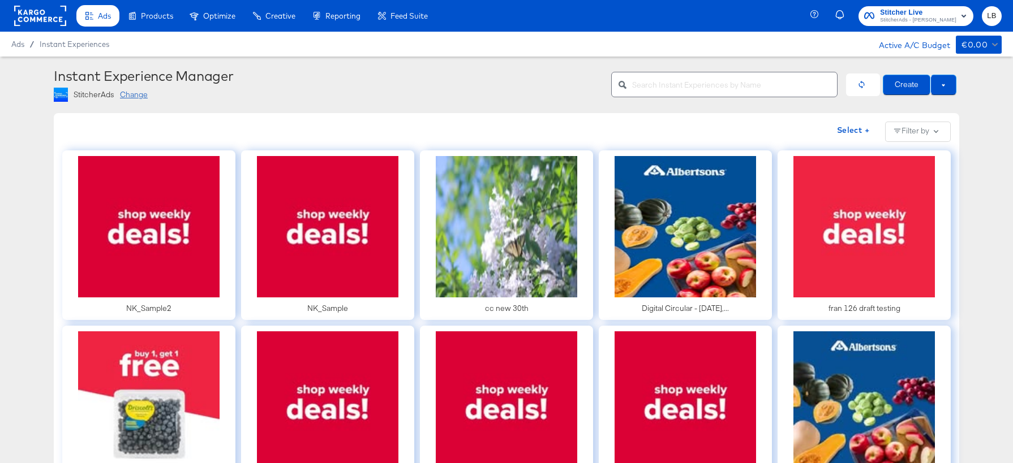
click at [658, 91] on input "text" at bounding box center [734, 80] width 205 height 24
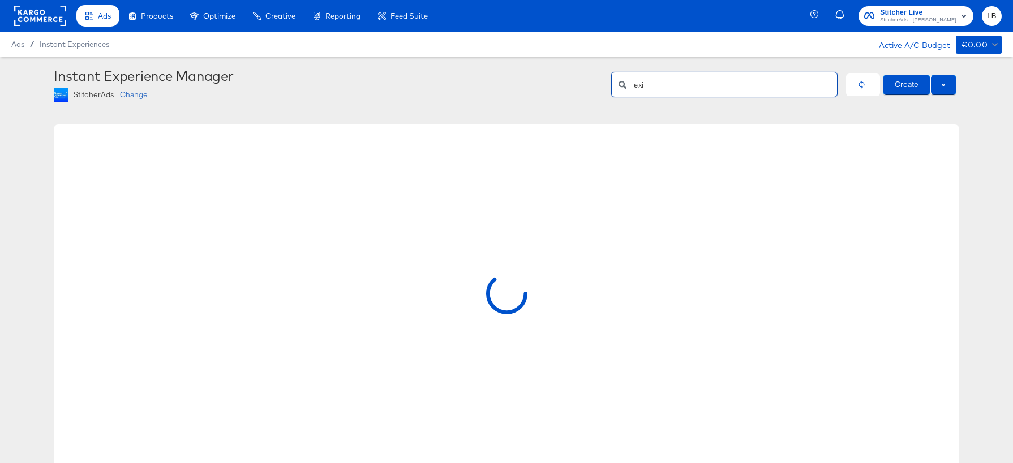
type input "lexi"
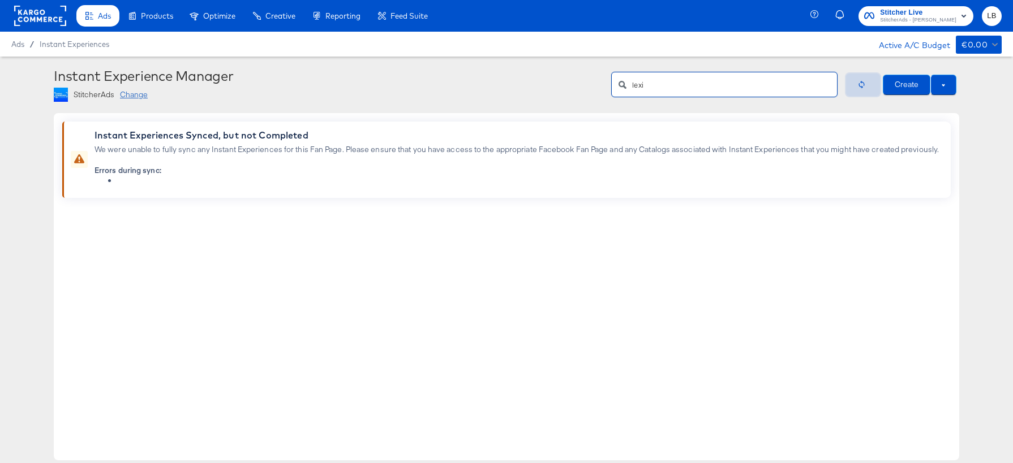
click at [860, 87] on icon "button" at bounding box center [861, 84] width 8 height 8
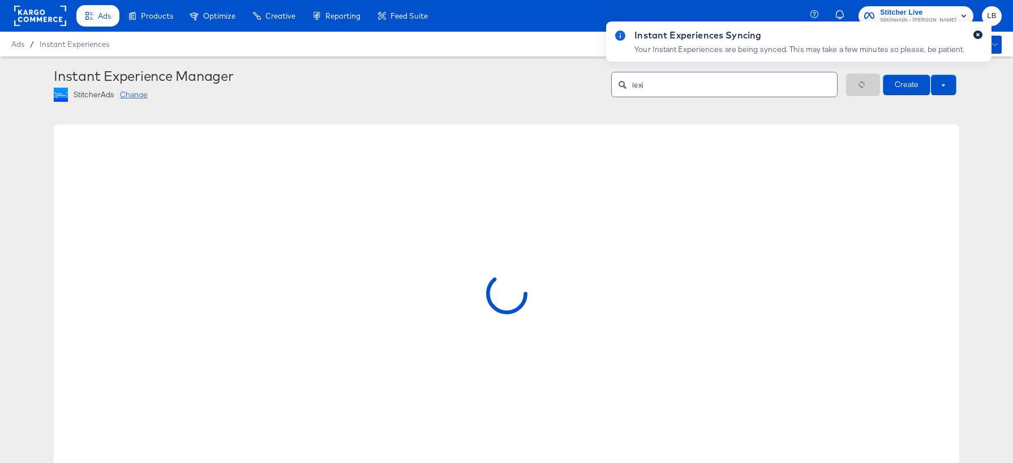
click at [979, 34] on icon "button" at bounding box center [977, 35] width 5 height 6
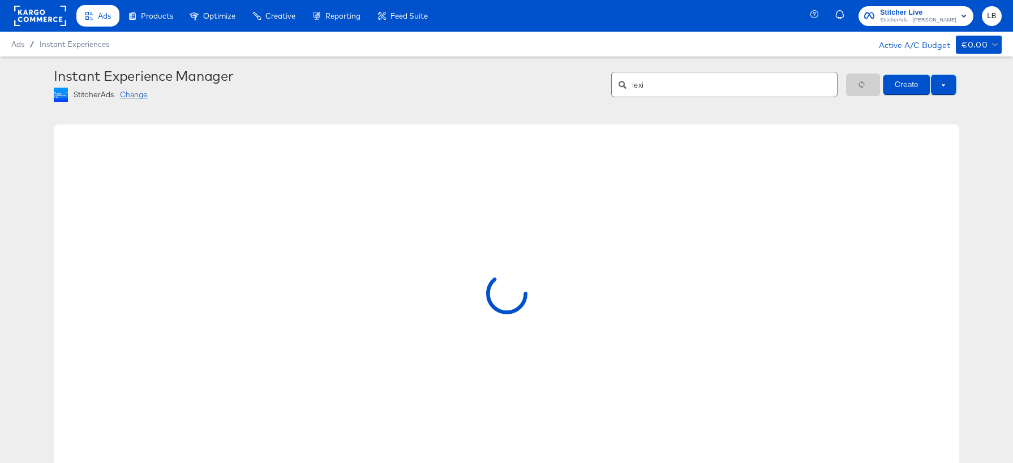
click at [571, 81] on div "Instant Experience Manager" at bounding box center [328, 76] width 549 height 16
drag, startPoint x: 766, startPoint y: 89, endPoint x: 618, endPoint y: 79, distance: 148.0
click at [618, 79] on div "lexi" at bounding box center [724, 84] width 226 height 25
